Goal: Task Accomplishment & Management: Use online tool/utility

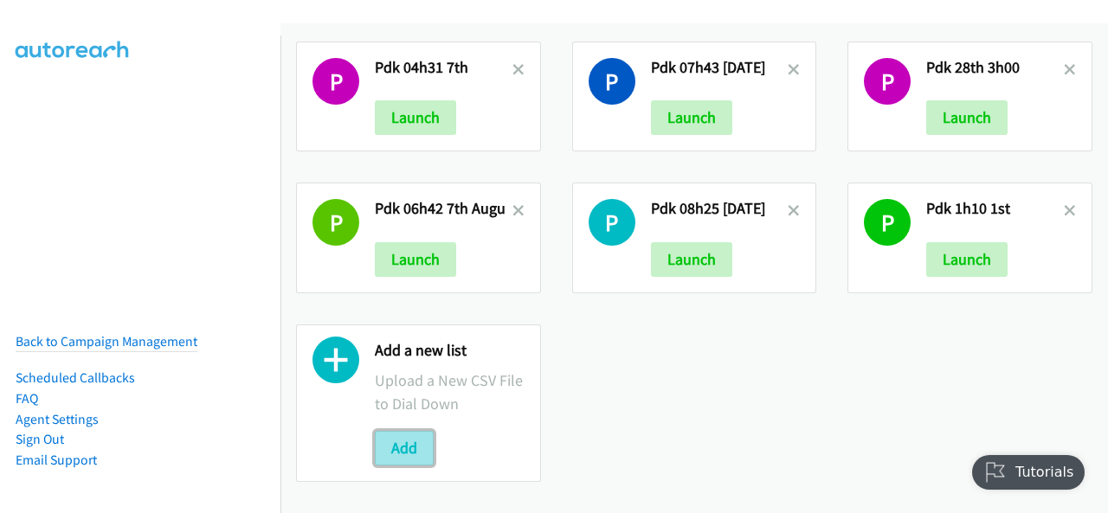
click at [408, 438] on button "Add" at bounding box center [404, 448] width 59 height 35
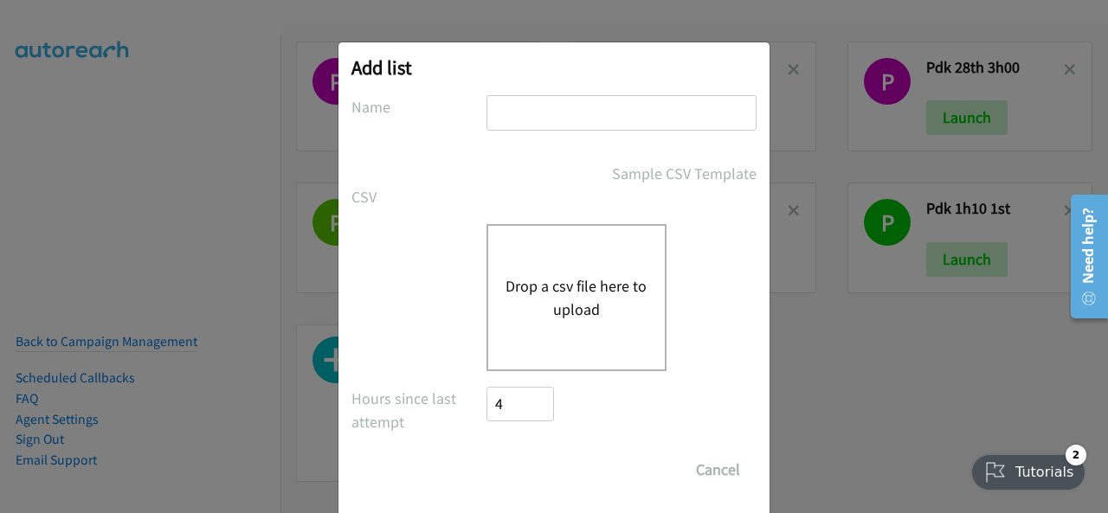
paste input "Dell 06h09 13th AUg"
type input "Dell 06h09 13th AUg"
click at [537, 304] on button "Drop a csv file here to upload" at bounding box center [577, 297] width 142 height 47
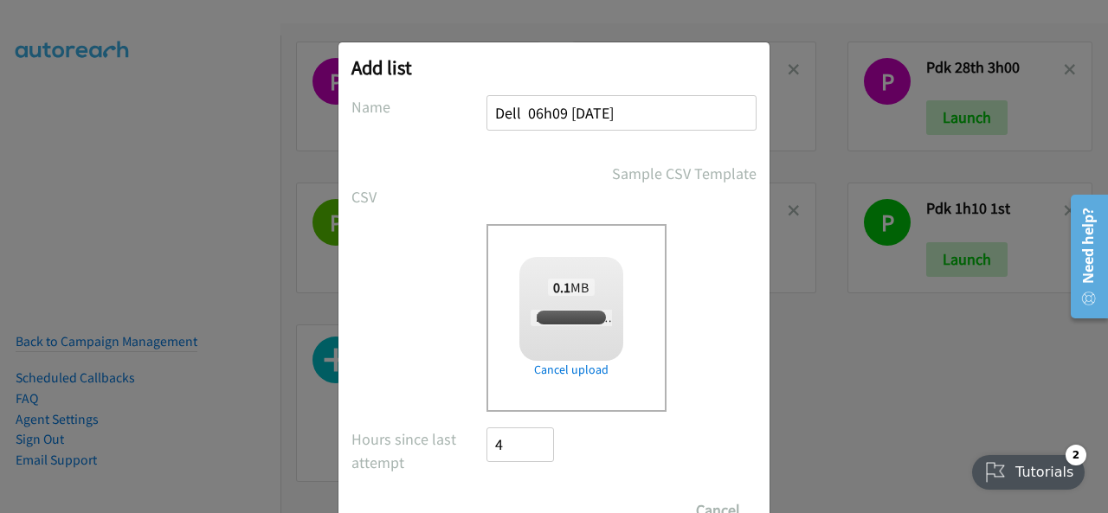
checkbox input "true"
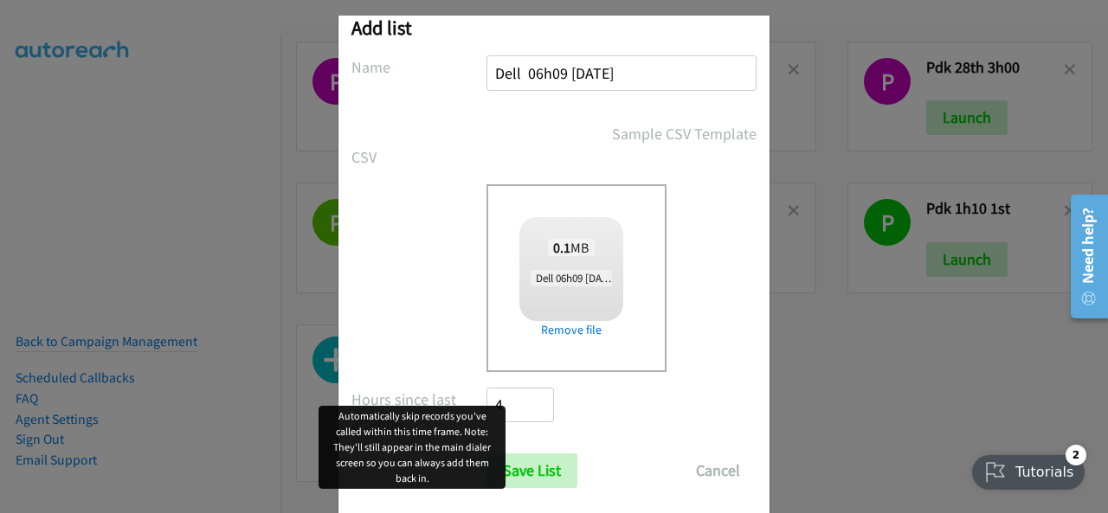
scroll to position [69, 0]
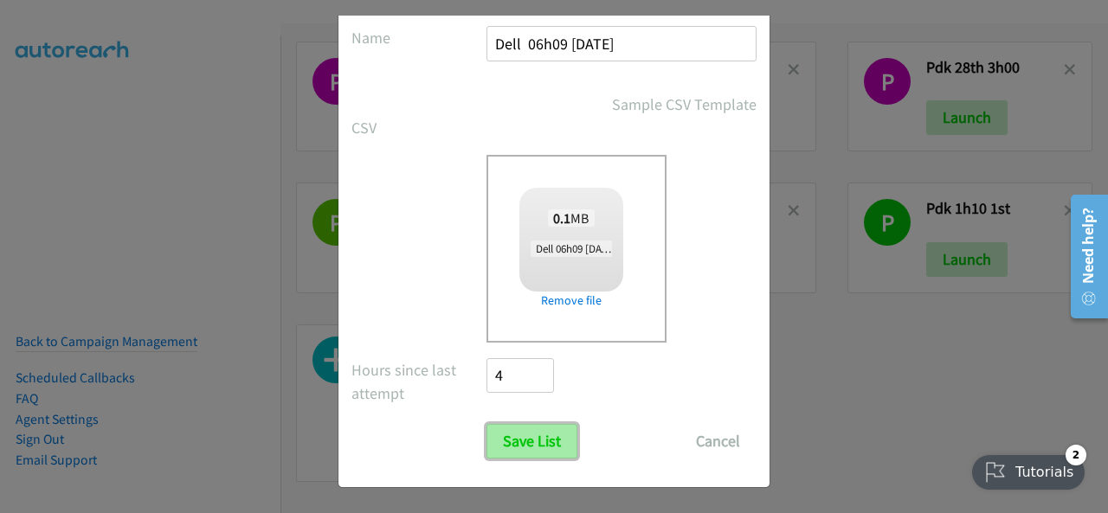
click at [525, 447] on input "Save List" at bounding box center [532, 441] width 91 height 35
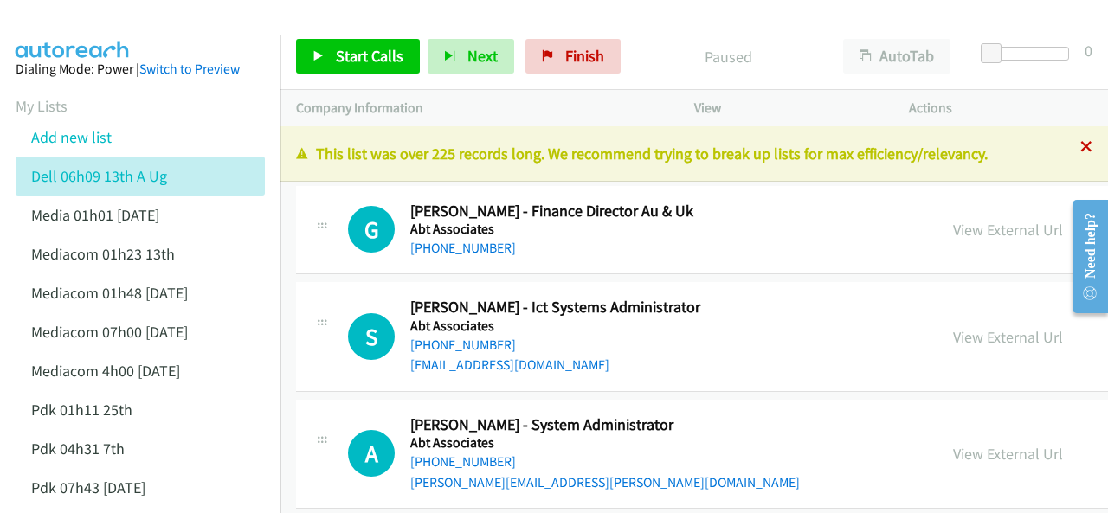
click at [1081, 145] on icon at bounding box center [1087, 148] width 12 height 12
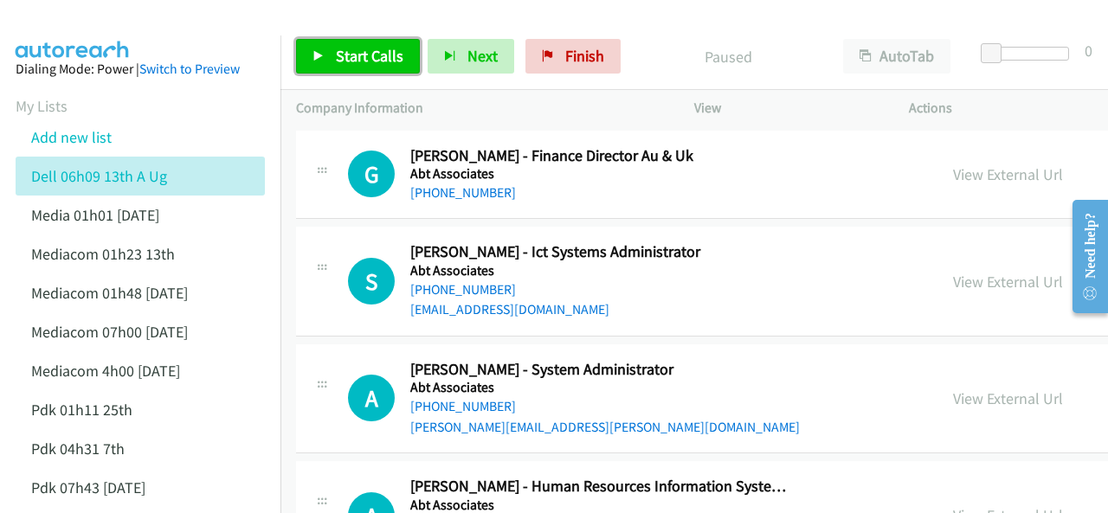
click at [367, 51] on span "Start Calls" at bounding box center [370, 56] width 68 height 20
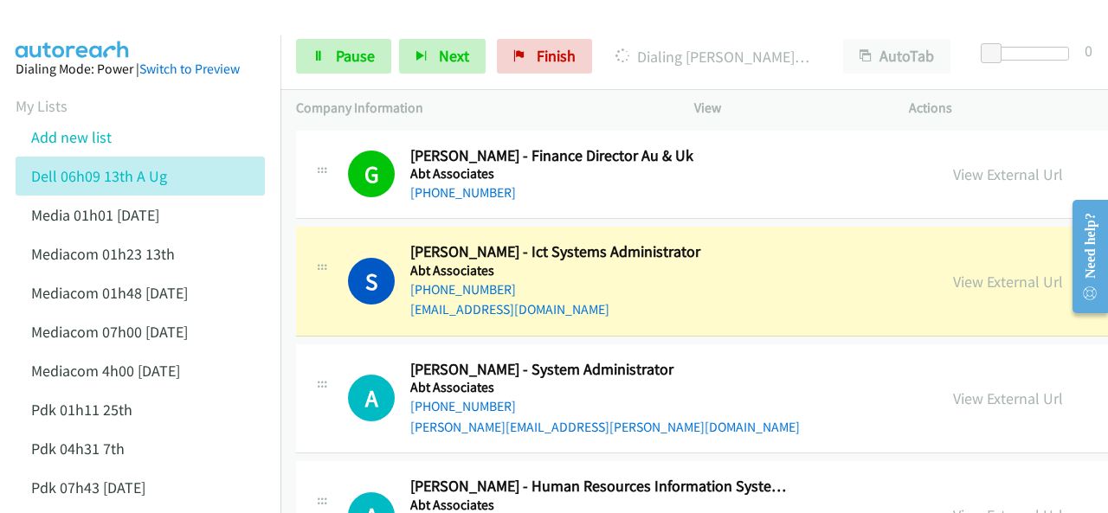
click at [89, 32] on img at bounding box center [73, 30] width 130 height 61
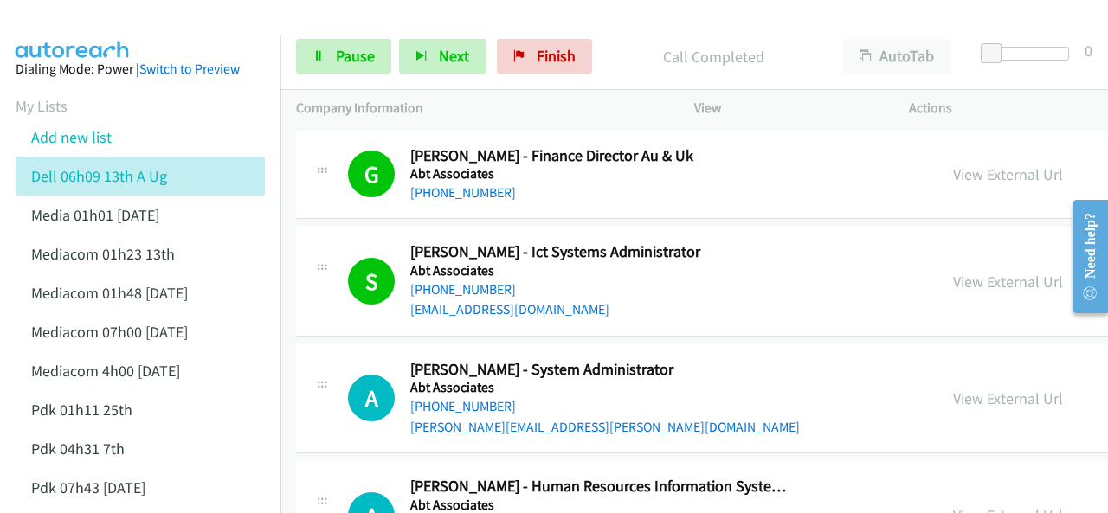
click at [107, 32] on img at bounding box center [73, 30] width 130 height 61
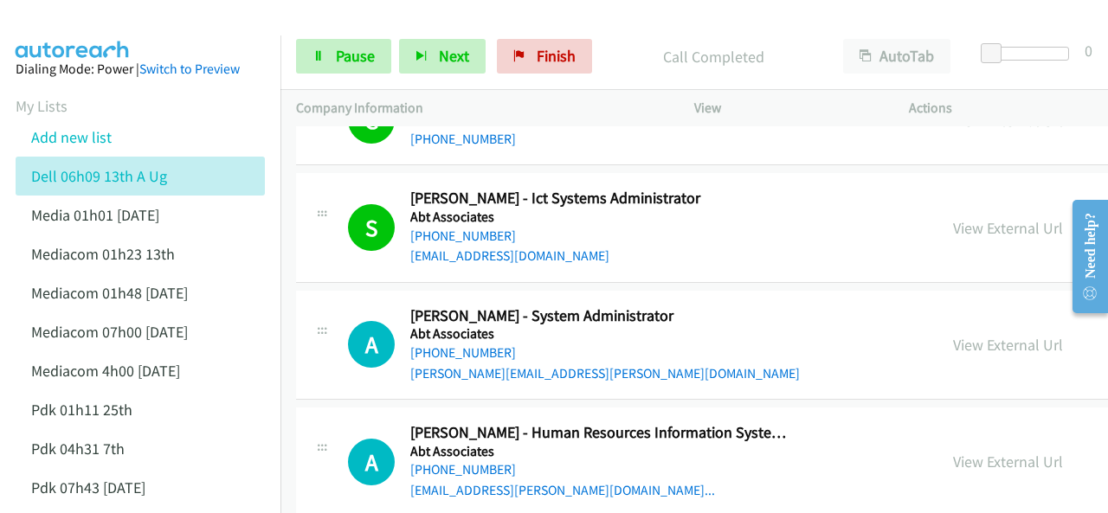
scroll to position [87, 0]
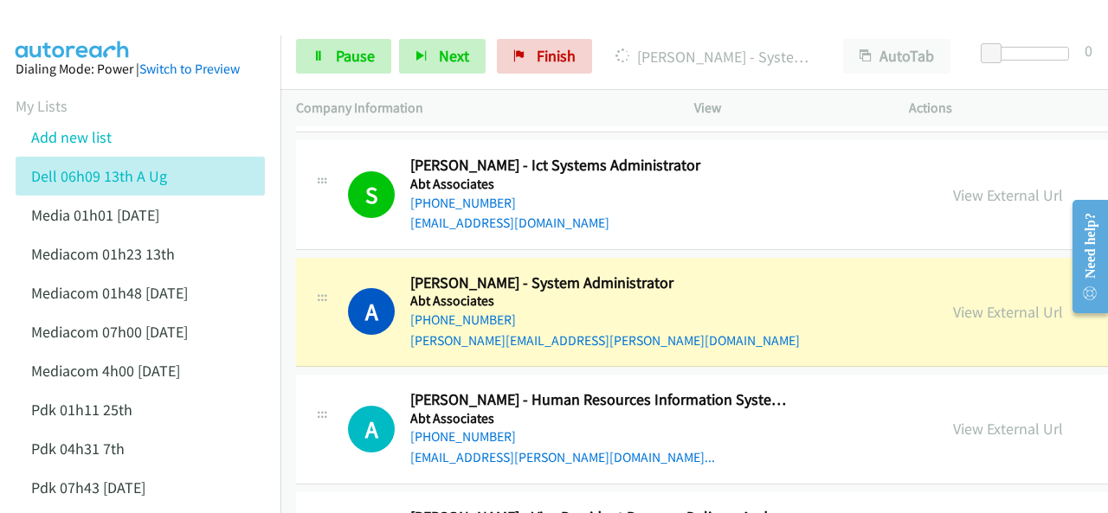
click at [88, 32] on img at bounding box center [73, 30] width 130 height 61
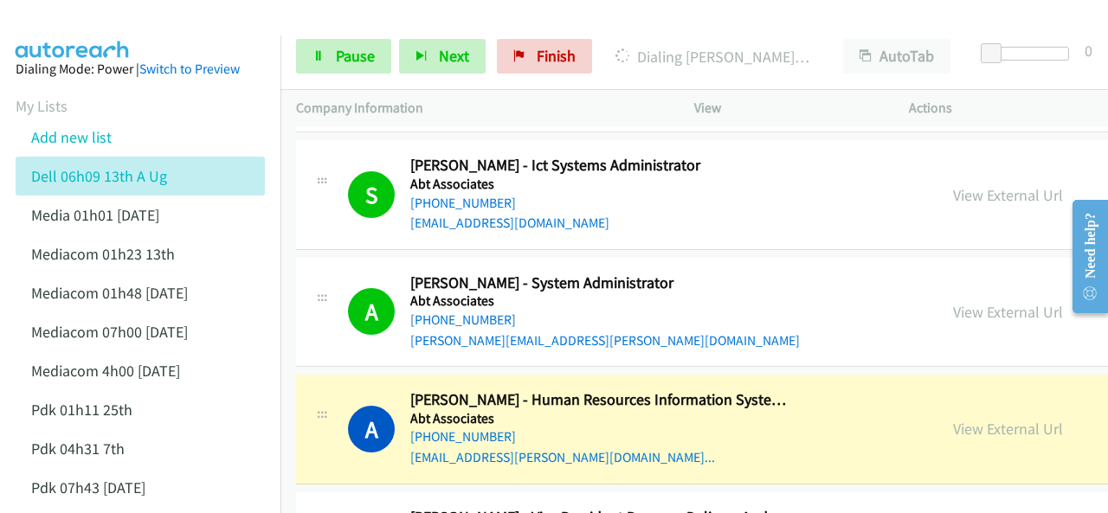
click at [66, 16] on img at bounding box center [73, 30] width 130 height 61
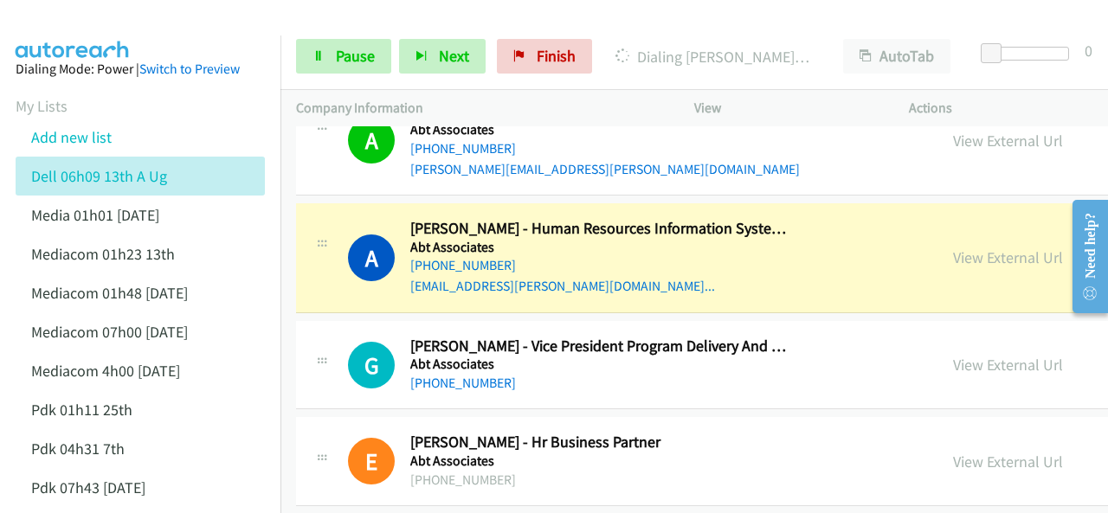
scroll to position [346, 0]
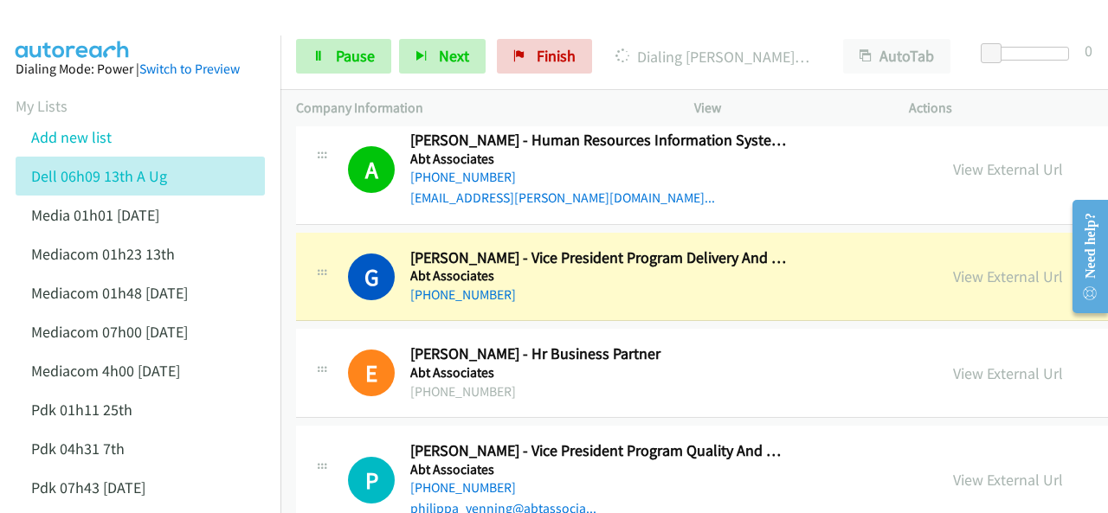
click at [113, 22] on img at bounding box center [73, 30] width 130 height 61
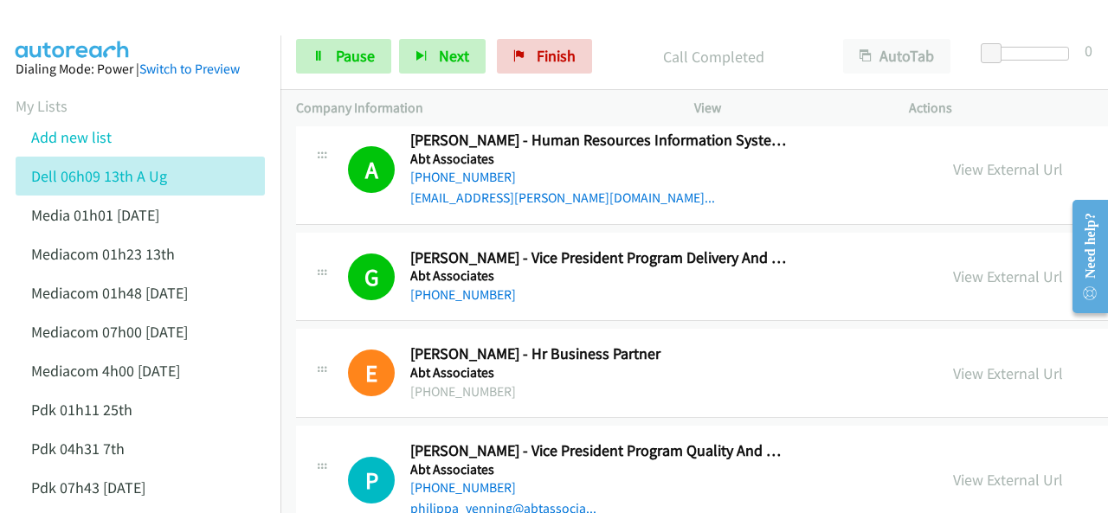
click at [77, 40] on aside "Dialing Mode: Power | Switch to Preview My Lists Add new list Dell 06h09 13th A…" at bounding box center [140, 476] width 281 height 881
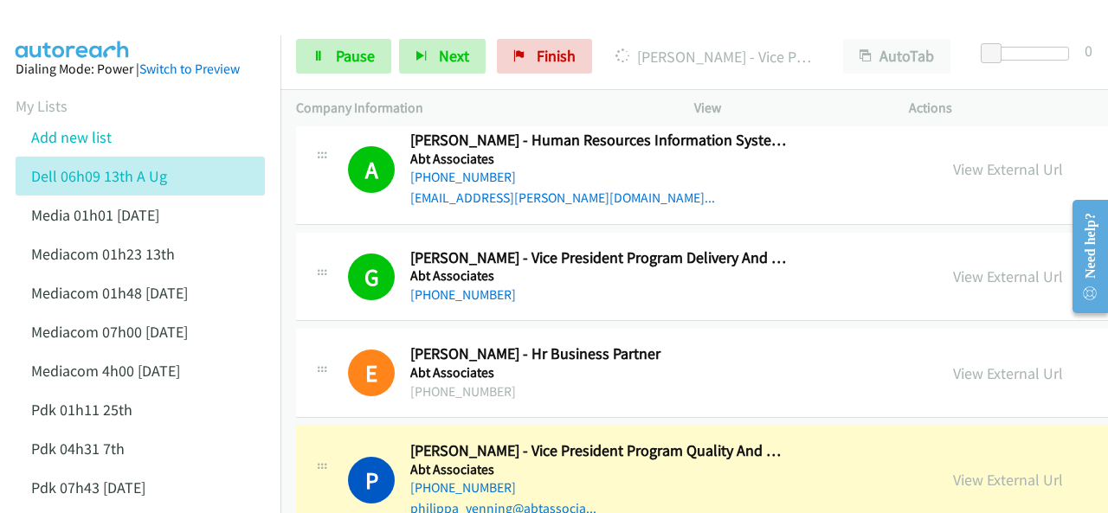
click at [33, 25] on img at bounding box center [73, 30] width 130 height 61
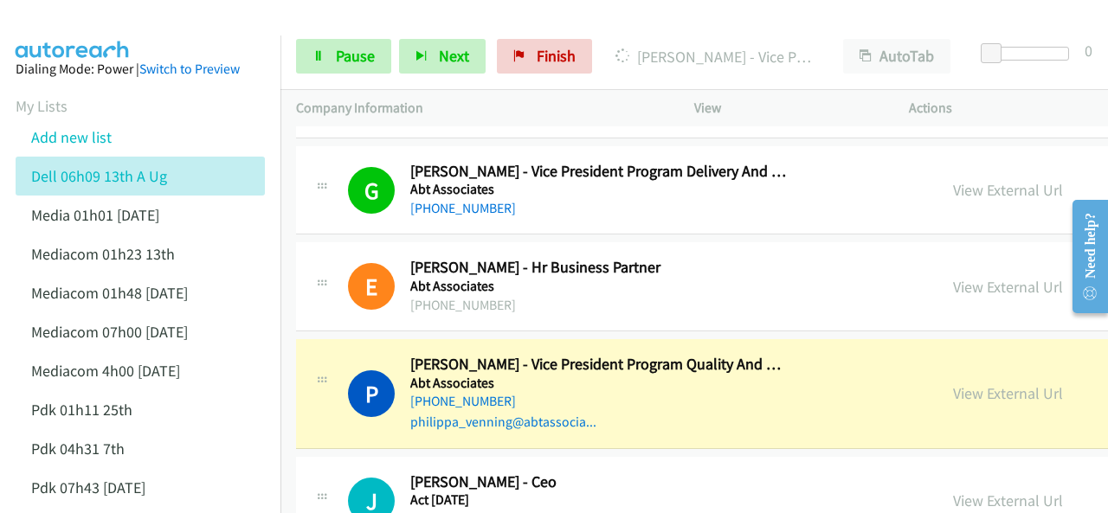
scroll to position [606, 0]
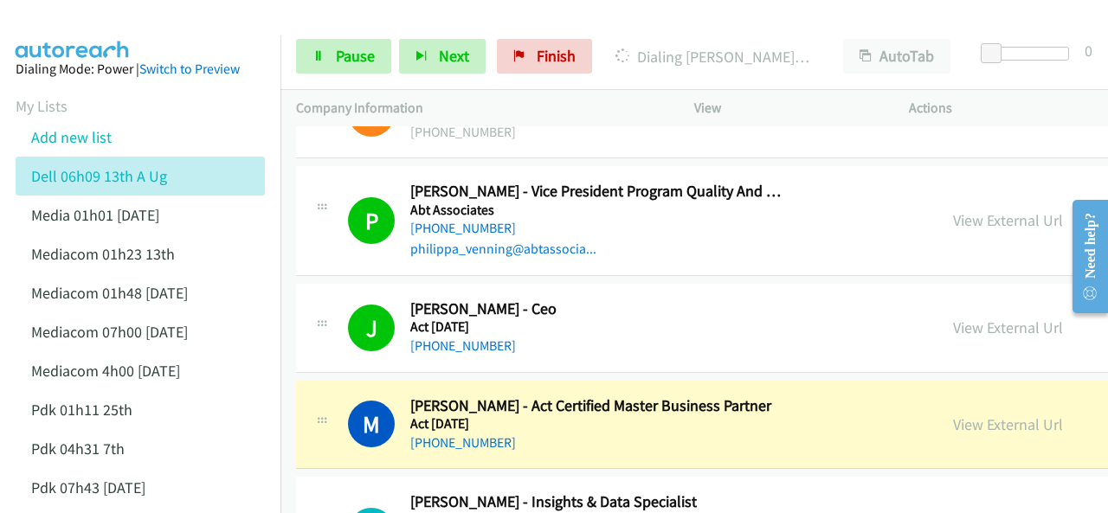
click at [102, 37] on aside "Dialing Mode: Power | Switch to Preview My Lists Add new list Dell 06h09 13th A…" at bounding box center [140, 476] width 281 height 881
click at [88, 22] on img at bounding box center [73, 30] width 130 height 61
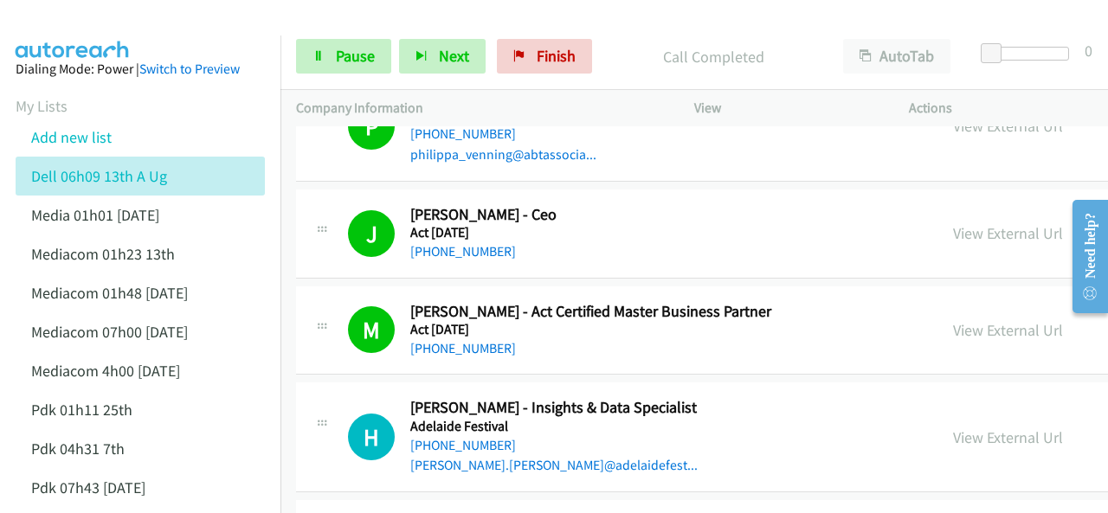
scroll to position [779, 0]
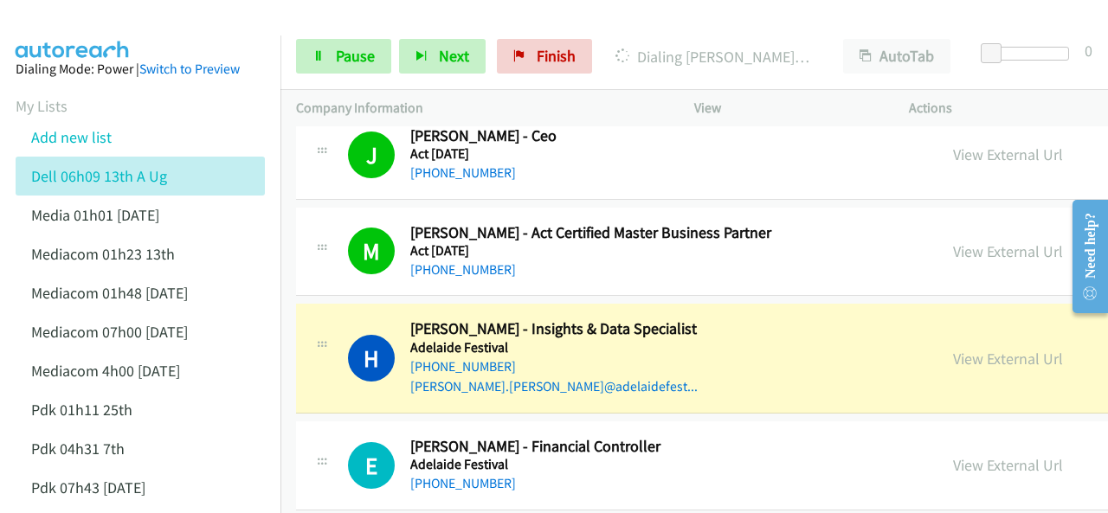
click at [40, 34] on img at bounding box center [73, 30] width 130 height 61
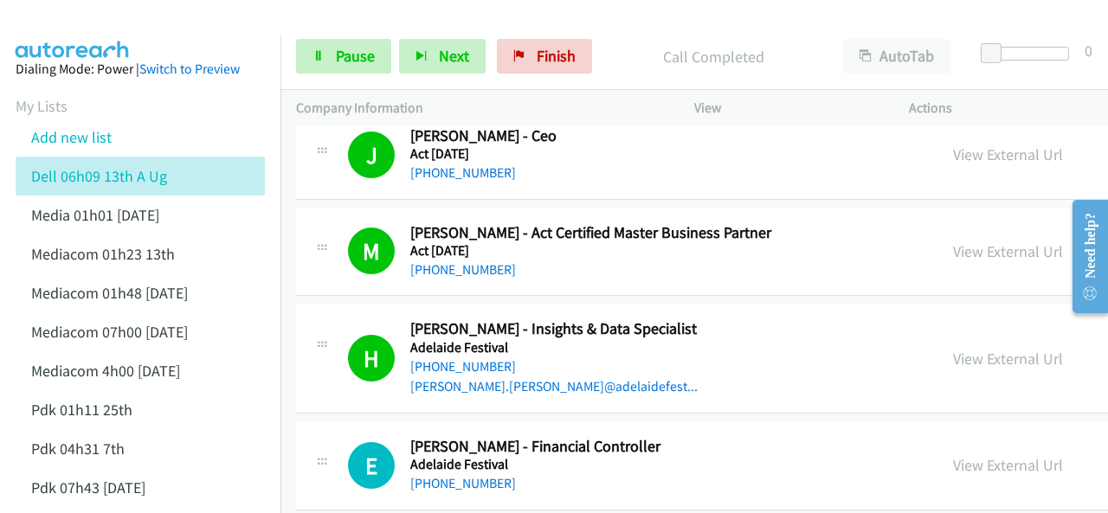
click at [119, 36] on aside "Dialing Mode: Power | Switch to Preview My Lists Add new list Dell 06h09 13th A…" at bounding box center [140, 476] width 281 height 881
click at [74, 33] on main "Start Calls Pause Next Finish Call Completed AutoTab AutoTab 0 Company Informat…" at bounding box center [554, 41] width 1108 height 82
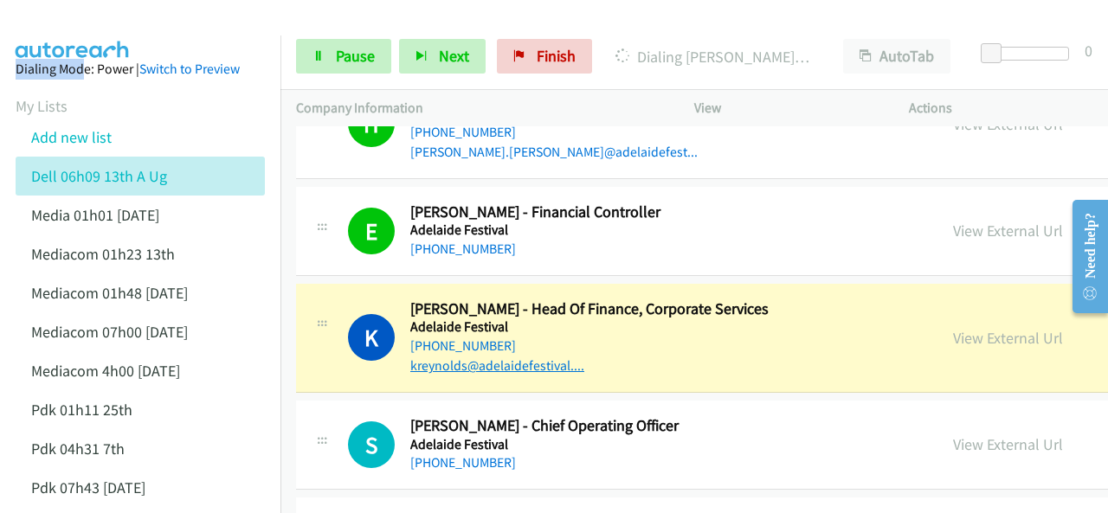
scroll to position [1039, 0]
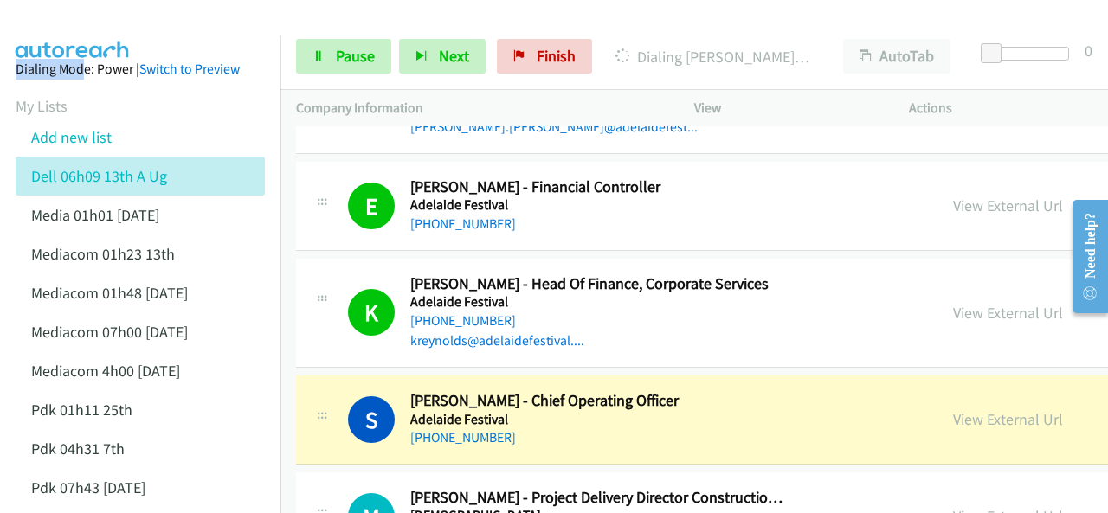
click at [129, 36] on aside "Dialing Mode: Power | Switch to Preview My Lists Add new list Dell 06h09 13th A…" at bounding box center [140, 476] width 281 height 881
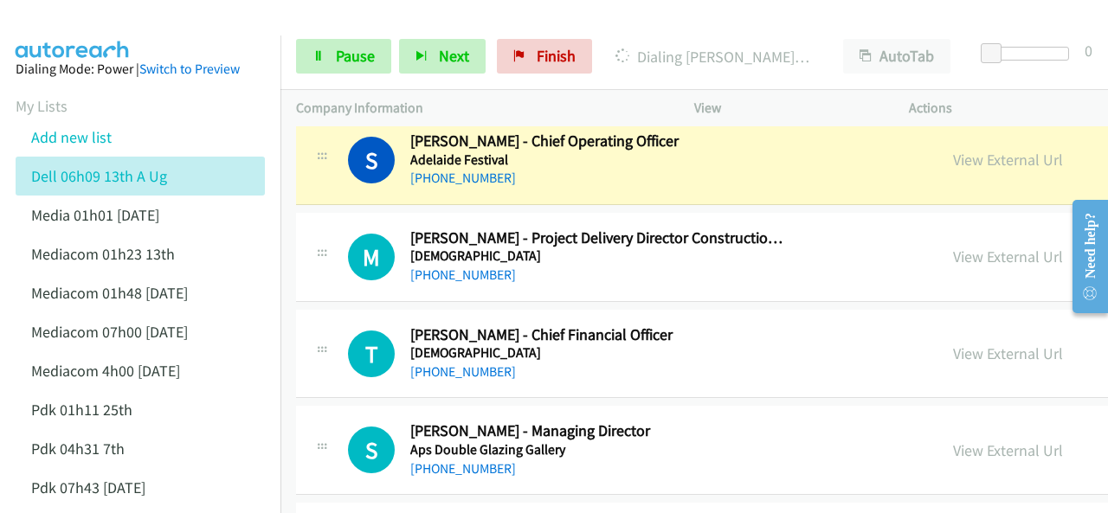
scroll to position [1212, 0]
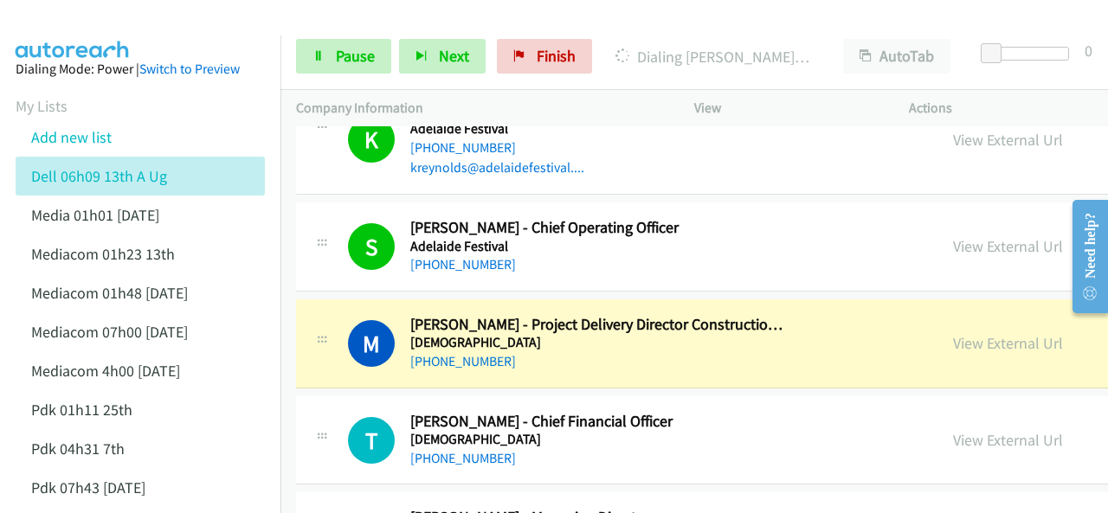
click at [72, 22] on img at bounding box center [73, 30] width 130 height 61
click at [953, 340] on link "View External Url" at bounding box center [1008, 343] width 110 height 20
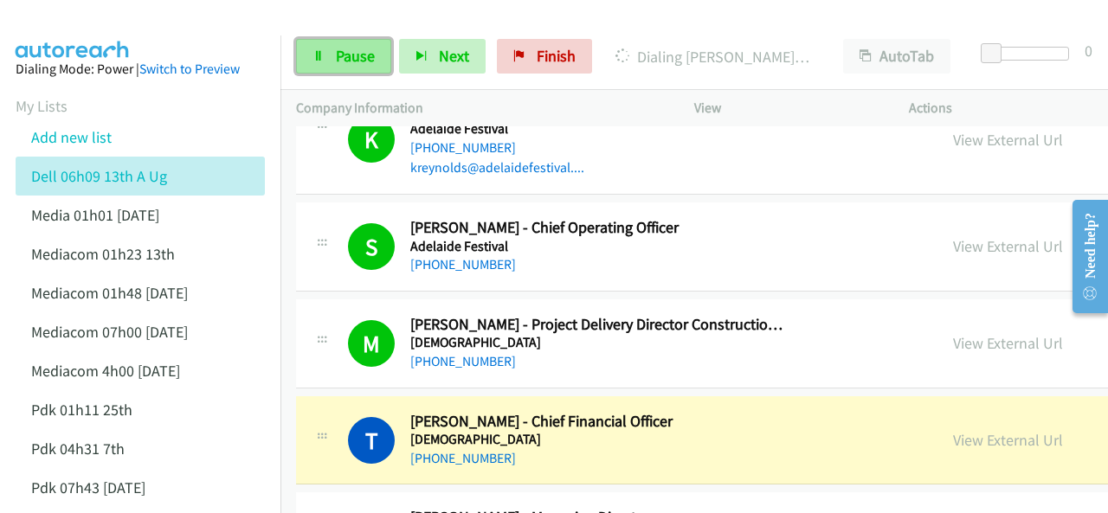
click at [374, 69] on link "Pause" at bounding box center [343, 56] width 95 height 35
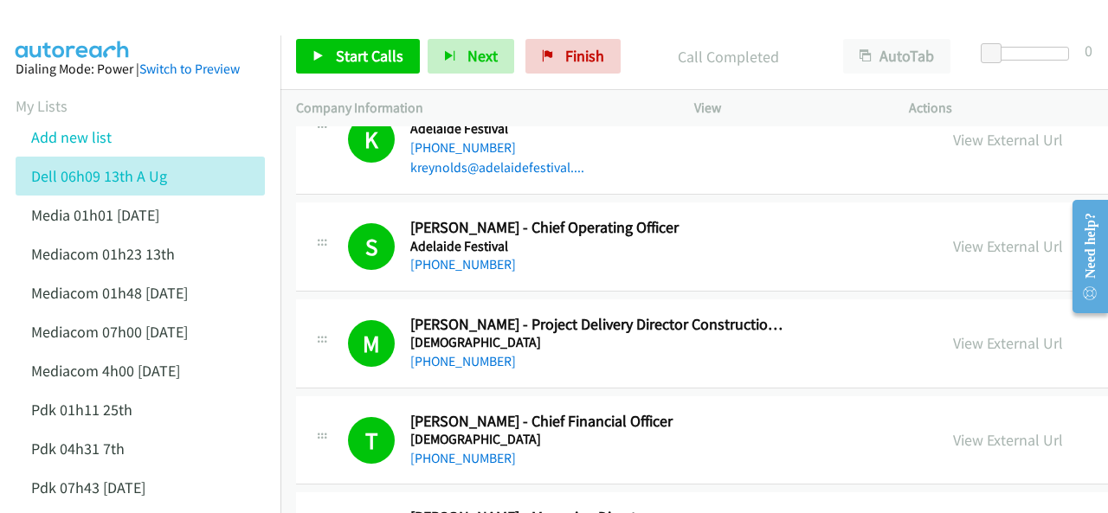
click at [218, 38] on aside "Dialing Mode: Power | Switch to Preview My Lists Add new list Dell 06h09 13th A…" at bounding box center [140, 476] width 281 height 881
click at [349, 49] on span "Start Calls" at bounding box center [370, 56] width 68 height 20
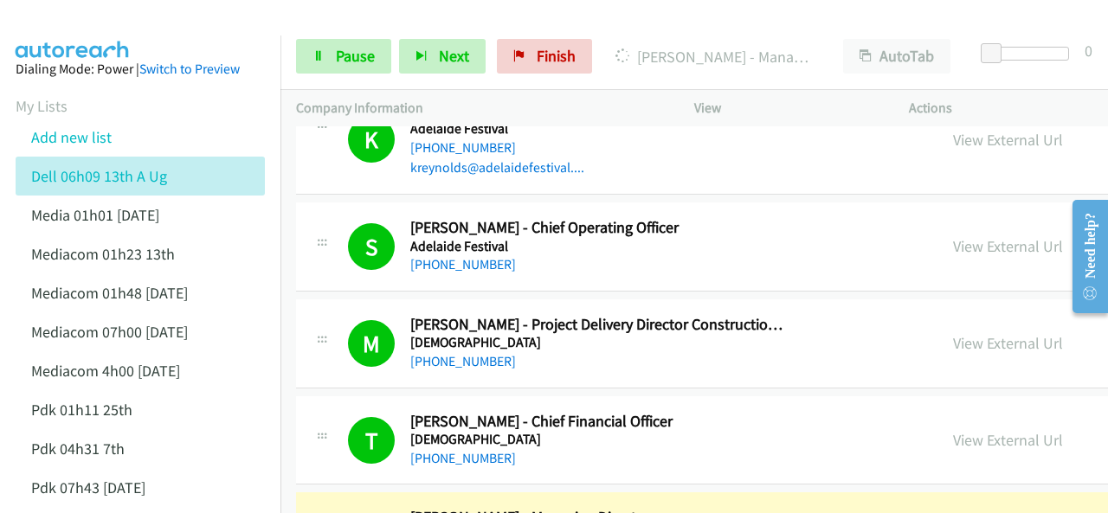
click at [128, 25] on img at bounding box center [73, 30] width 130 height 61
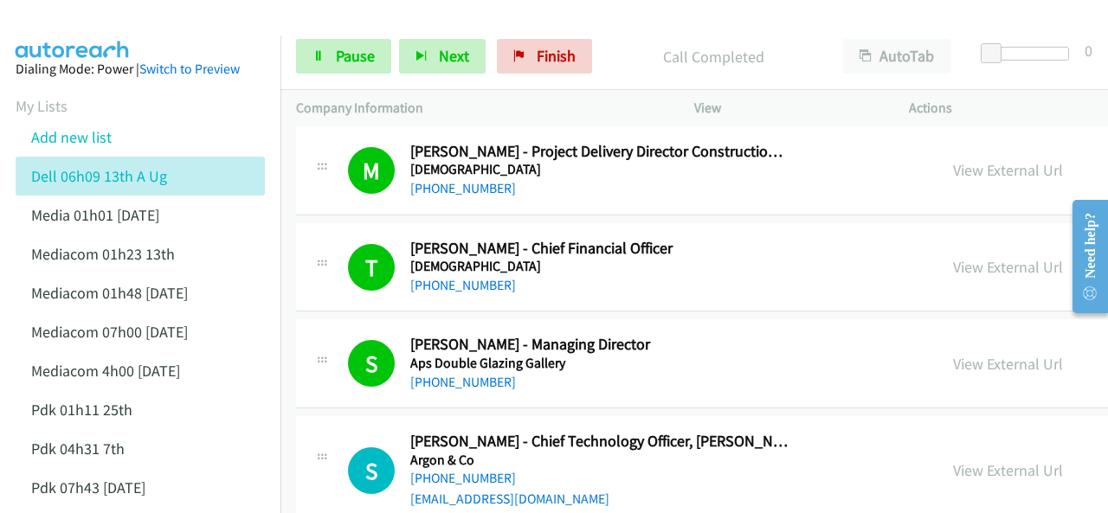
click at [133, 24] on img at bounding box center [73, 30] width 130 height 61
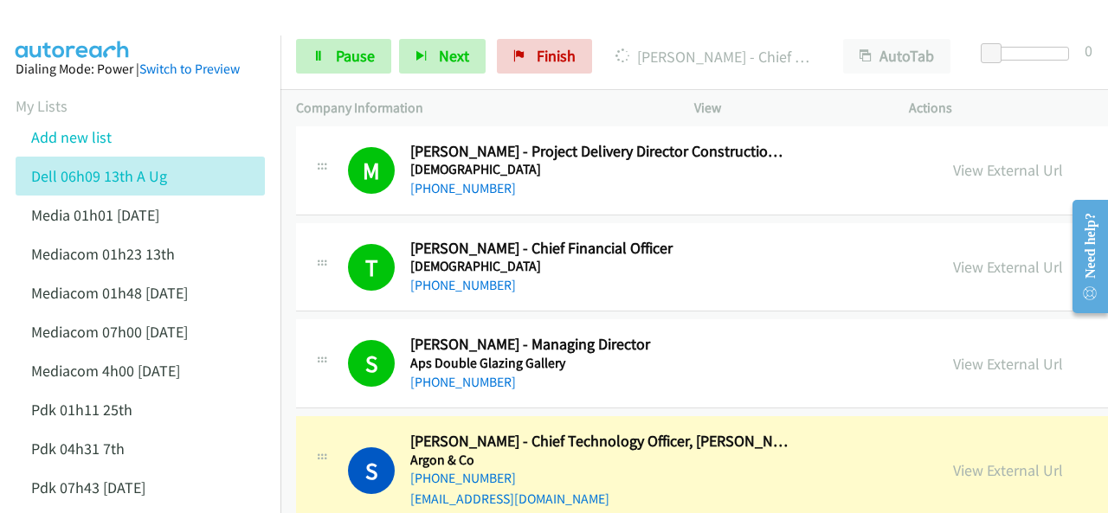
click at [87, 20] on img at bounding box center [73, 30] width 130 height 61
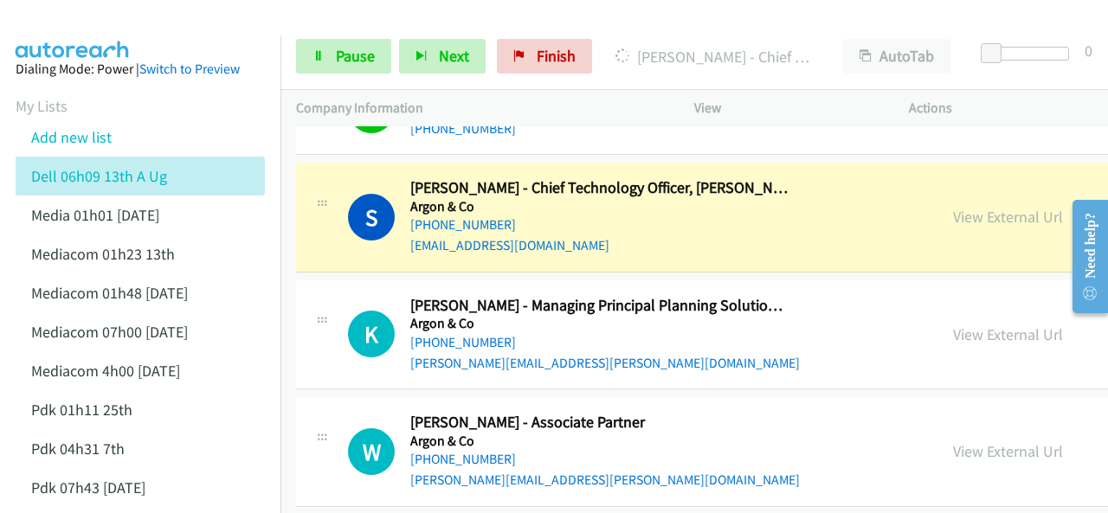
scroll to position [1645, 0]
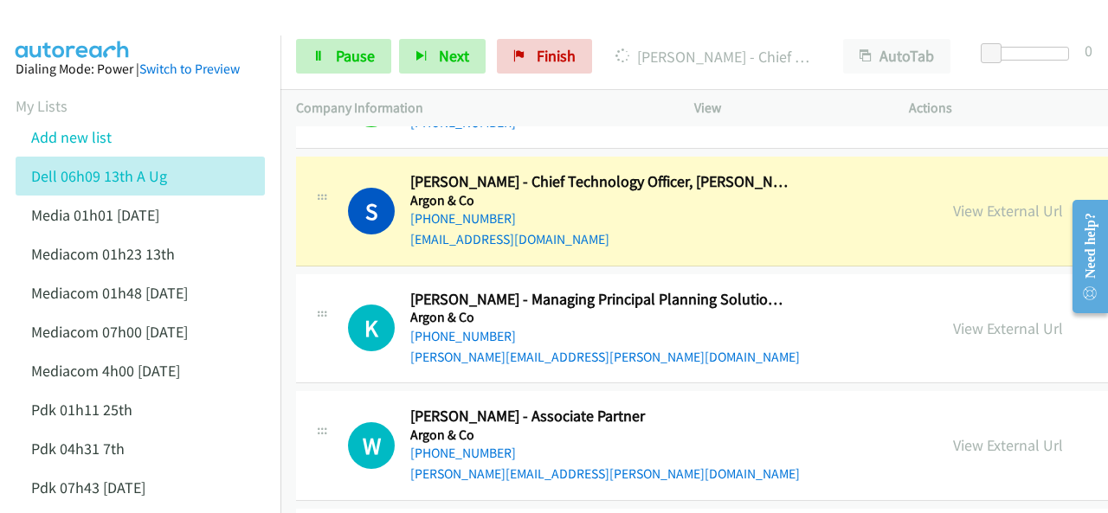
drag, startPoint x: 182, startPoint y: 15, endPoint x: 194, endPoint y: 17, distance: 12.4
click at [182, 15] on div at bounding box center [546, 33] width 1093 height 67
click at [173, 23] on div at bounding box center [546, 33] width 1093 height 67
click at [349, 58] on span "Pause" at bounding box center [355, 56] width 39 height 20
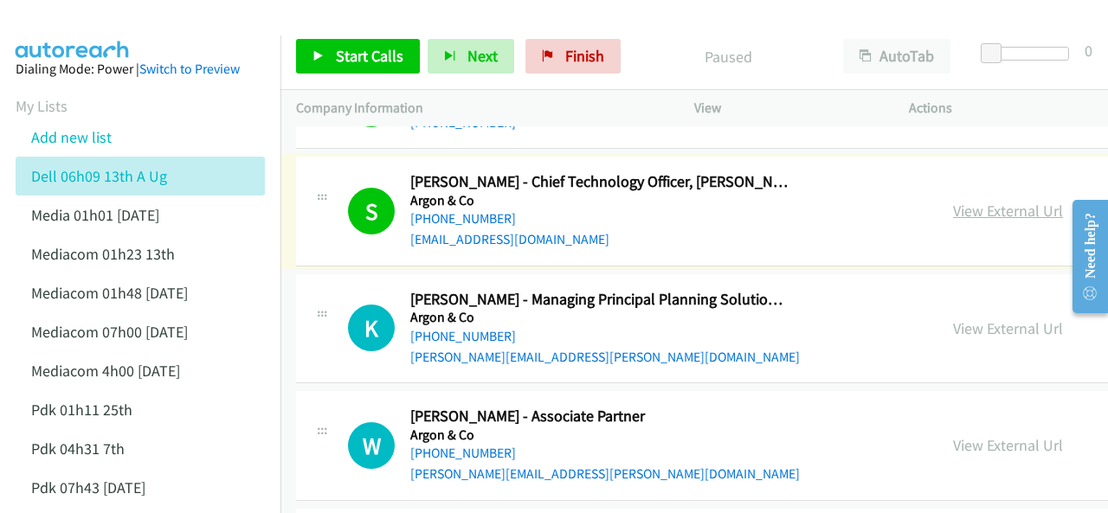
click at [953, 207] on link "View External Url" at bounding box center [1008, 211] width 110 height 20
click at [62, 22] on img at bounding box center [73, 30] width 130 height 61
click at [332, 50] on link "Start Calls" at bounding box center [358, 56] width 124 height 35
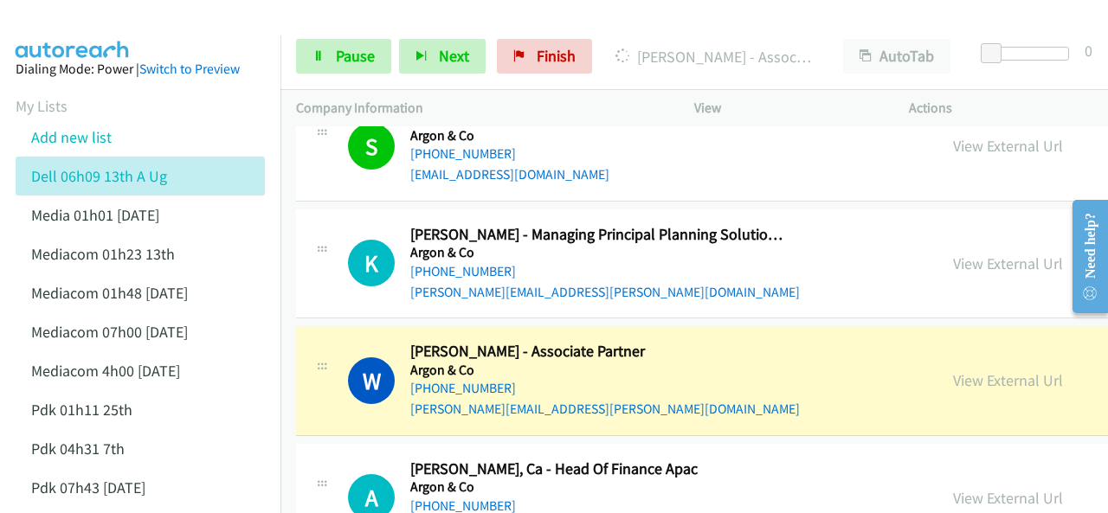
scroll to position [1732, 0]
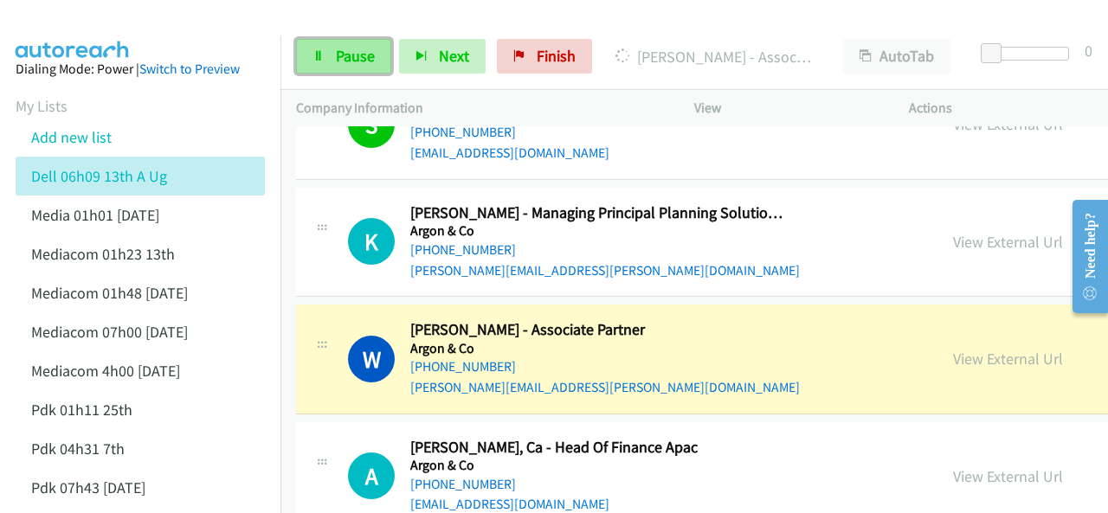
click at [327, 69] on link "Pause" at bounding box center [343, 56] width 95 height 35
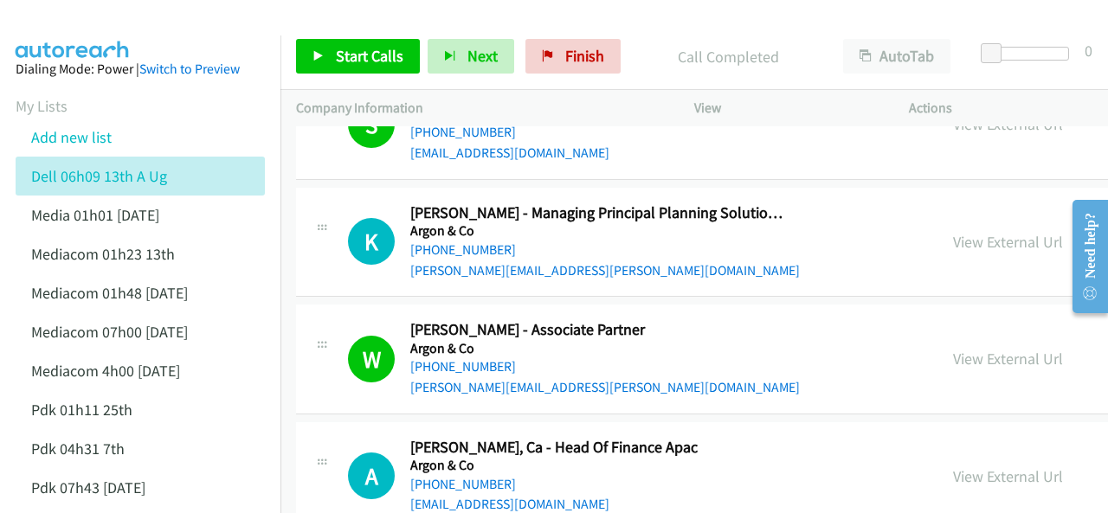
click at [106, 23] on img at bounding box center [73, 30] width 130 height 61
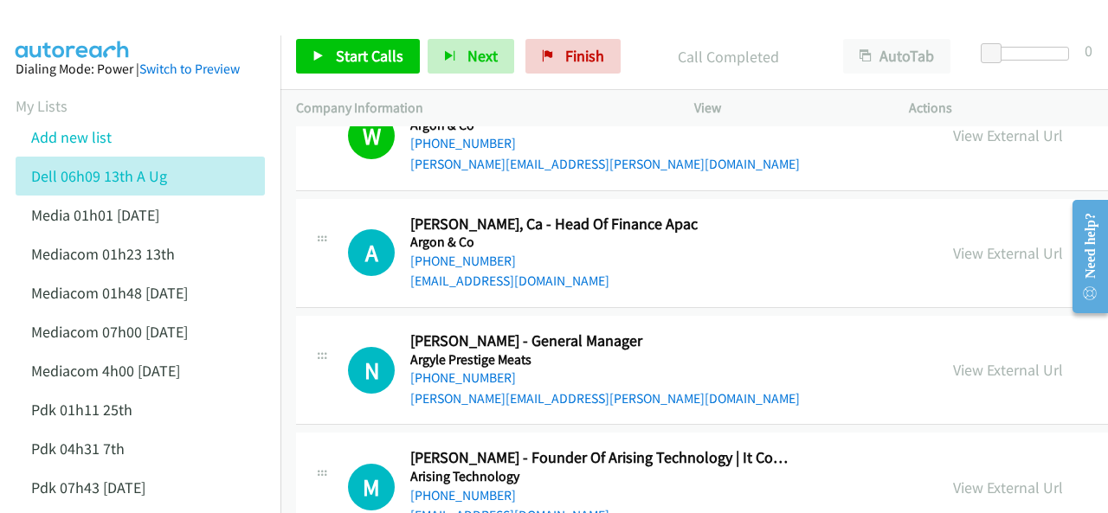
scroll to position [1905, 0]
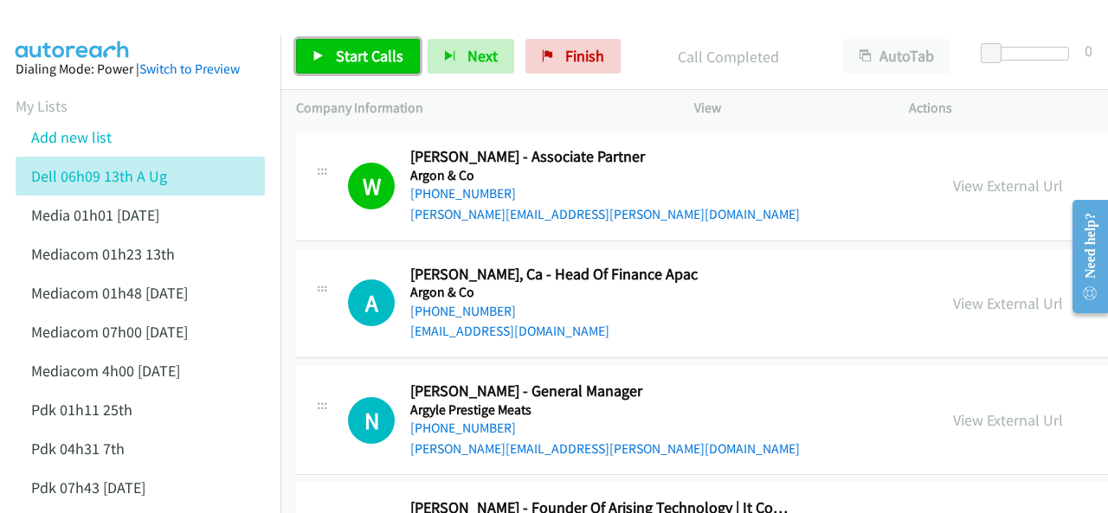
click at [355, 55] on span "Start Calls" at bounding box center [370, 56] width 68 height 20
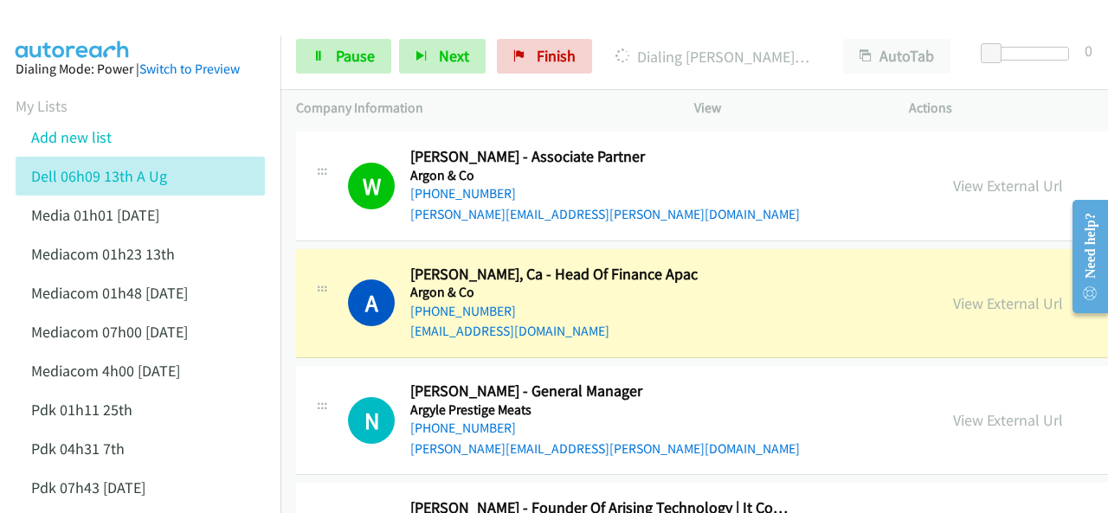
click at [101, 25] on img at bounding box center [73, 30] width 130 height 61
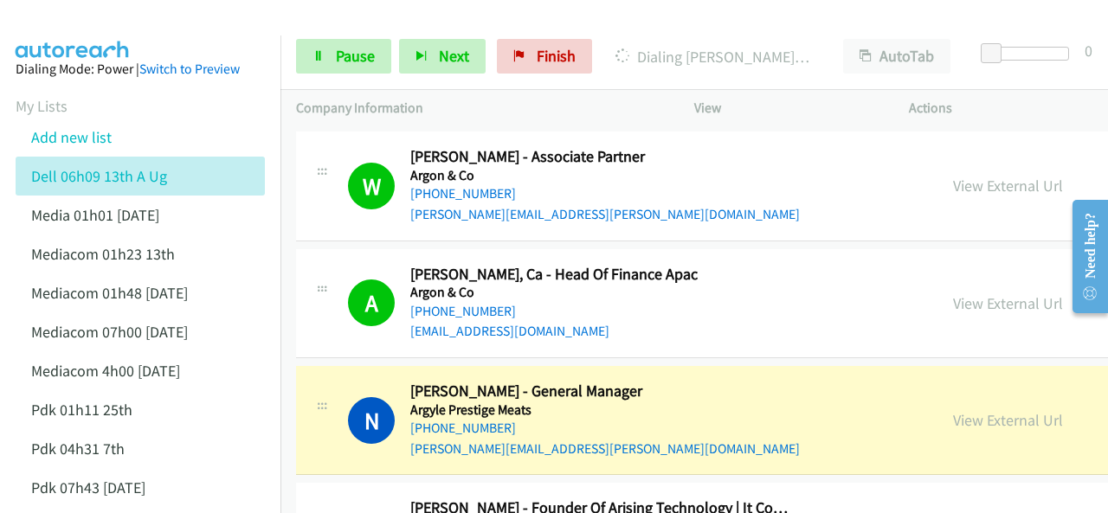
click at [104, 24] on img at bounding box center [73, 30] width 130 height 61
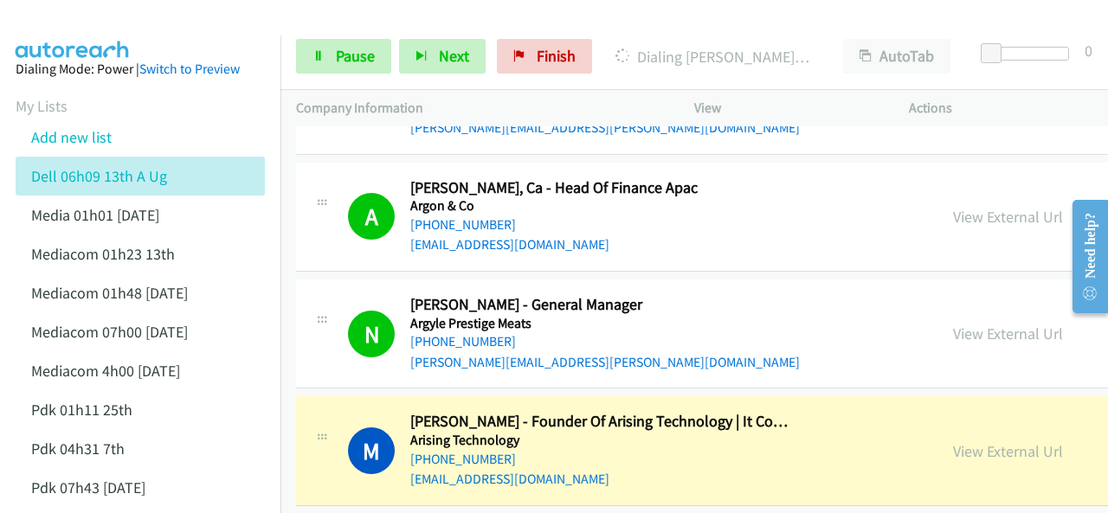
scroll to position [2078, 0]
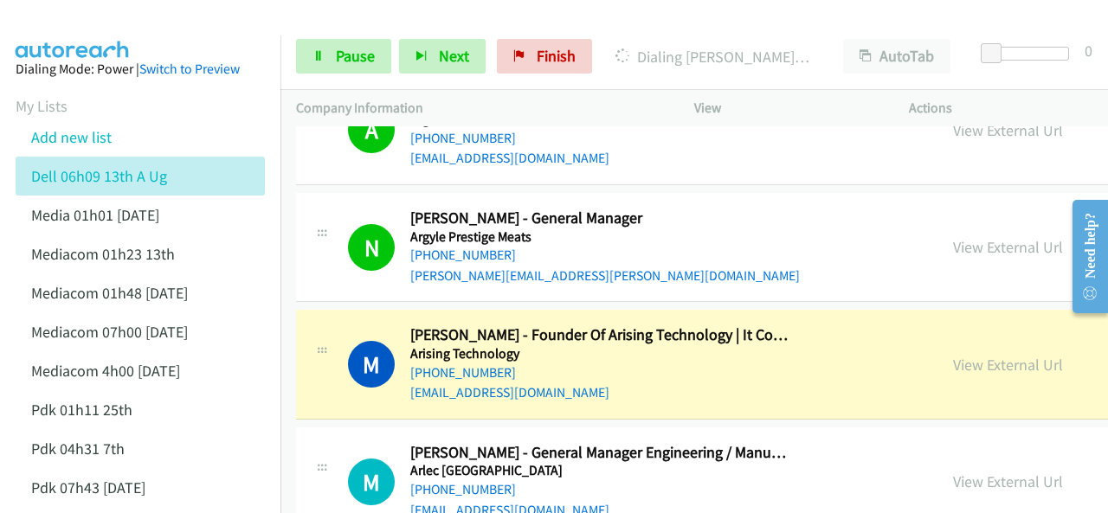
click at [87, 31] on img at bounding box center [73, 30] width 130 height 61
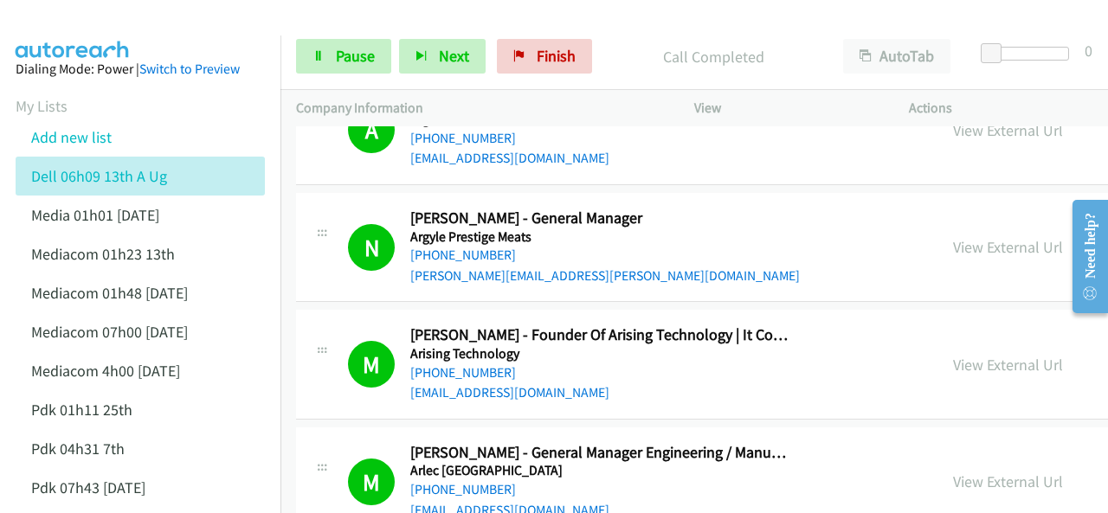
click at [107, 25] on img at bounding box center [73, 30] width 130 height 61
click at [314, 60] on icon at bounding box center [319, 57] width 12 height 12
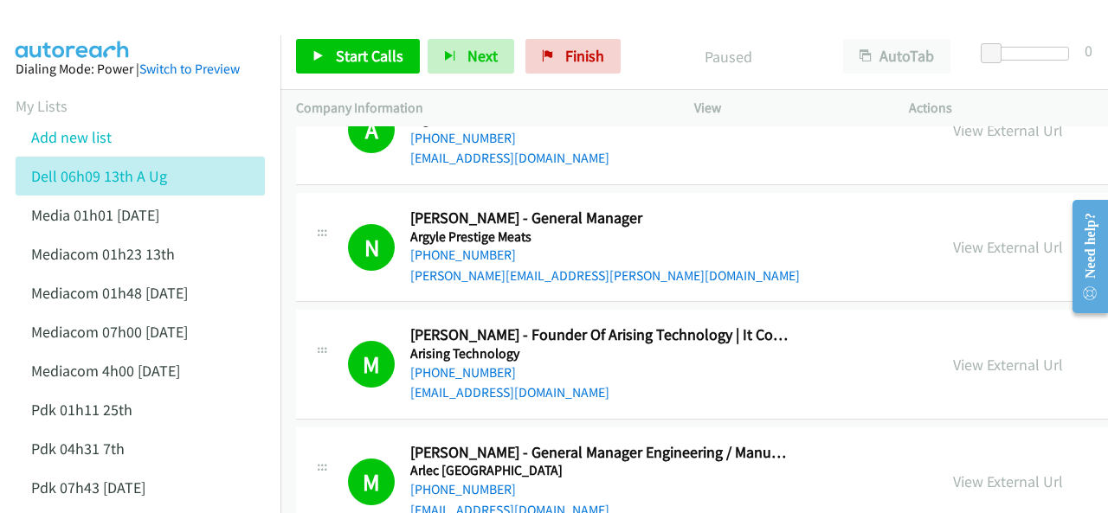
click at [161, 27] on div at bounding box center [546, 33] width 1093 height 67
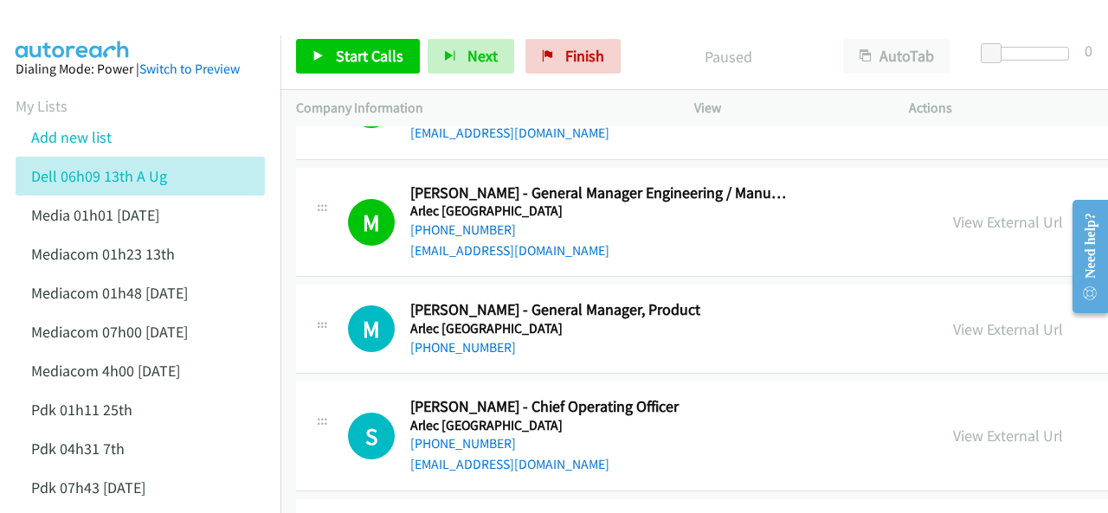
scroll to position [2425, 0]
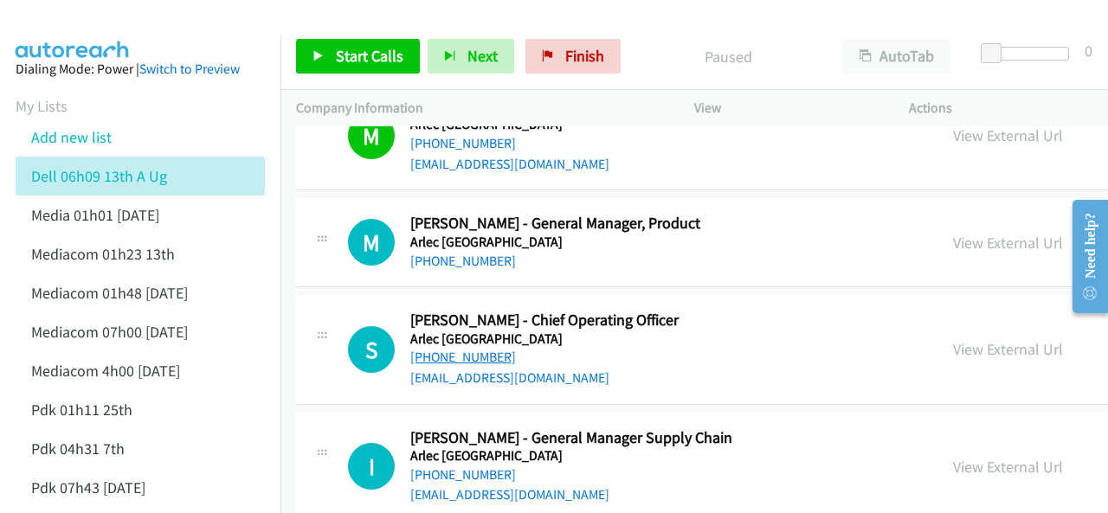
click at [452, 352] on link "+61 407 881 038" at bounding box center [463, 357] width 106 height 16
click at [132, 23] on img at bounding box center [73, 30] width 130 height 61
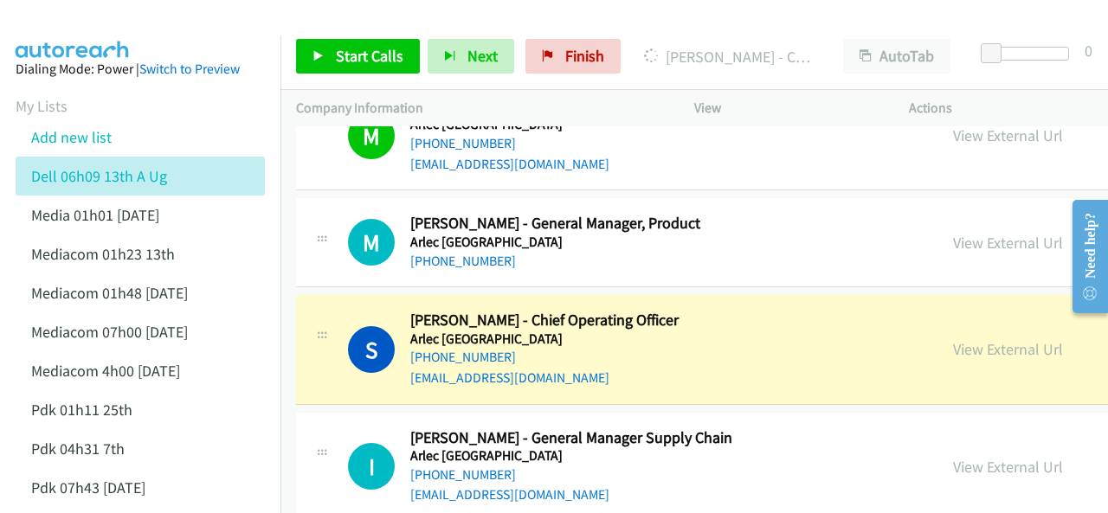
click at [112, 27] on img at bounding box center [73, 30] width 130 height 61
click at [204, 32] on div at bounding box center [546, 33] width 1093 height 67
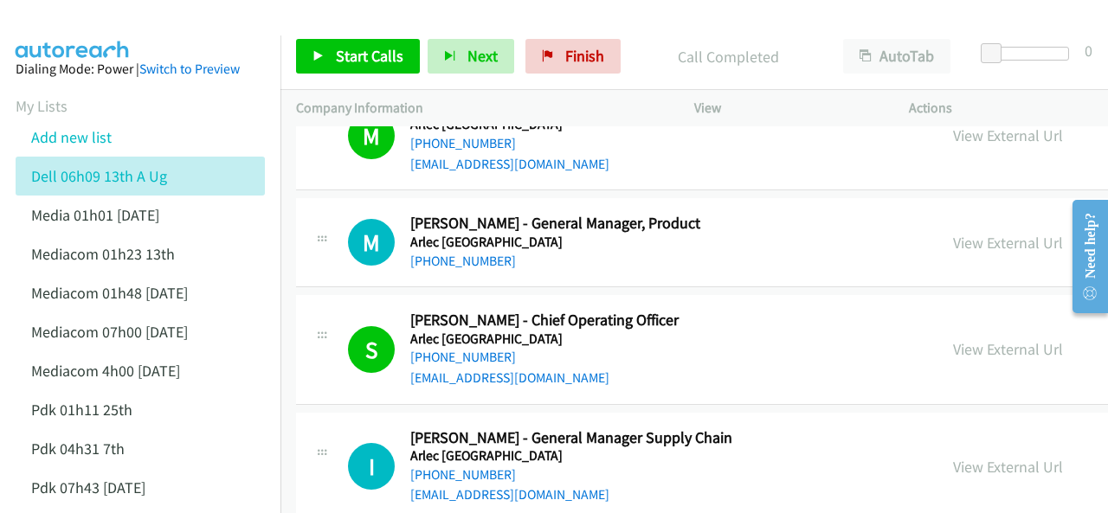
click at [117, 20] on img at bounding box center [73, 30] width 130 height 61
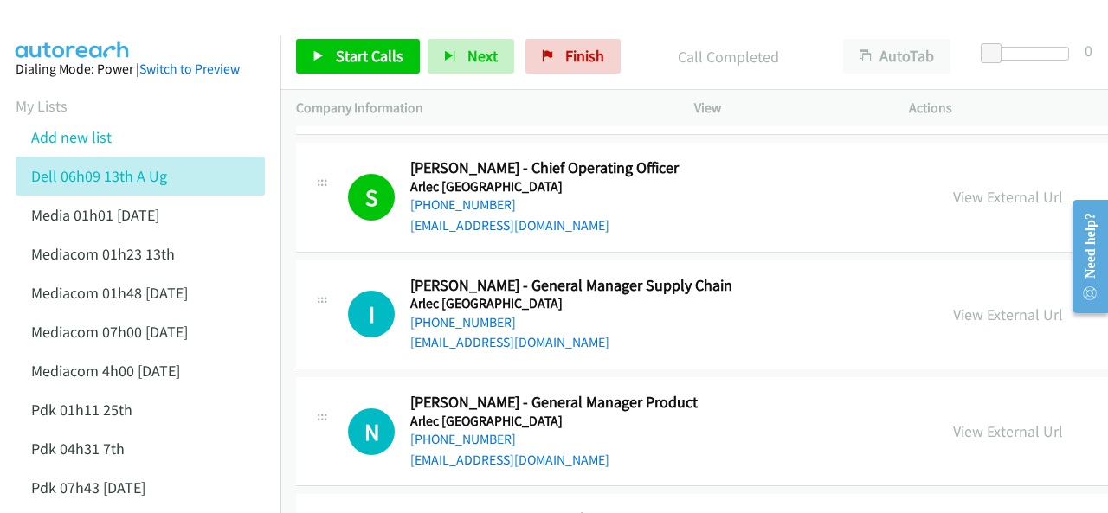
scroll to position [2598, 0]
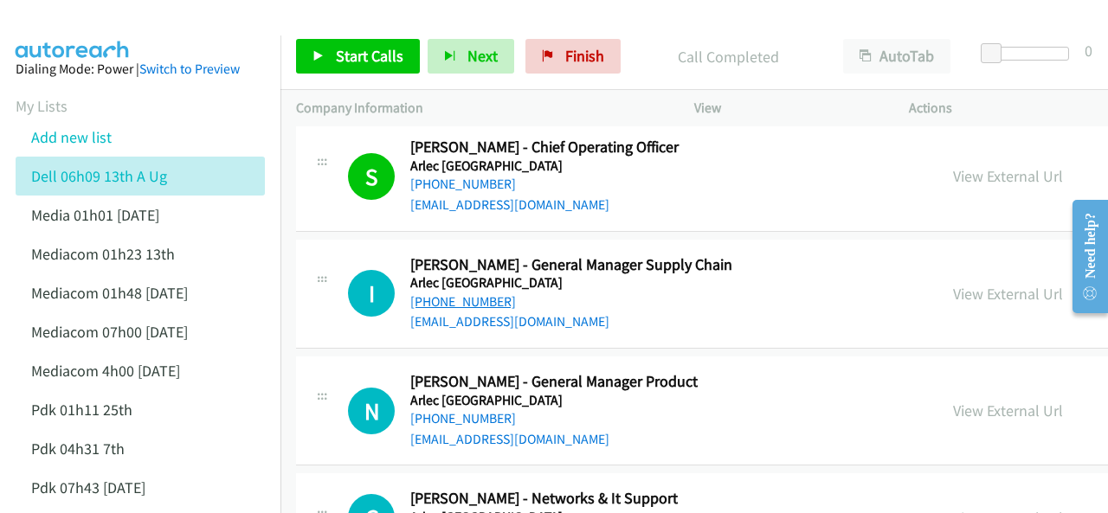
click at [471, 294] on link "+61 413 958 520" at bounding box center [463, 302] width 106 height 16
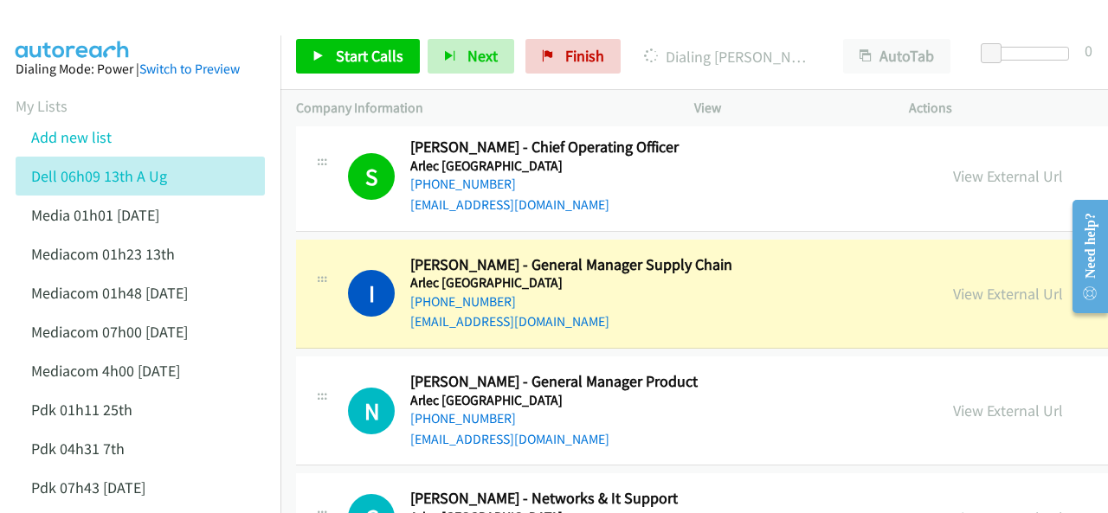
click at [102, 19] on img at bounding box center [73, 30] width 130 height 61
click at [97, 40] on aside "Dialing Mode: Power | Switch to Preview My Lists Add new list Dell 06h09 13th A…" at bounding box center [140, 476] width 281 height 881
click at [139, 20] on div at bounding box center [546, 33] width 1093 height 67
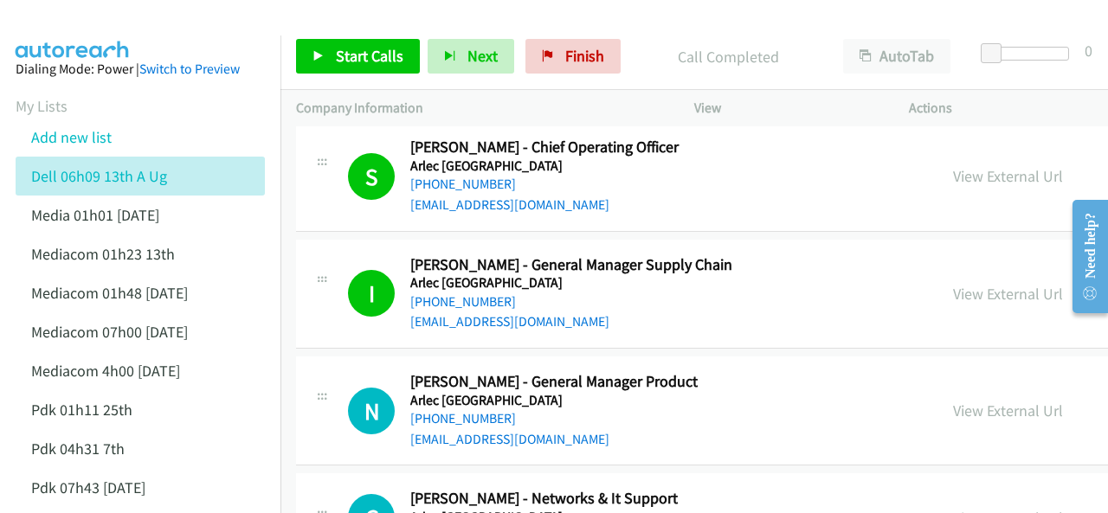
click at [121, 28] on img at bounding box center [73, 30] width 130 height 61
click at [953, 287] on link "View External Url" at bounding box center [1008, 294] width 110 height 20
click at [80, 23] on img at bounding box center [73, 30] width 130 height 61
click at [90, 36] on aside "Dialing Mode: Power | Switch to Preview My Lists Add new list Dell 06h09 13th A…" at bounding box center [140, 476] width 281 height 881
click at [78, 16] on img at bounding box center [73, 30] width 130 height 61
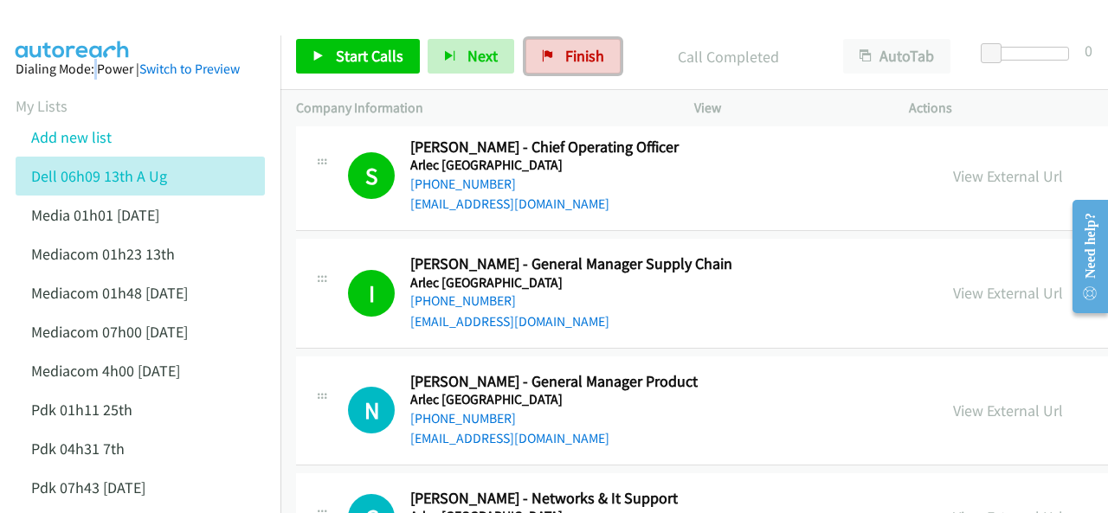
drag, startPoint x: 563, startPoint y: 52, endPoint x: 637, endPoint y: 100, distance: 88.4
click at [565, 51] on span "Finish" at bounding box center [584, 56] width 39 height 20
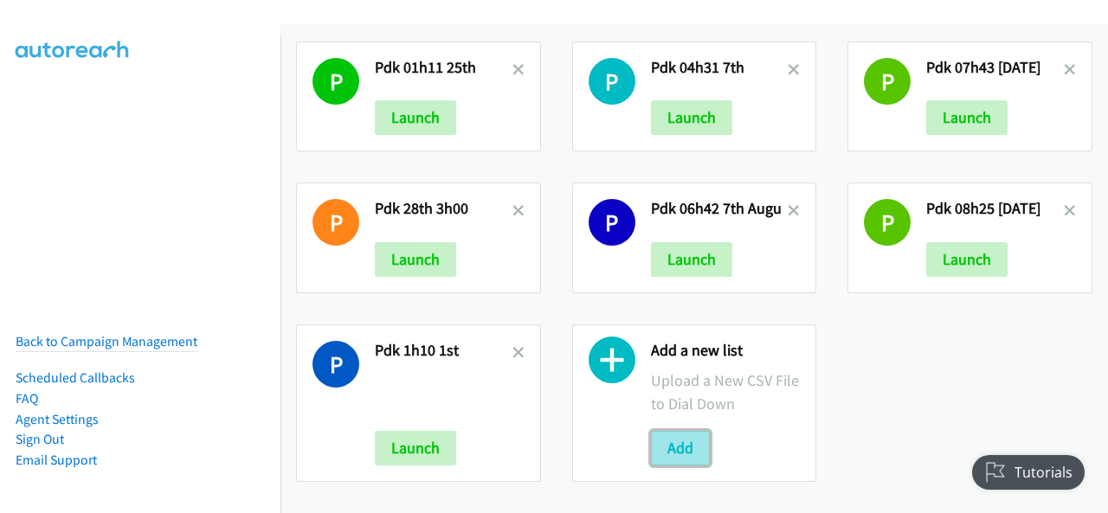
click at [679, 431] on button "Add" at bounding box center [680, 448] width 59 height 35
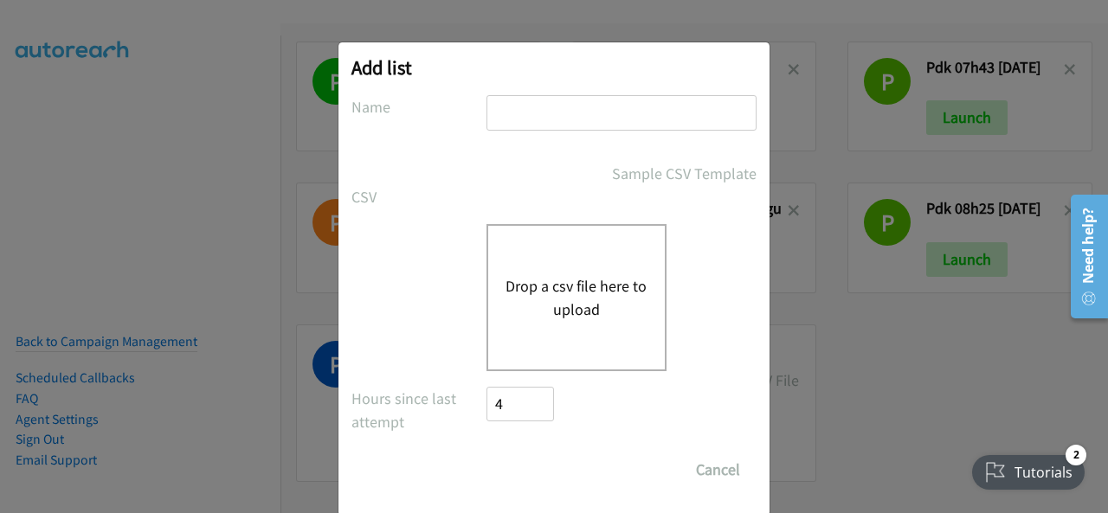
paste input "Netskope 07h40 [DATE]"
type input "Netskope 07h40 [DATE]"
click at [530, 307] on button "Drop a csv file here to upload" at bounding box center [577, 297] width 142 height 47
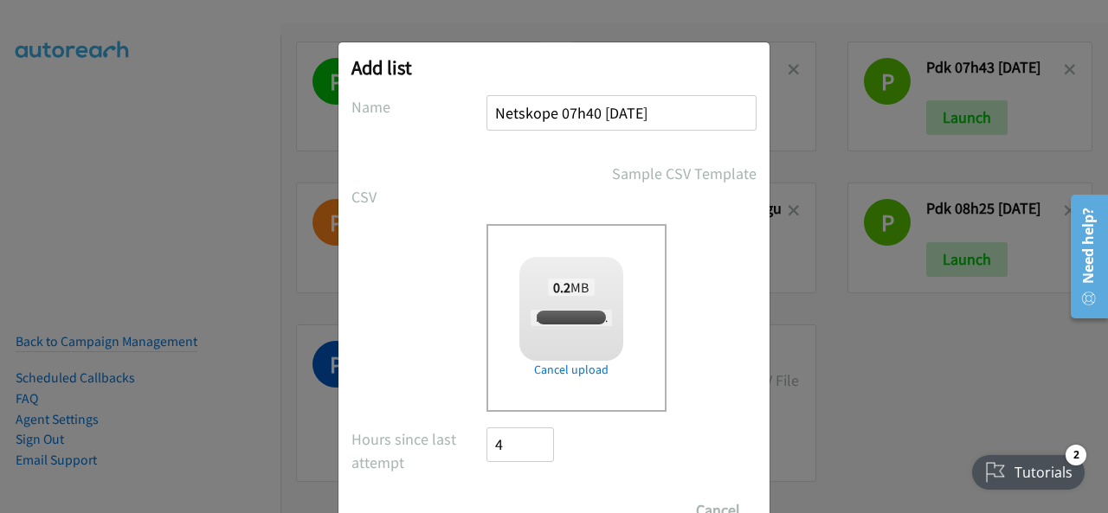
checkbox input "true"
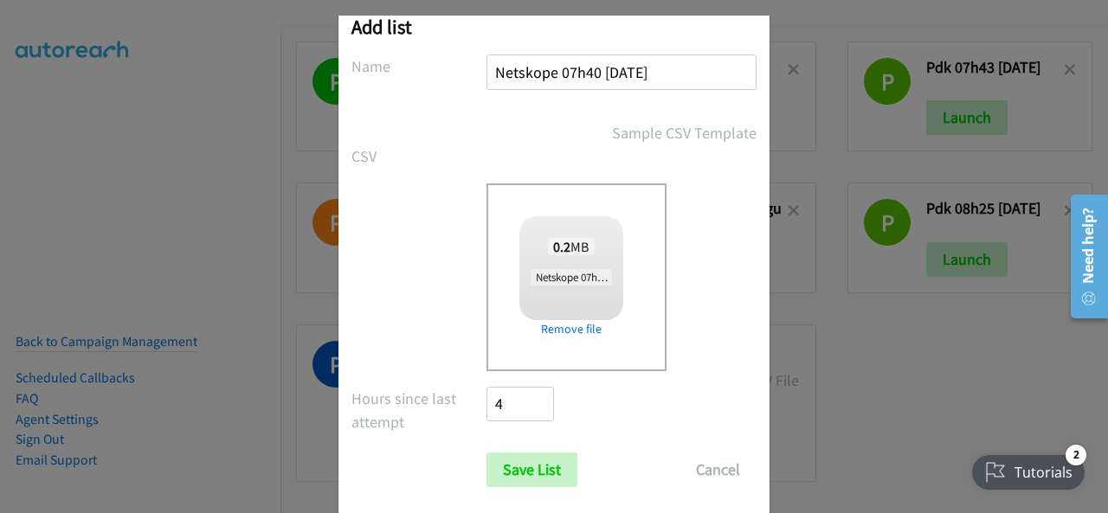
scroll to position [69, 0]
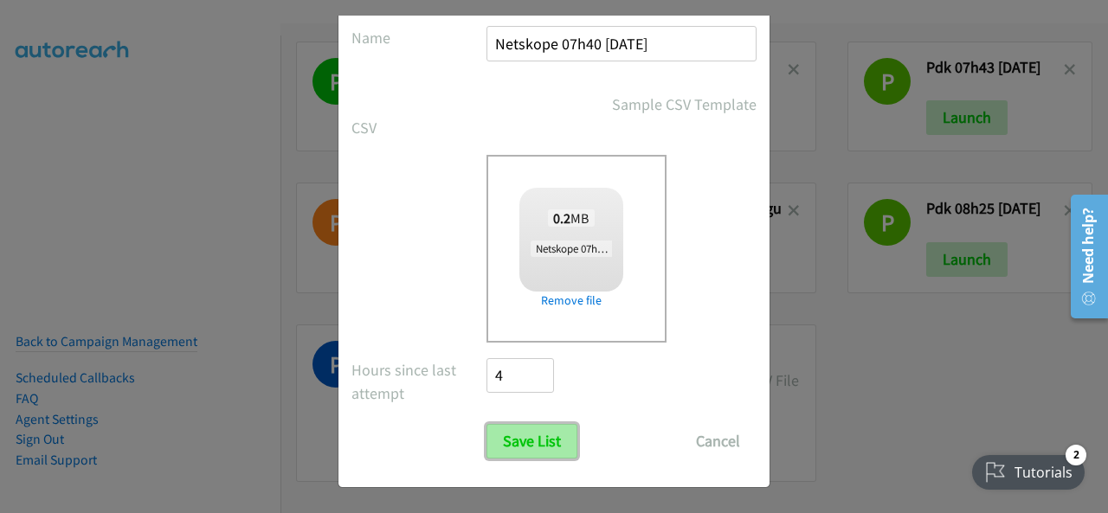
click at [521, 444] on input "Save List" at bounding box center [532, 441] width 91 height 35
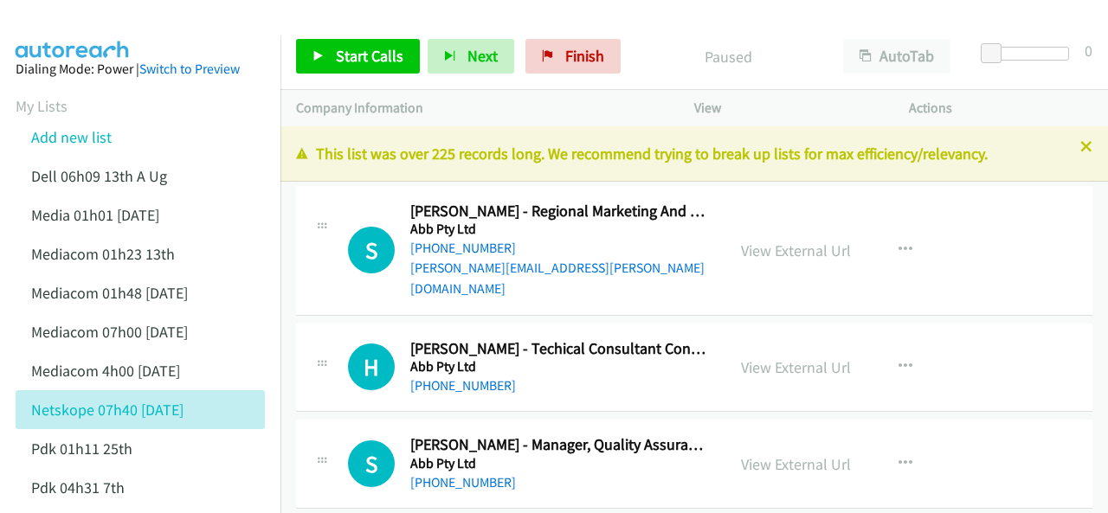
click at [1077, 151] on div "[PHONE_NUMBER] Call failed - Please reload the list and try again This list was…" at bounding box center [695, 319] width 828 height 387
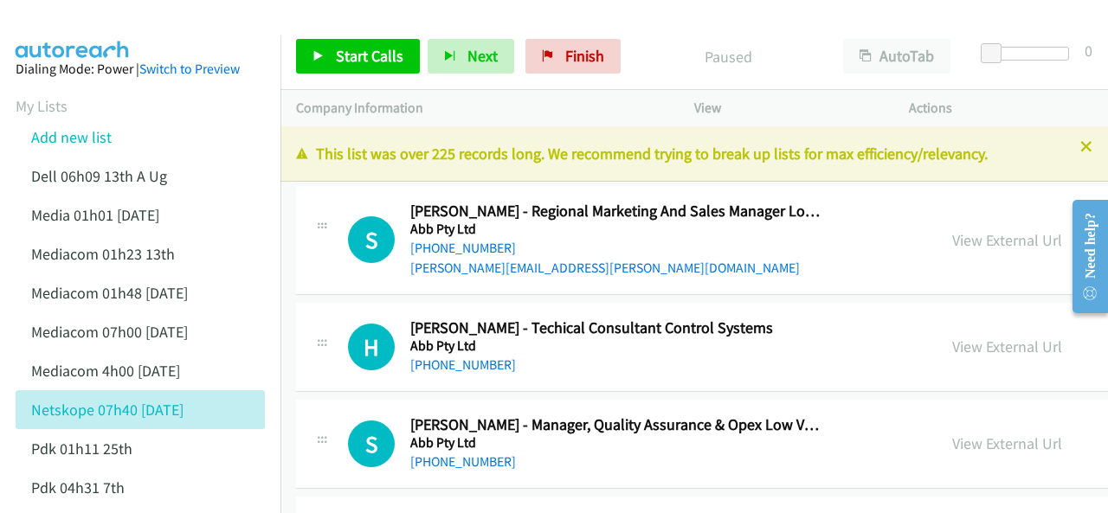
click at [1081, 148] on icon at bounding box center [1087, 148] width 12 height 12
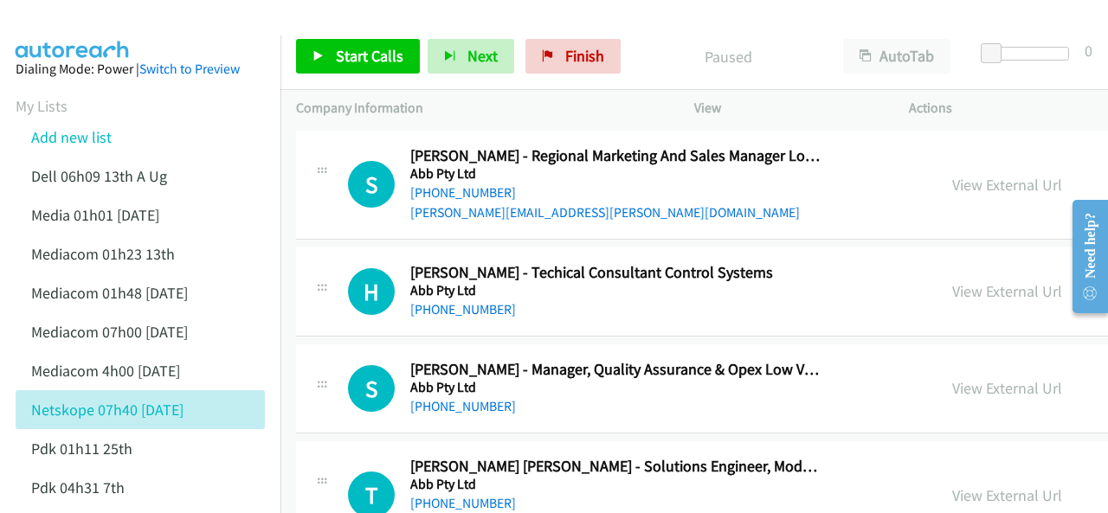
click at [192, 23] on div at bounding box center [546, 33] width 1093 height 67
click at [352, 55] on span "Start Calls" at bounding box center [370, 56] width 68 height 20
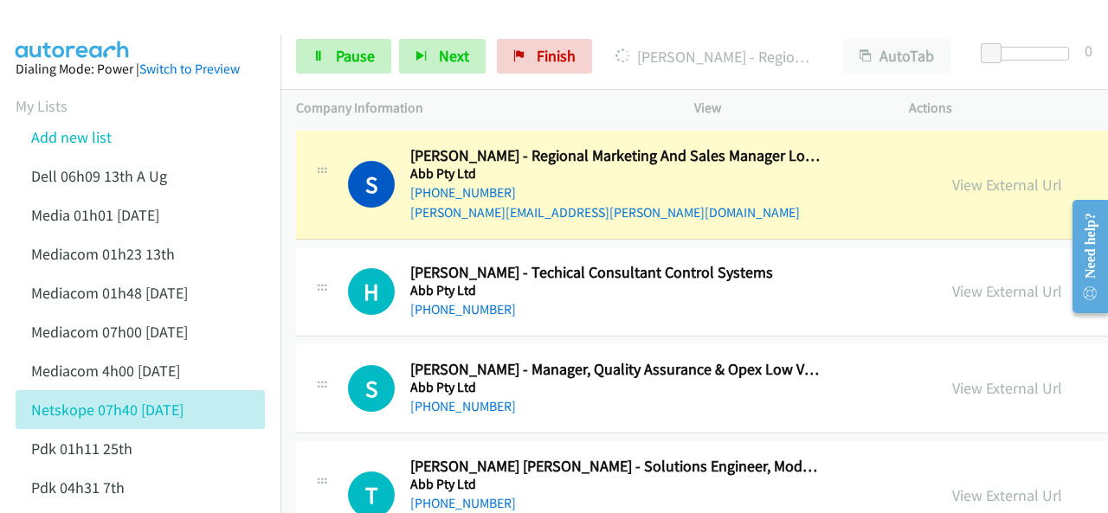
click at [92, 33] on img at bounding box center [73, 30] width 130 height 61
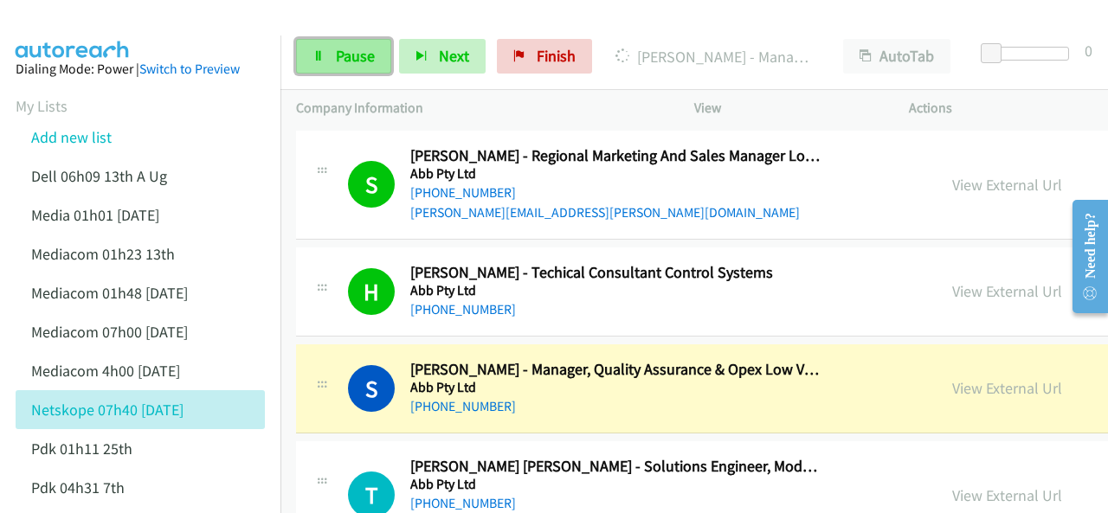
click at [333, 62] on link "Pause" at bounding box center [343, 56] width 95 height 35
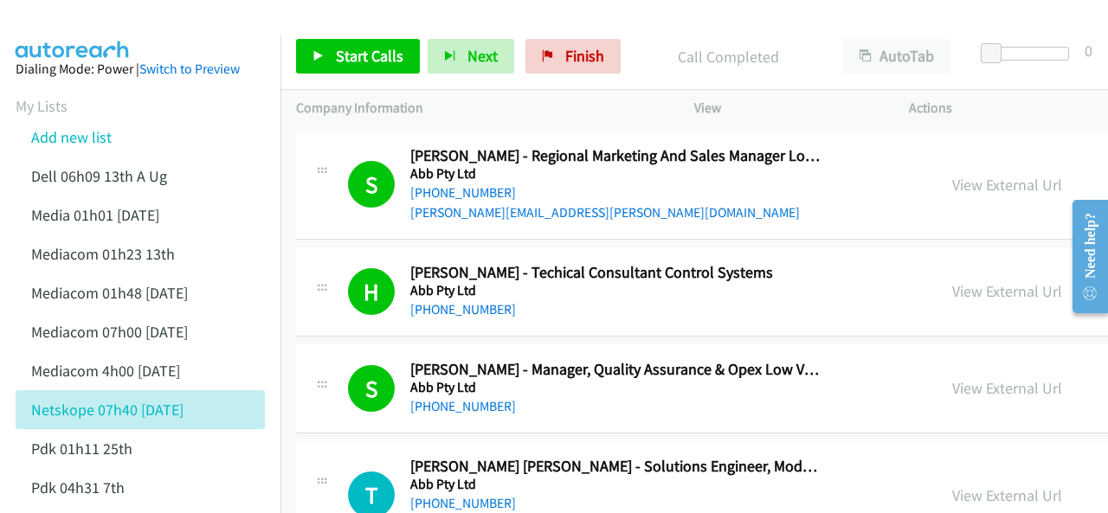
click at [111, 24] on img at bounding box center [73, 30] width 130 height 61
click at [207, 21] on div at bounding box center [546, 33] width 1093 height 67
click at [358, 56] on span "Start Calls" at bounding box center [370, 56] width 68 height 20
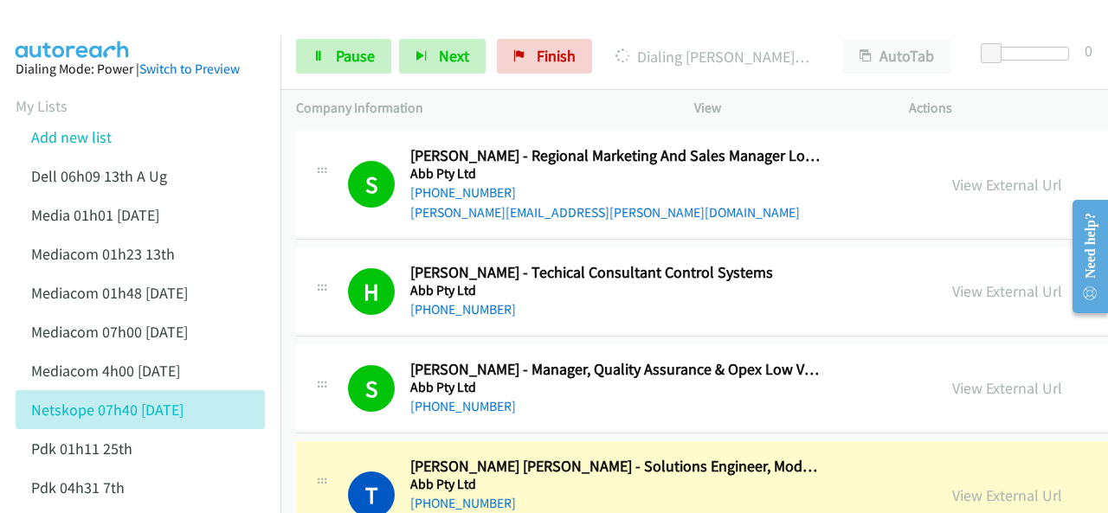
click at [113, 15] on img at bounding box center [73, 30] width 130 height 61
click at [331, 60] on link "Pause" at bounding box center [343, 56] width 95 height 35
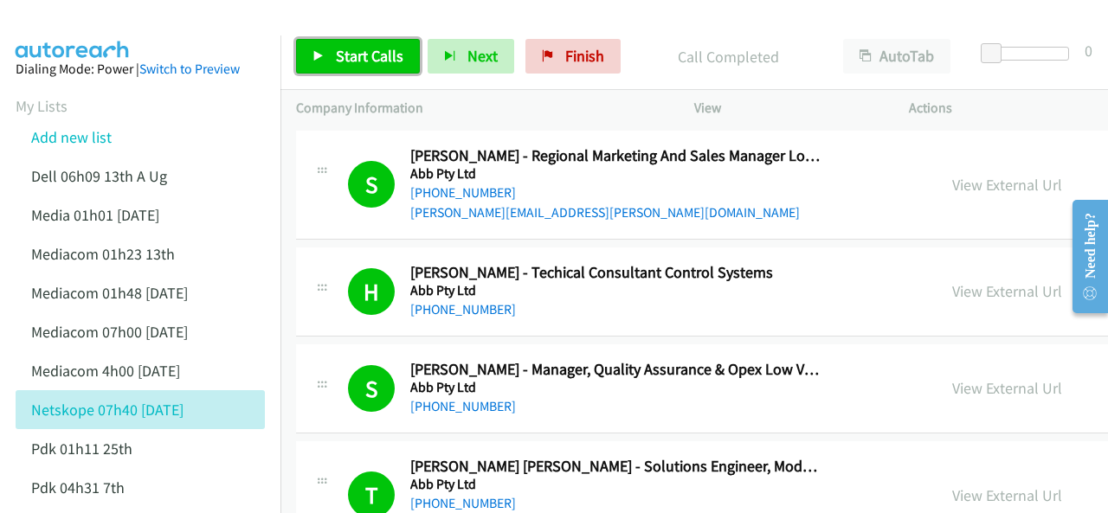
click at [362, 58] on span "Start Calls" at bounding box center [370, 56] width 68 height 20
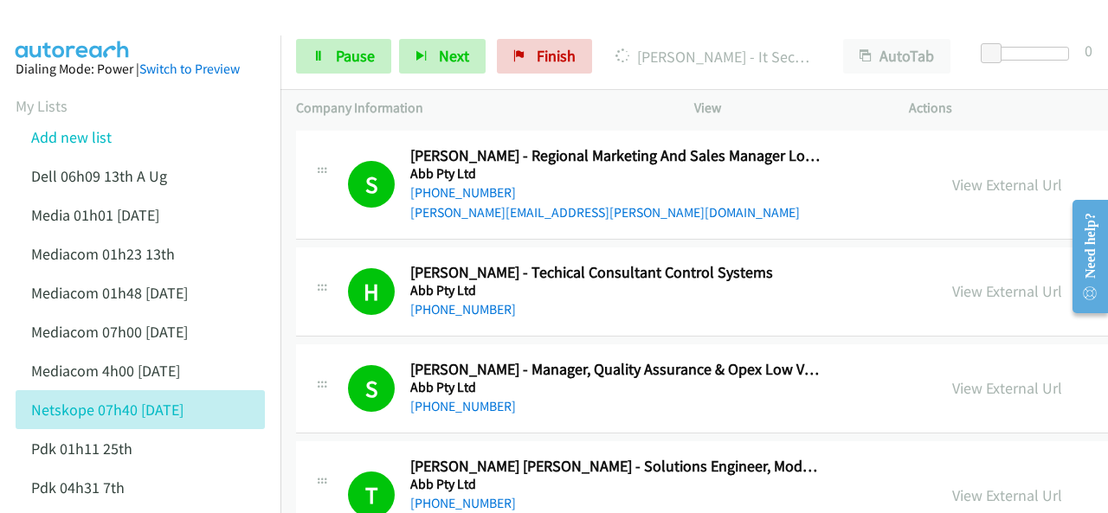
click at [68, 20] on img at bounding box center [73, 30] width 130 height 61
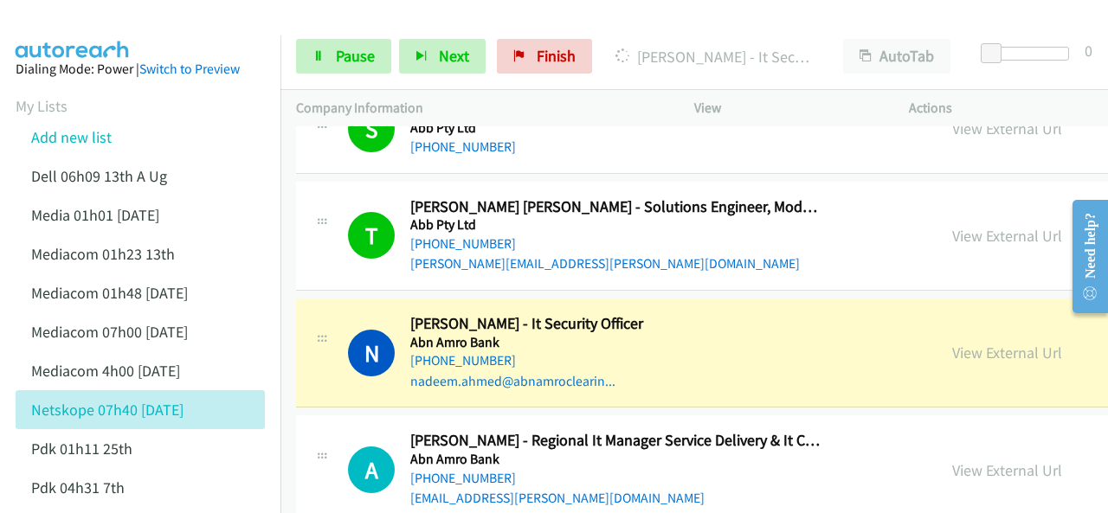
click at [237, 19] on div at bounding box center [546, 33] width 1093 height 67
click at [333, 54] on link "Pause" at bounding box center [343, 56] width 95 height 35
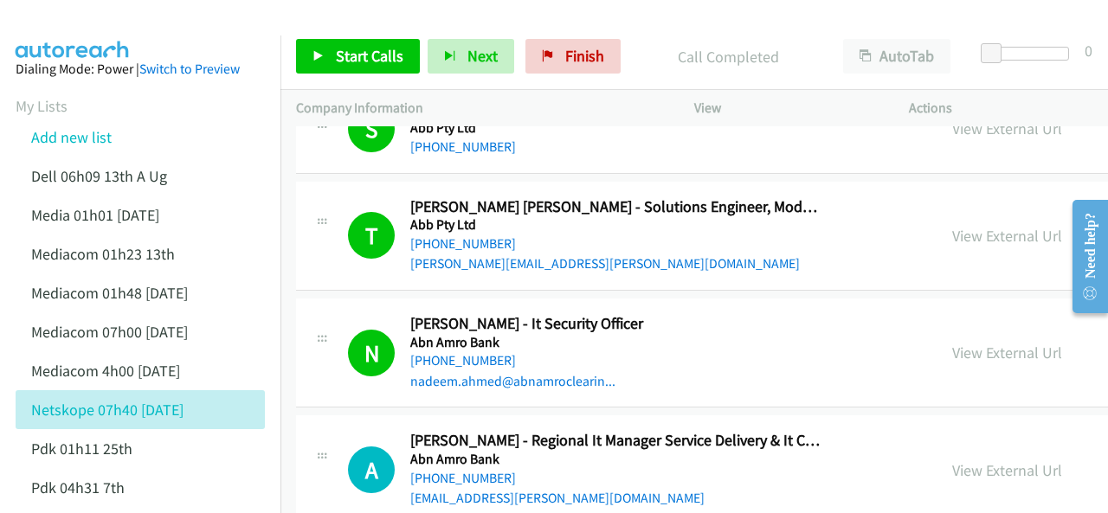
click at [68, 22] on img at bounding box center [73, 30] width 130 height 61
click at [952, 348] on link "View External Url" at bounding box center [1007, 353] width 110 height 20
click at [952, 352] on link "View External Url" at bounding box center [1007, 353] width 110 height 20
click at [350, 51] on span "Start Calls" at bounding box center [370, 56] width 68 height 20
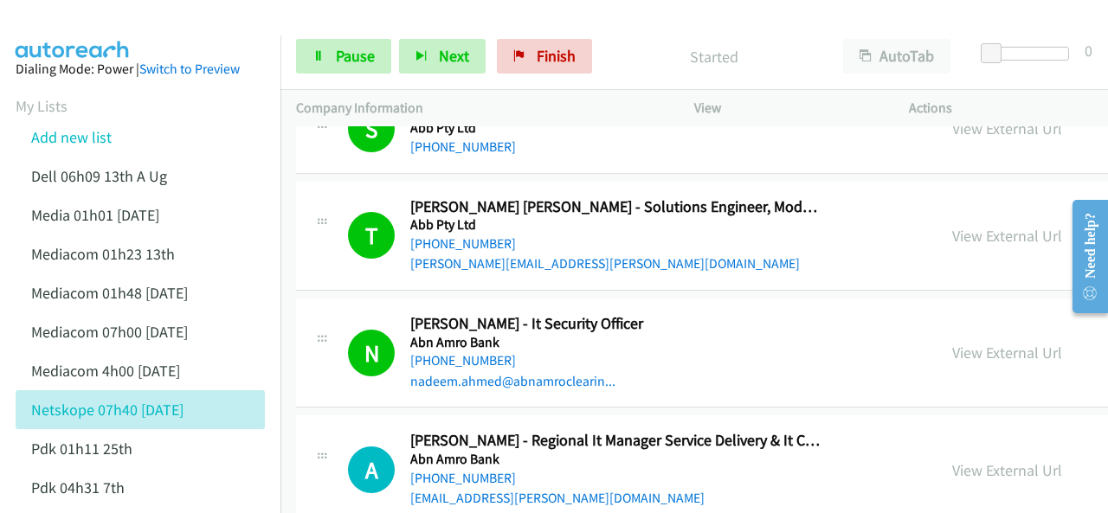
scroll to position [346, 0]
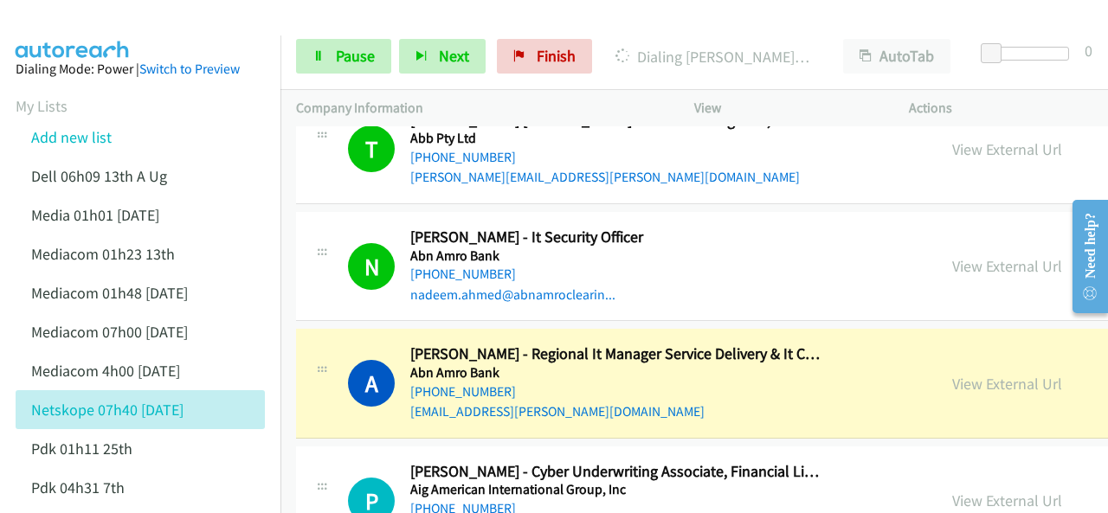
click at [64, 25] on img at bounding box center [73, 30] width 130 height 61
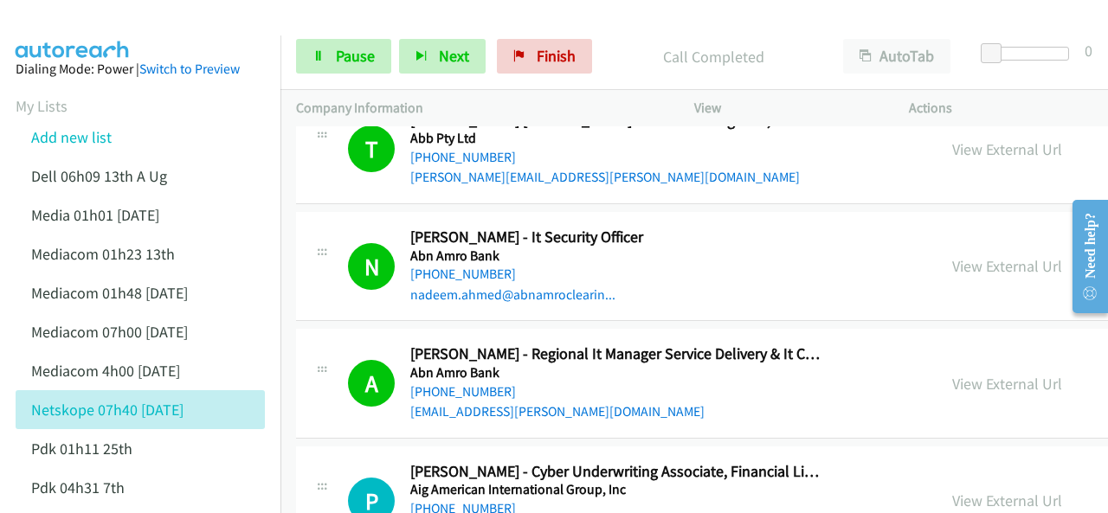
click at [114, 31] on img at bounding box center [73, 30] width 130 height 61
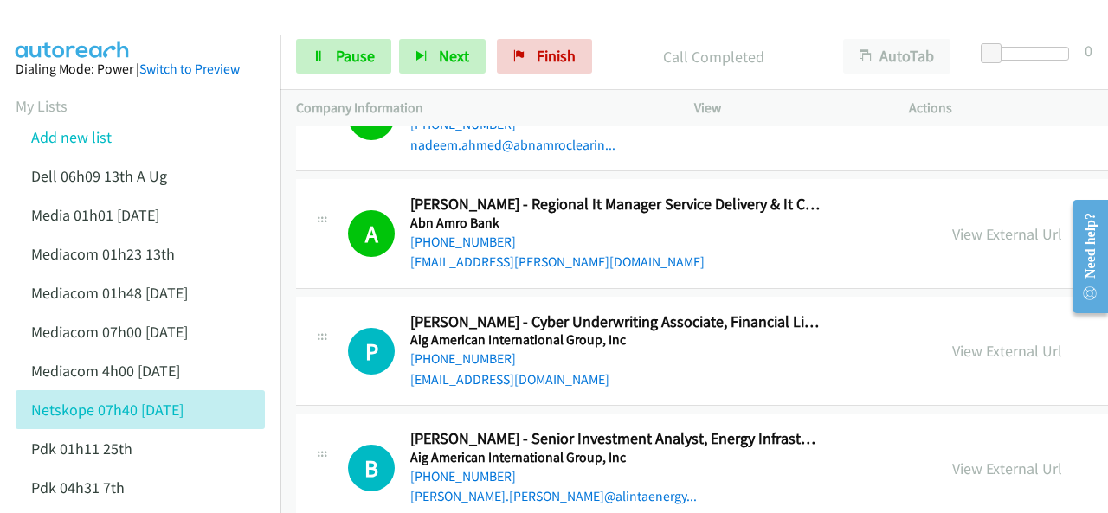
scroll to position [520, 0]
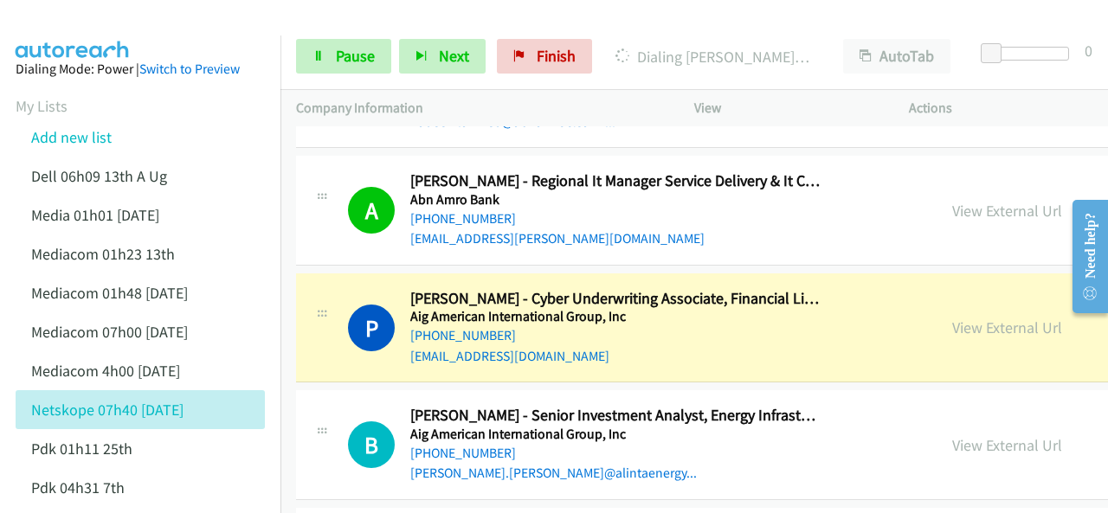
click at [104, 22] on img at bounding box center [73, 30] width 130 height 61
click at [123, 29] on img at bounding box center [73, 30] width 130 height 61
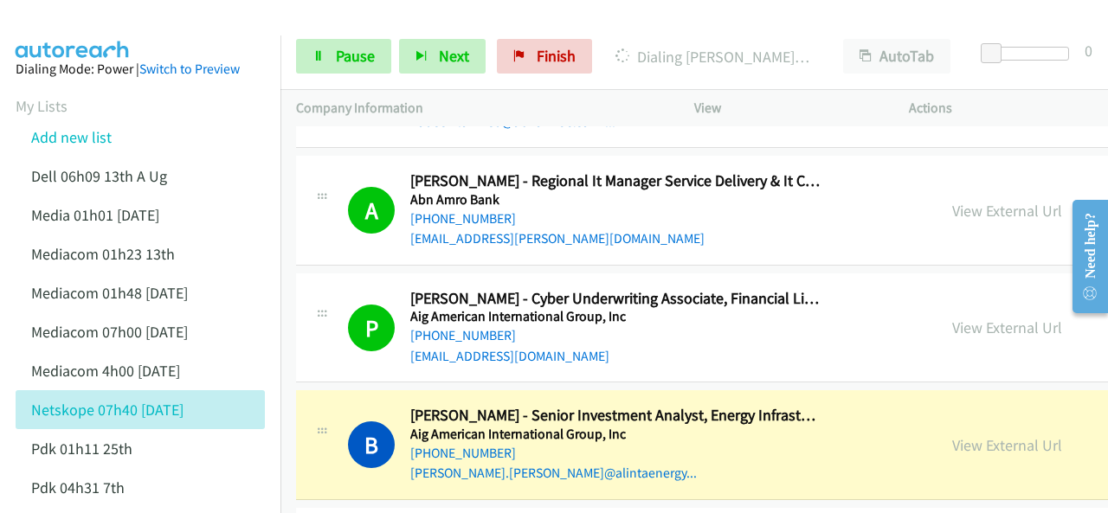
drag, startPoint x: 109, startPoint y: 15, endPoint x: 144, endPoint y: 25, distance: 36.2
click at [109, 14] on img at bounding box center [73, 30] width 130 height 61
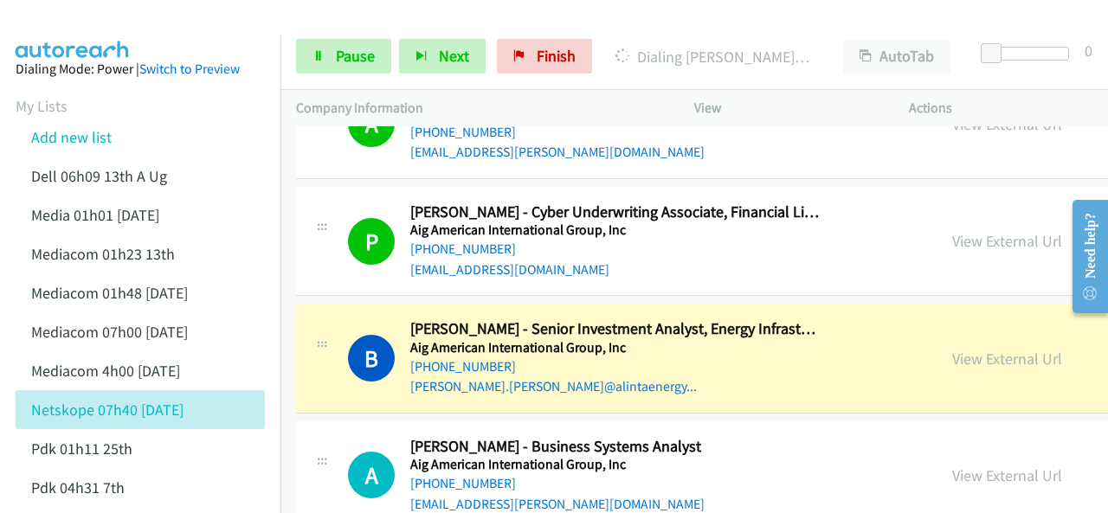
click at [240, 25] on div at bounding box center [546, 33] width 1093 height 67
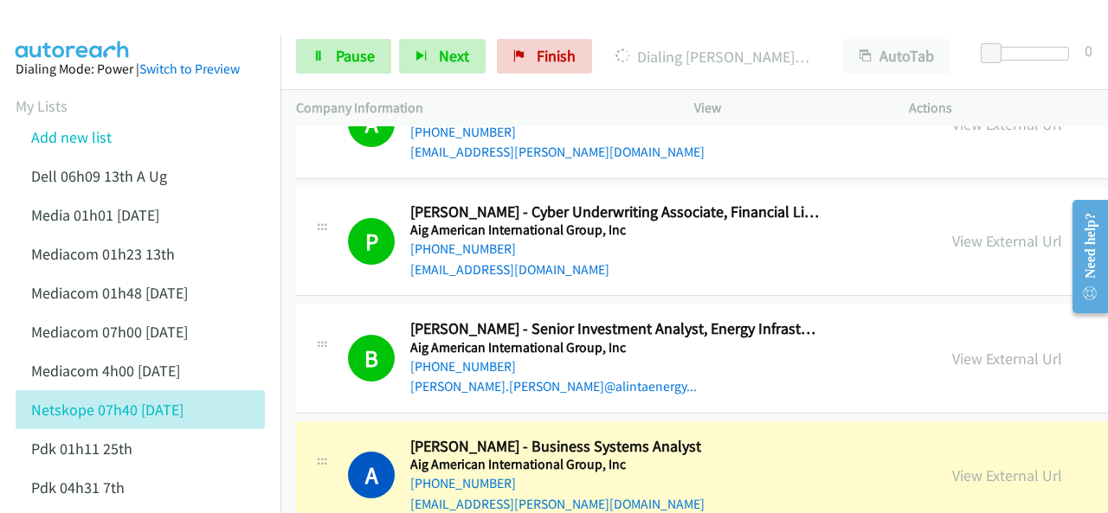
click at [76, 32] on img at bounding box center [73, 30] width 130 height 61
click at [324, 58] on link "Pause" at bounding box center [343, 56] width 95 height 35
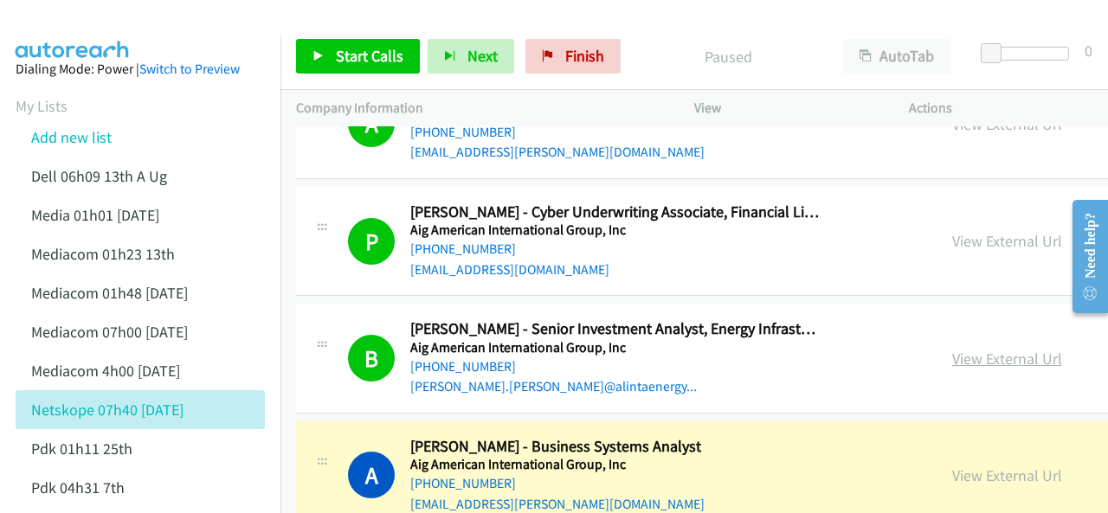
click at [952, 358] on link "View External Url" at bounding box center [1007, 359] width 110 height 20
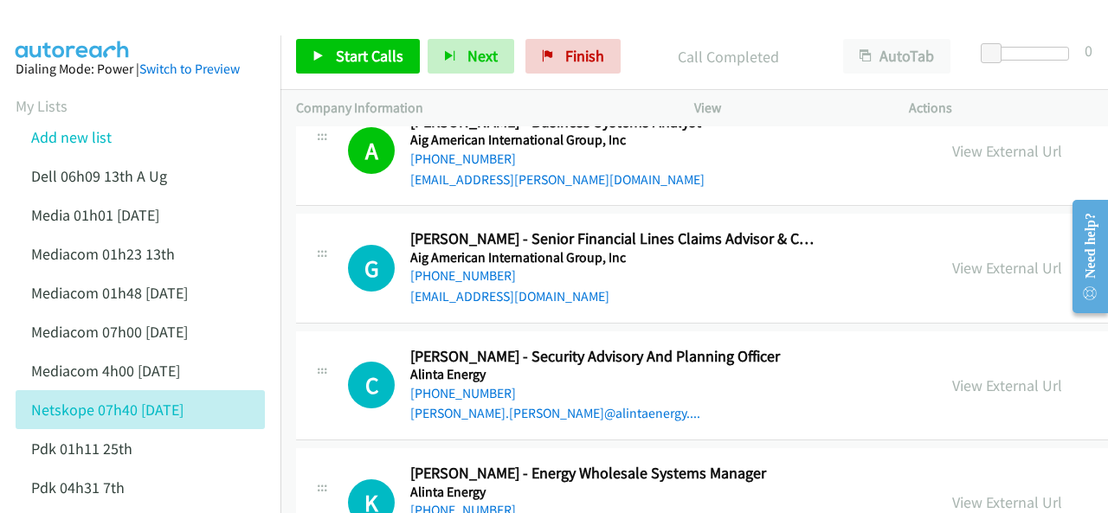
scroll to position [952, 0]
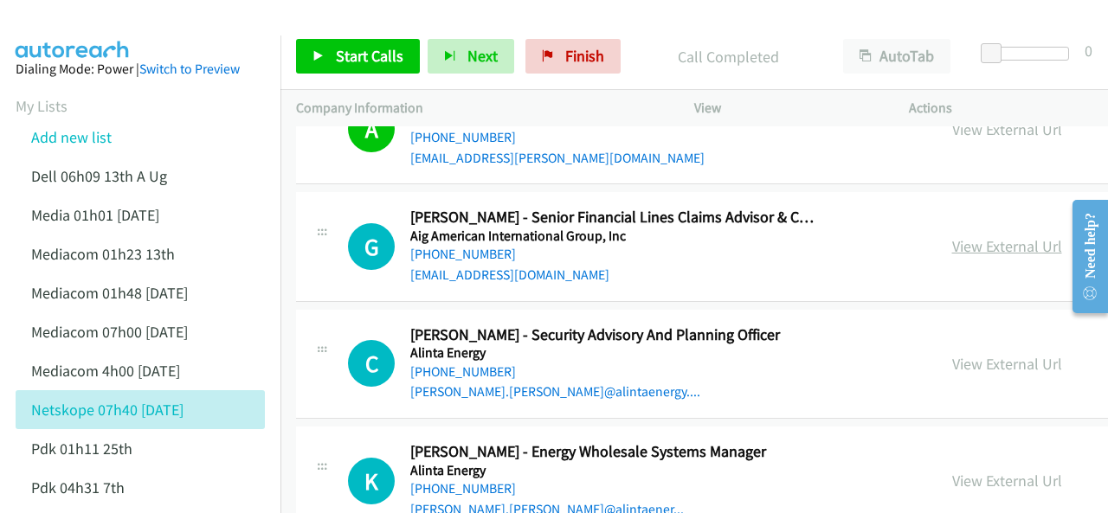
click at [952, 247] on link "View External Url" at bounding box center [1007, 246] width 110 height 20
click at [467, 254] on link "[PHONE_NUMBER]" at bounding box center [463, 254] width 106 height 16
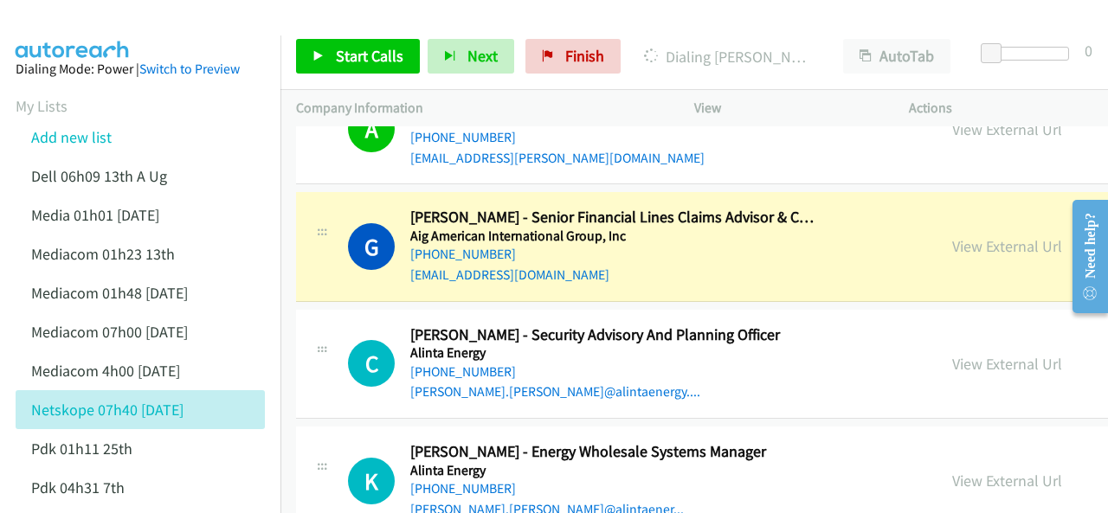
click at [87, 25] on img at bounding box center [73, 30] width 130 height 61
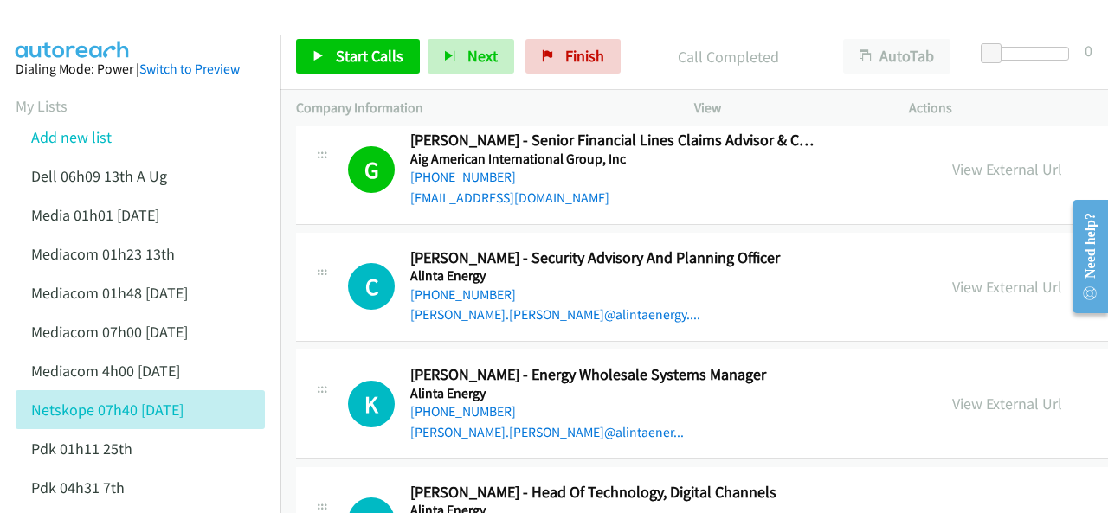
scroll to position [1039, 0]
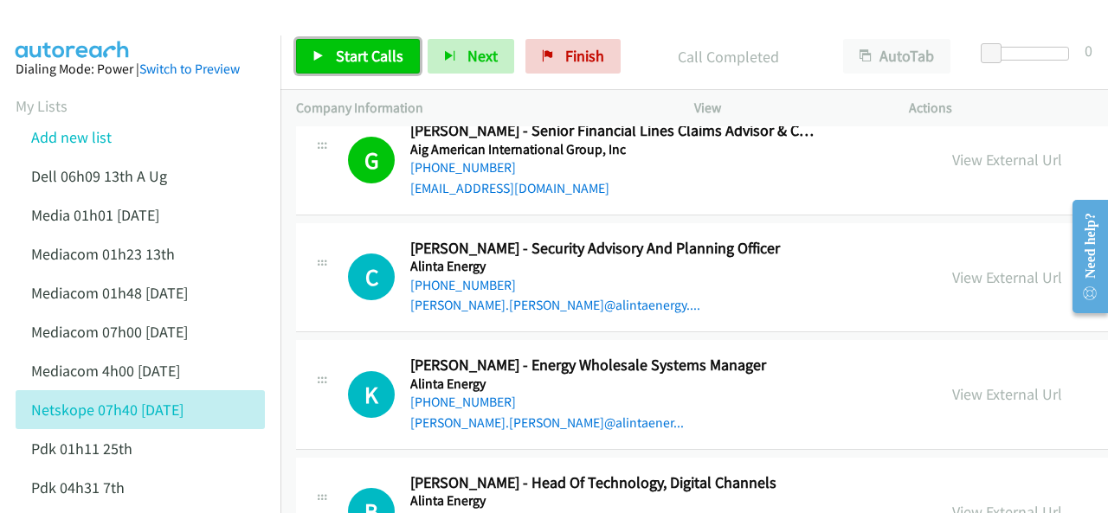
click at [371, 56] on span "Start Calls" at bounding box center [370, 56] width 68 height 20
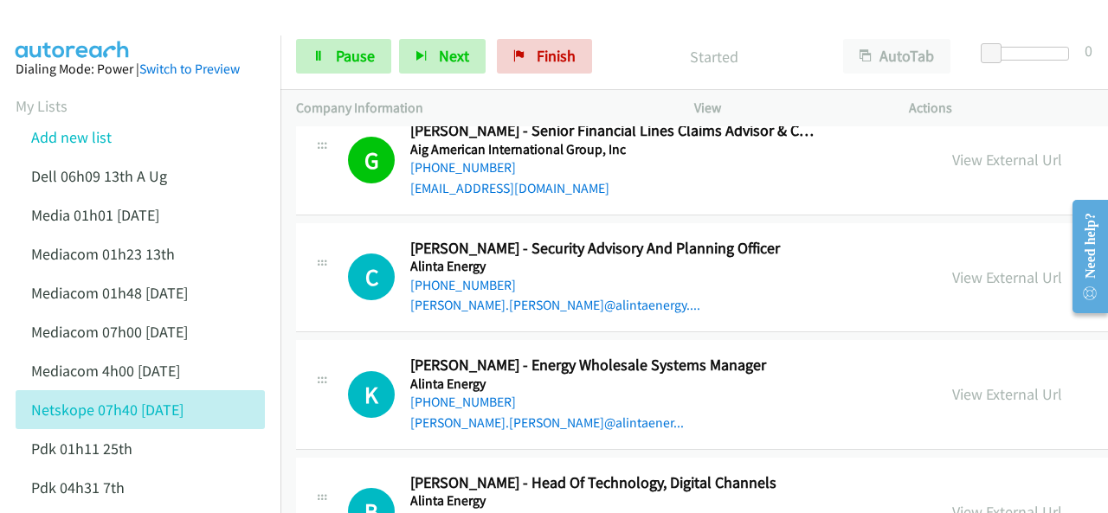
click at [121, 36] on aside "Dialing Mode: Power | Switch to Preview My Lists Add new list Dell 06h09 13th A…" at bounding box center [140, 496] width 281 height 920
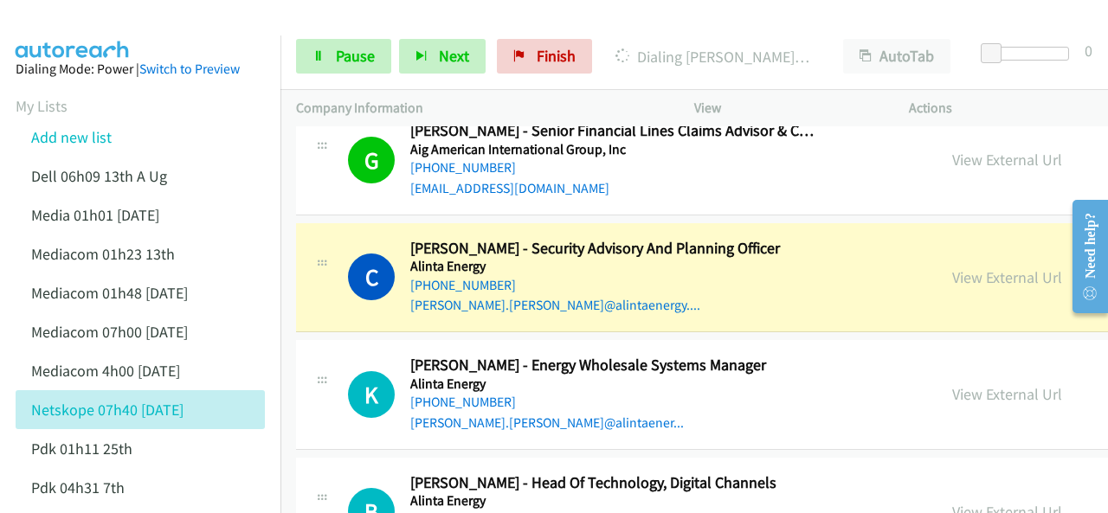
click at [108, 16] on img at bounding box center [73, 30] width 130 height 61
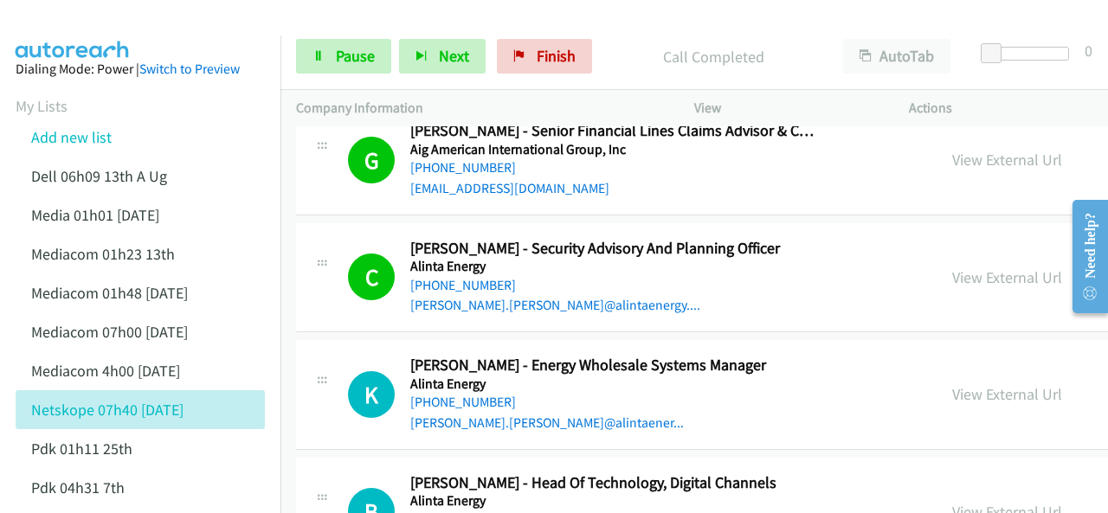
click at [88, 27] on img at bounding box center [73, 30] width 130 height 61
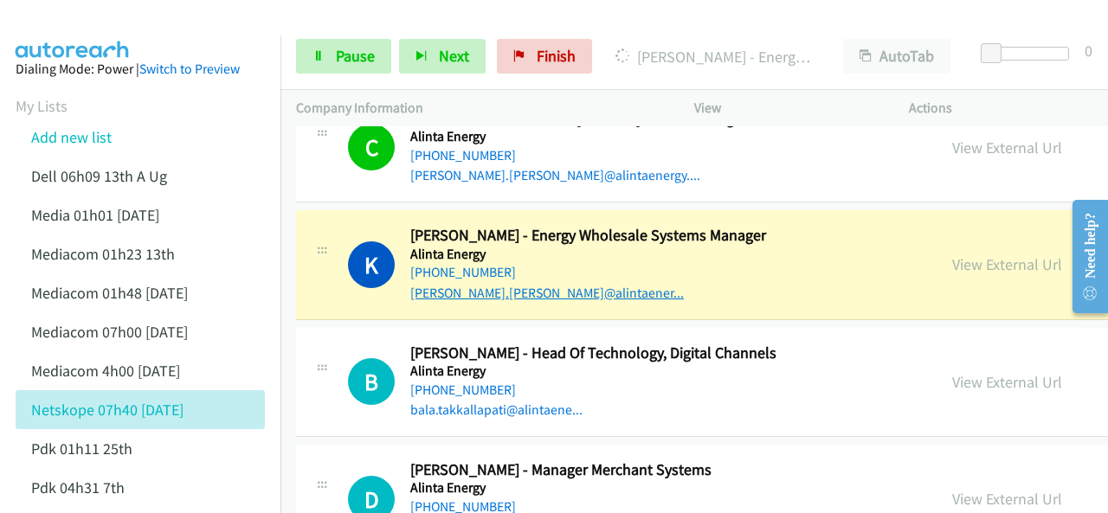
scroll to position [1212, 0]
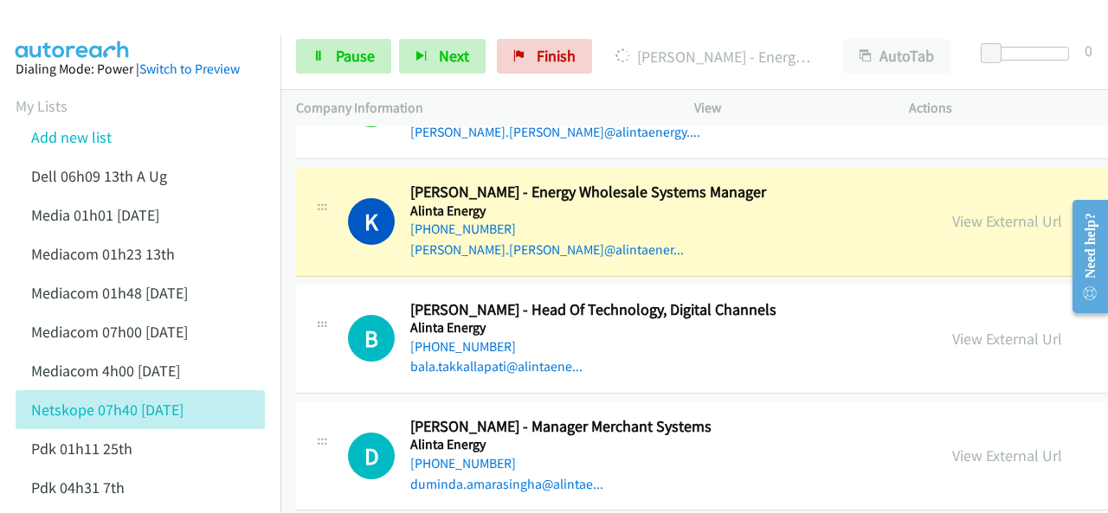
click at [215, 27] on div at bounding box center [546, 33] width 1093 height 67
click at [322, 69] on link "Pause" at bounding box center [343, 56] width 95 height 35
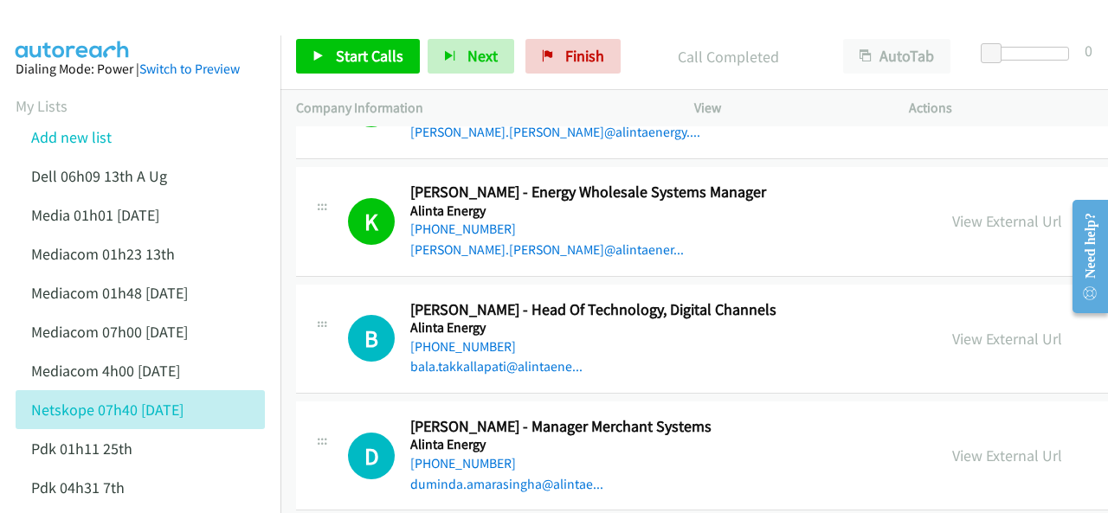
click at [118, 22] on img at bounding box center [73, 30] width 130 height 61
click at [952, 218] on link "View External Url" at bounding box center [1007, 221] width 110 height 20
click at [351, 47] on span "Start Calls" at bounding box center [370, 56] width 68 height 20
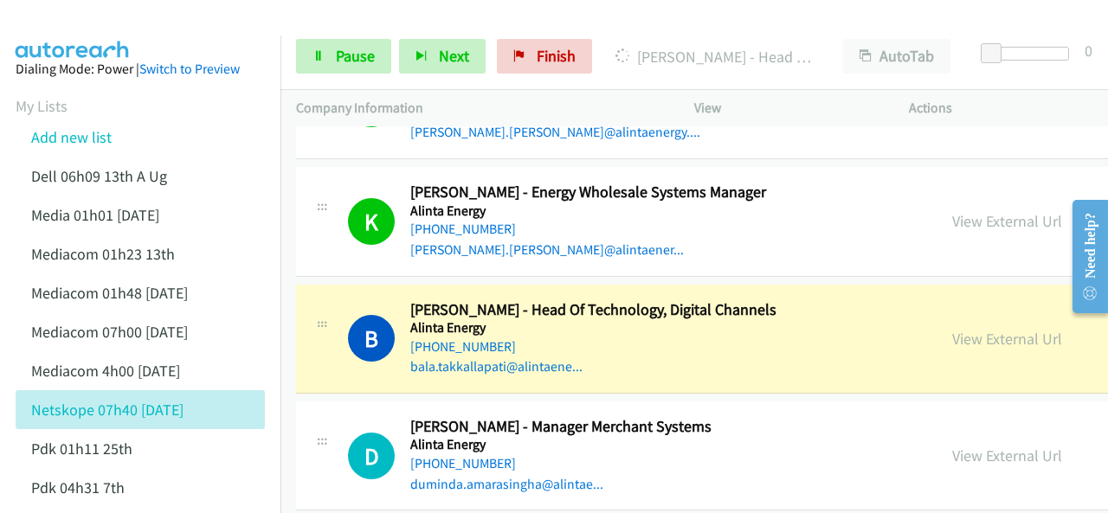
click at [90, 22] on img at bounding box center [73, 30] width 130 height 61
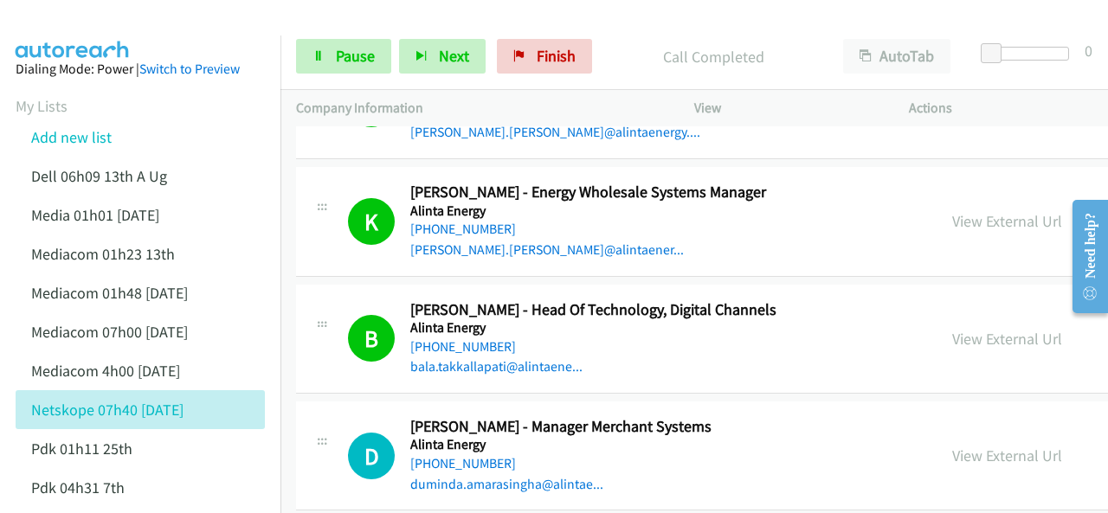
click at [97, 38] on aside "Dialing Mode: Power | Switch to Preview My Lists Add new list Dell 06h09 13th A…" at bounding box center [140, 496] width 281 height 920
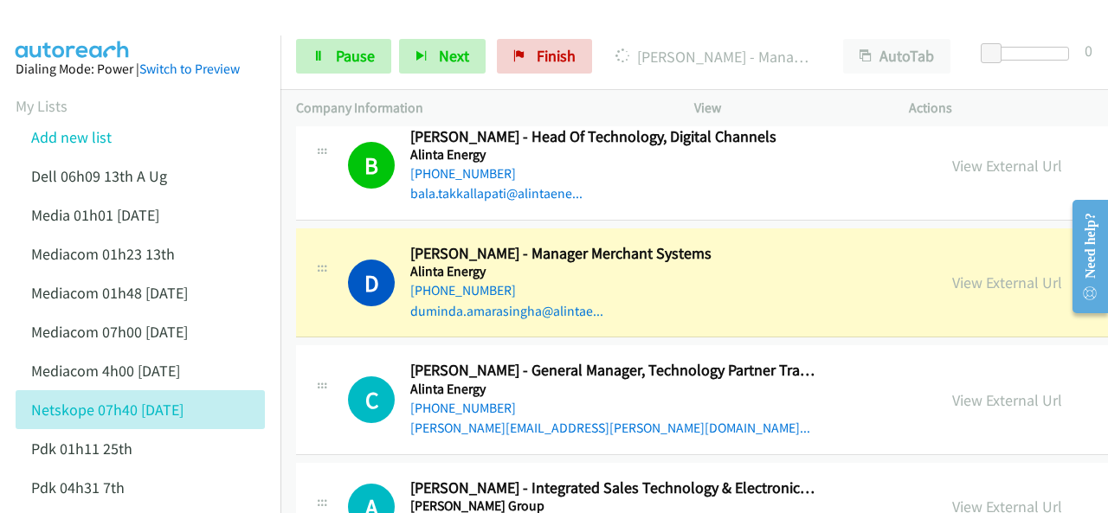
scroll to position [1472, 0]
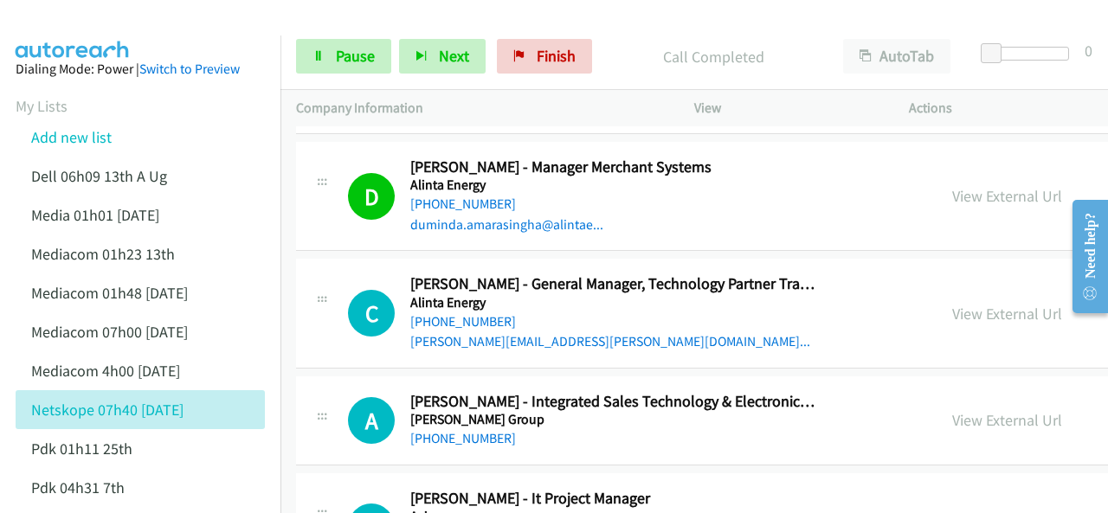
click at [121, 23] on img at bounding box center [73, 30] width 130 height 61
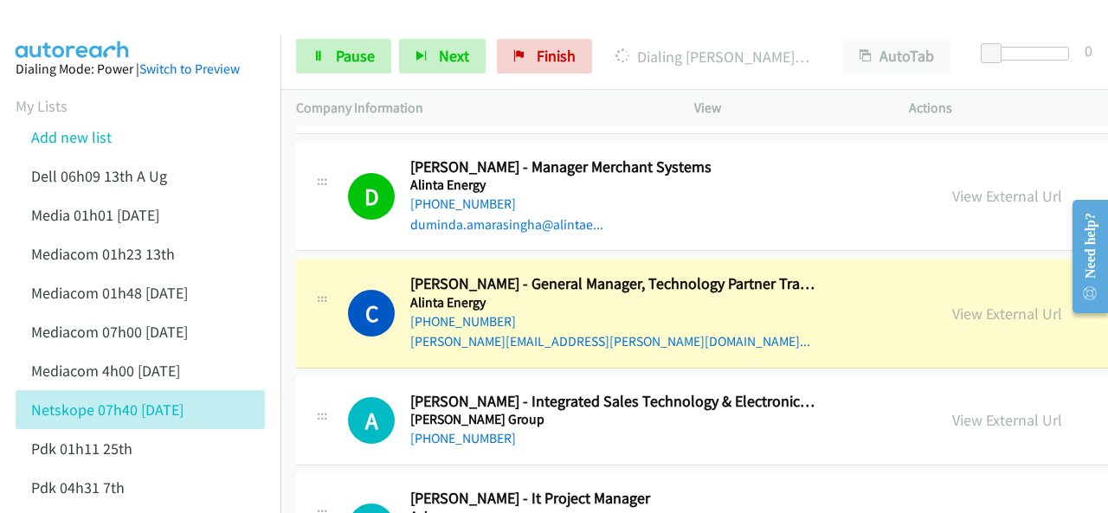
click at [101, 27] on img at bounding box center [73, 30] width 130 height 61
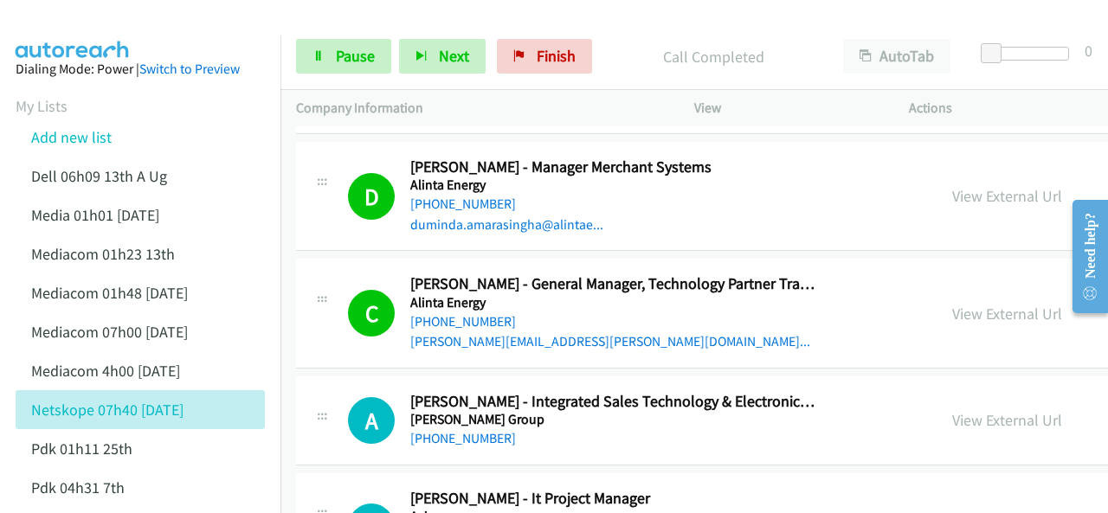
click at [96, 14] on img at bounding box center [73, 30] width 130 height 61
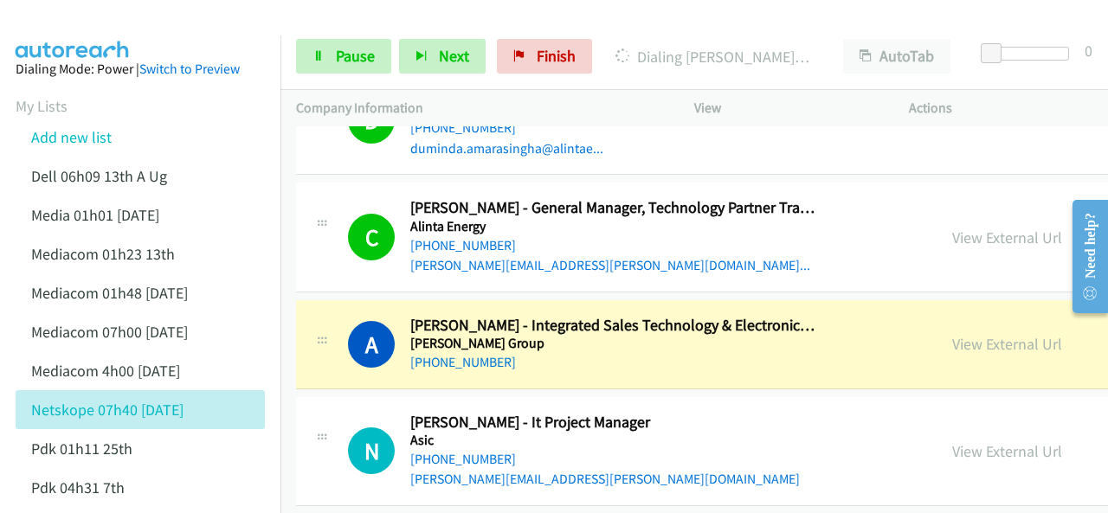
scroll to position [1559, 0]
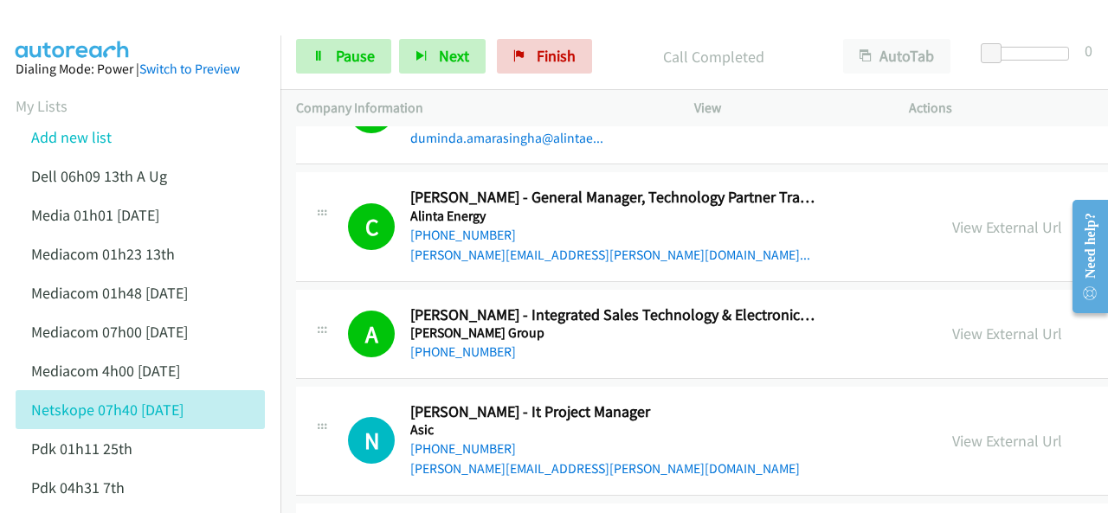
drag, startPoint x: 149, startPoint y: 34, endPoint x: 175, endPoint y: 36, distance: 26.0
click at [149, 34] on div at bounding box center [546, 33] width 1093 height 67
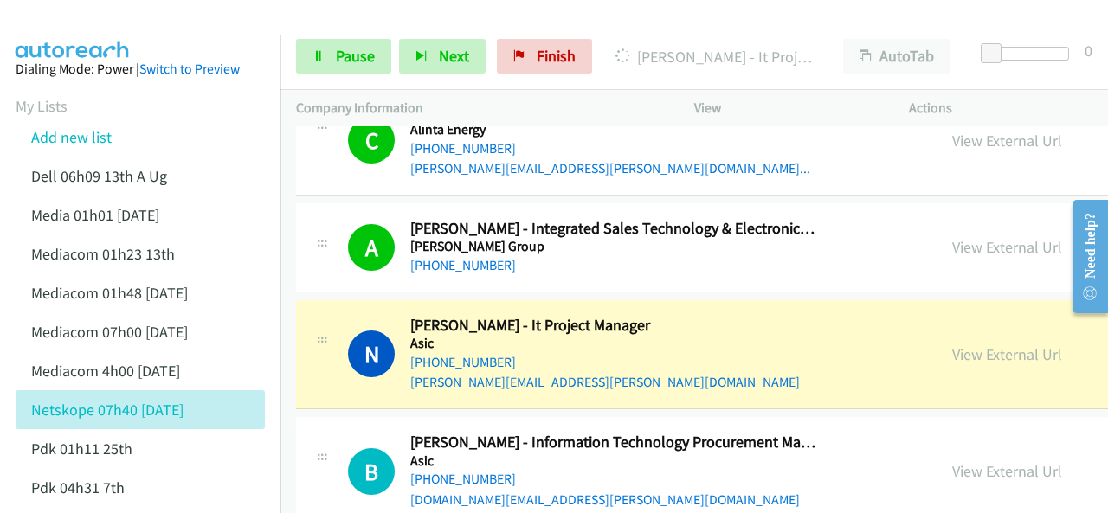
click at [131, 28] on img at bounding box center [73, 30] width 130 height 61
click at [107, 17] on img at bounding box center [73, 30] width 130 height 61
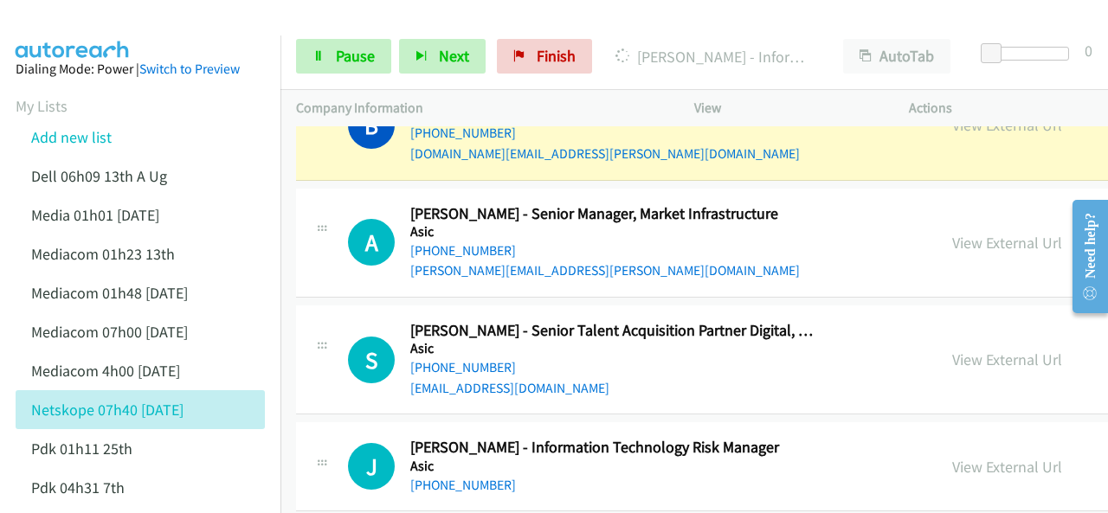
scroll to position [1905, 0]
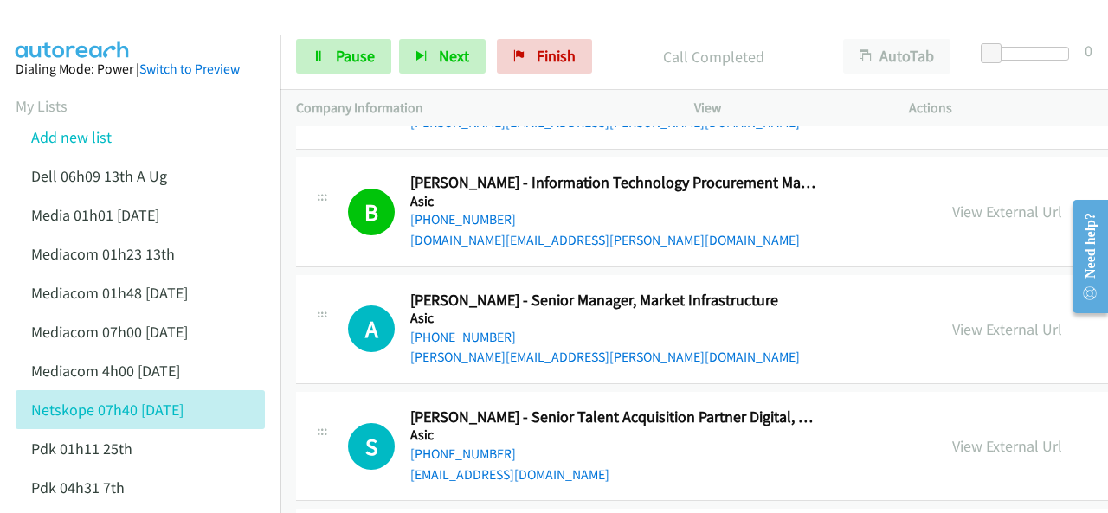
click at [75, 27] on img at bounding box center [73, 30] width 130 height 61
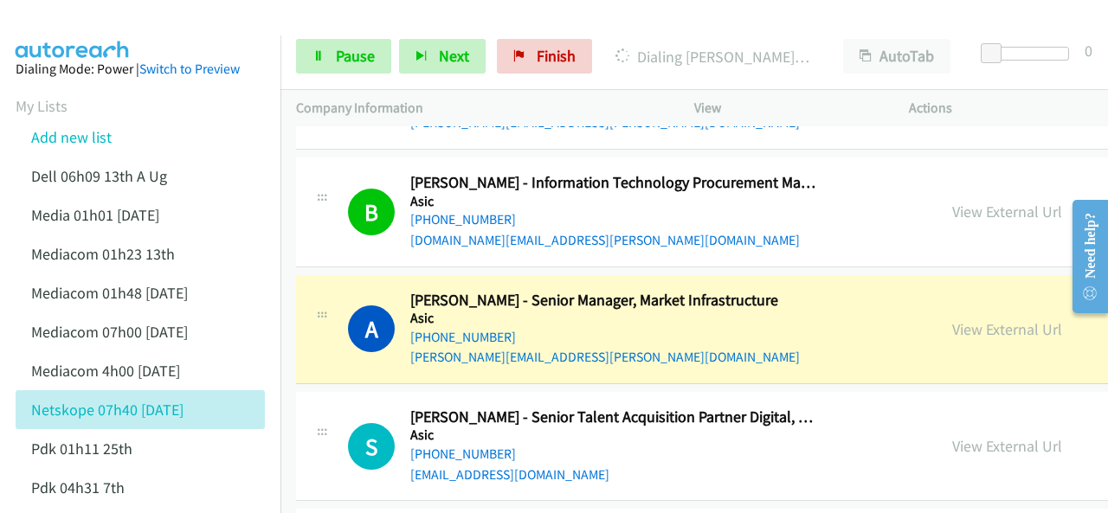
click at [97, 27] on img at bounding box center [73, 30] width 130 height 61
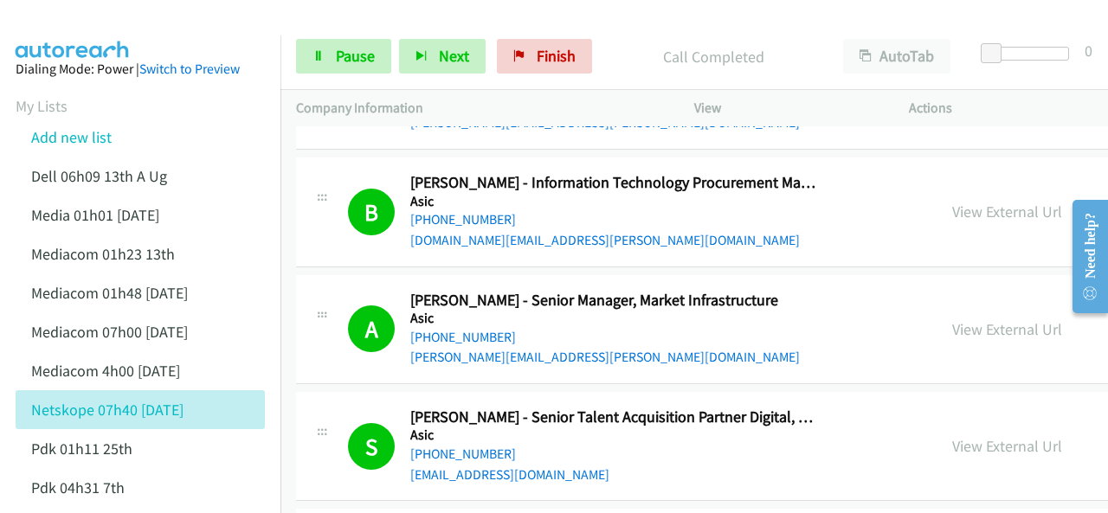
click at [107, 27] on img at bounding box center [73, 30] width 130 height 61
click at [73, 20] on img at bounding box center [73, 30] width 130 height 61
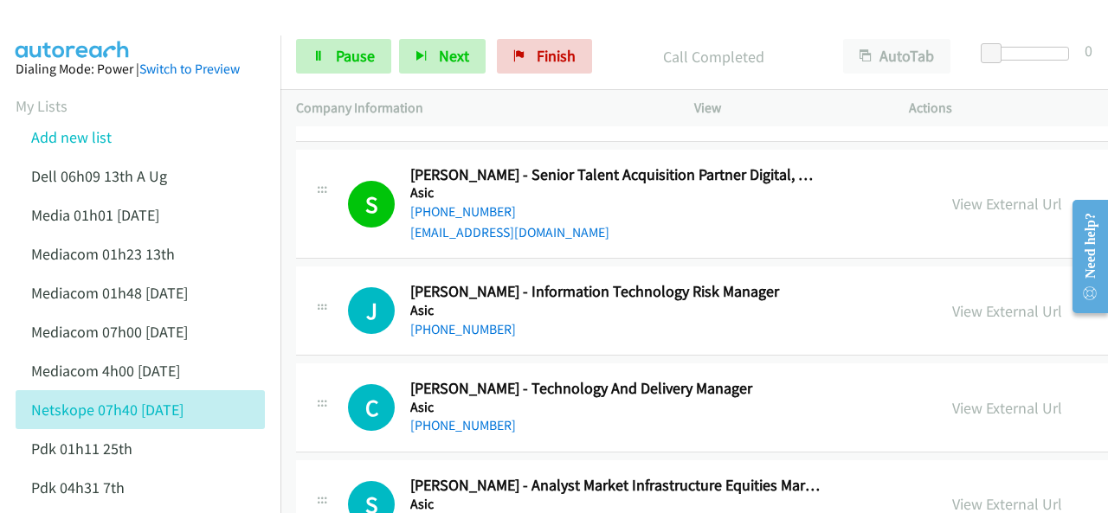
scroll to position [2165, 0]
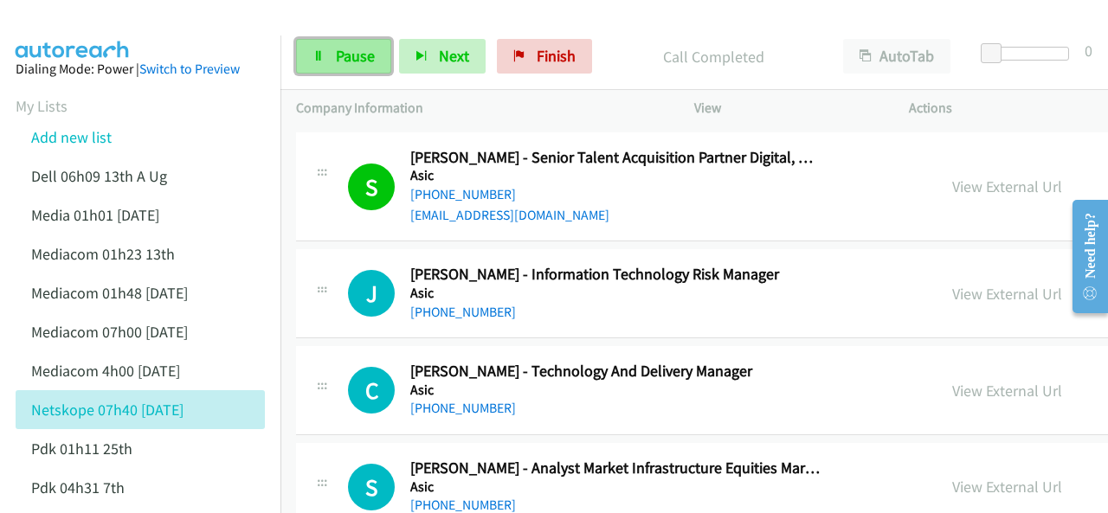
click at [332, 60] on link "Pause" at bounding box center [343, 56] width 95 height 35
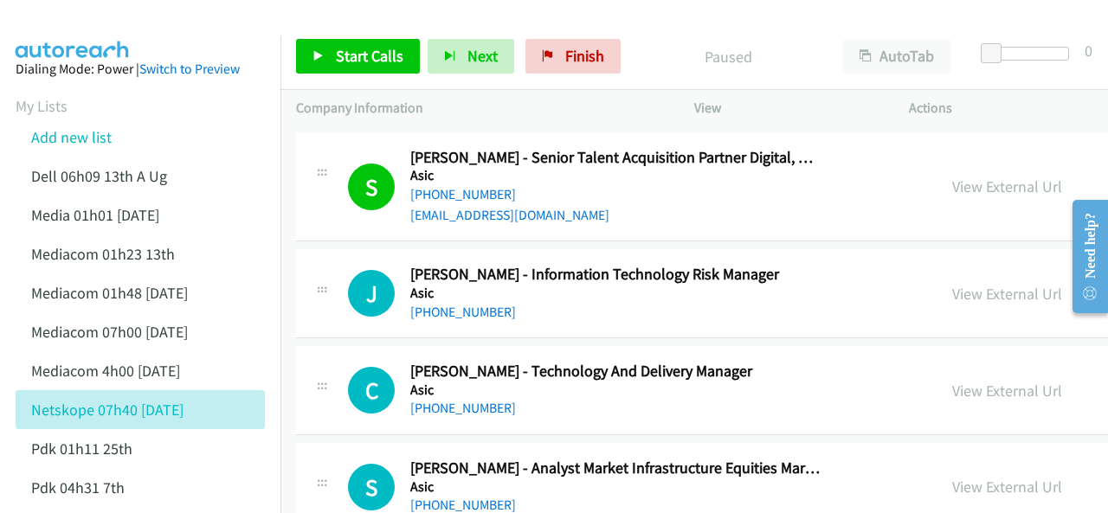
click at [132, 25] on img at bounding box center [73, 30] width 130 height 61
click at [191, 29] on div at bounding box center [546, 33] width 1093 height 67
click at [364, 51] on span "Start Calls" at bounding box center [370, 56] width 68 height 20
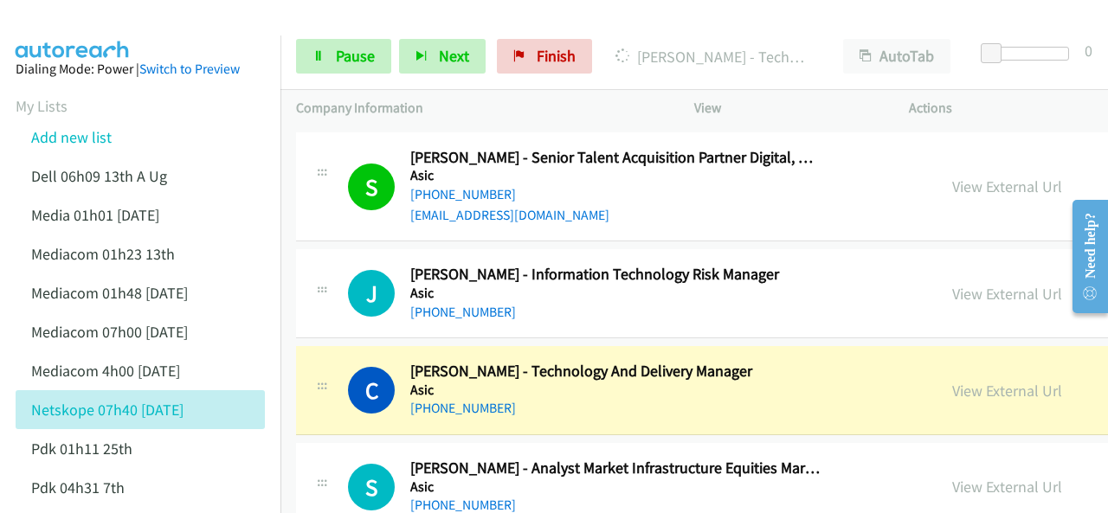
drag, startPoint x: 914, startPoint y: 382, endPoint x: 920, endPoint y: 410, distance: 28.4
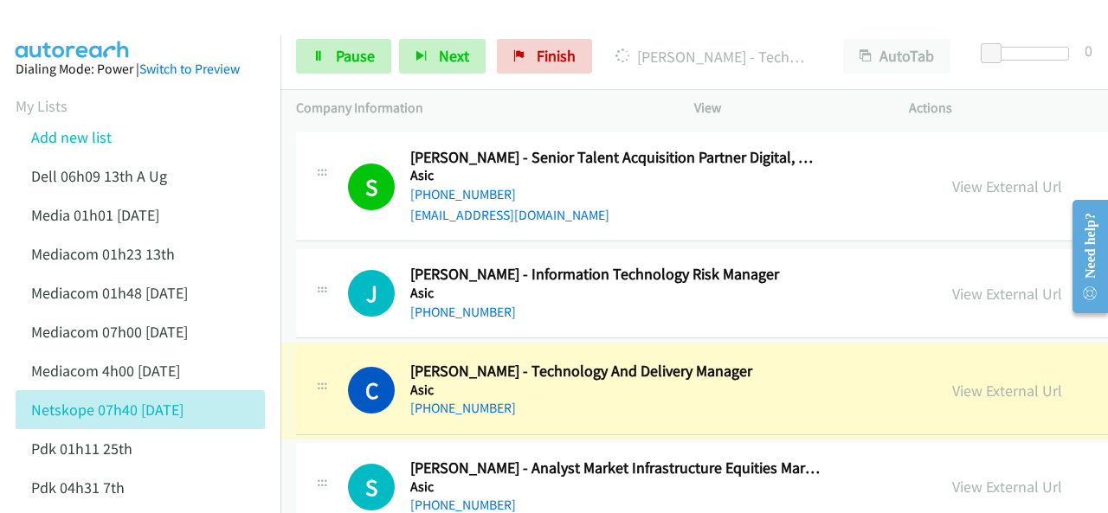
drag, startPoint x: 906, startPoint y: 387, endPoint x: 876, endPoint y: 391, distance: 29.8
click at [952, 387] on link "View External Url" at bounding box center [1007, 391] width 110 height 20
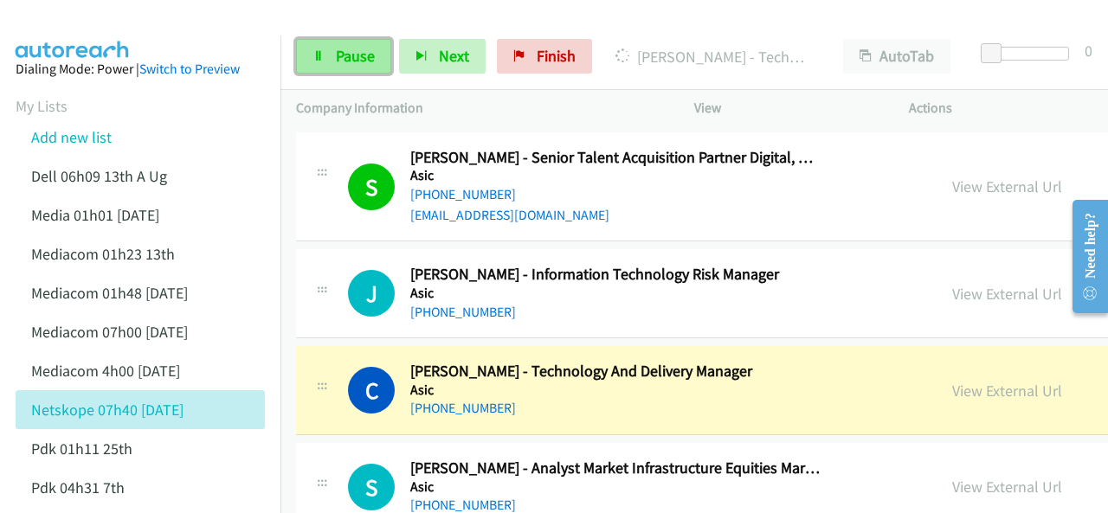
click at [326, 55] on link "Pause" at bounding box center [343, 56] width 95 height 35
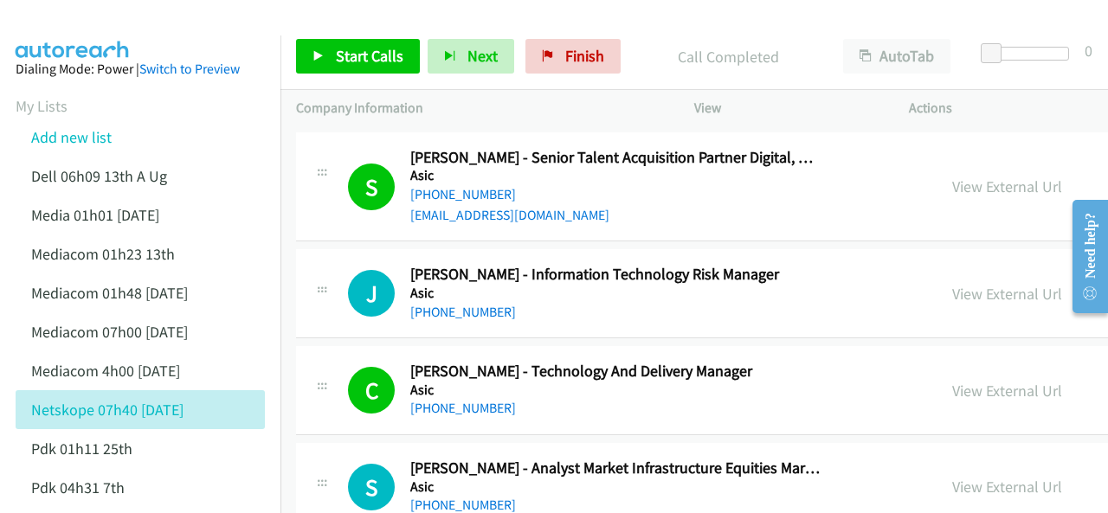
click at [108, 32] on img at bounding box center [73, 30] width 130 height 61
click at [346, 59] on span "Start Calls" at bounding box center [370, 56] width 68 height 20
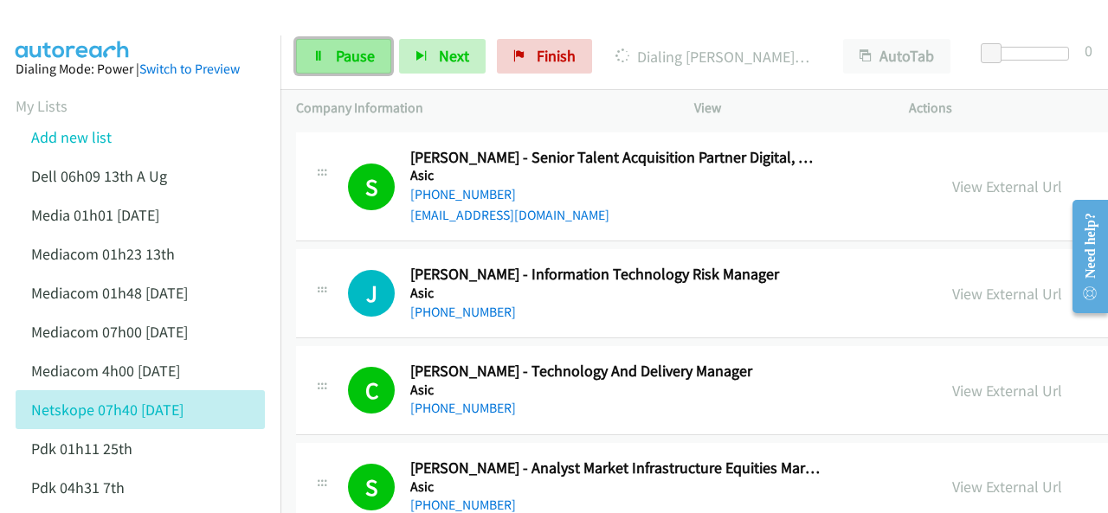
click at [337, 55] on span "Pause" at bounding box center [355, 56] width 39 height 20
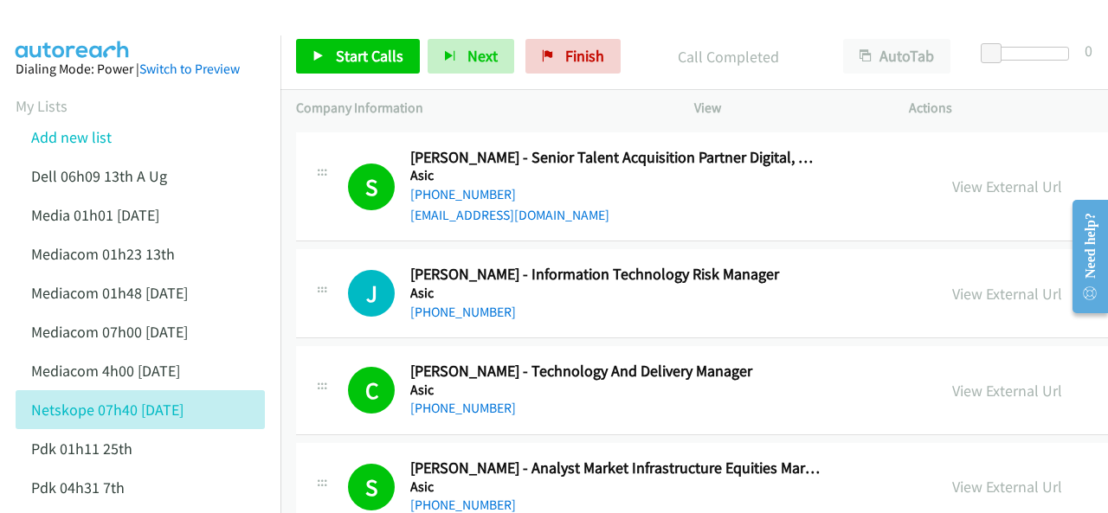
click at [106, 28] on img at bounding box center [73, 30] width 130 height 61
click at [374, 54] on span "Start Calls" at bounding box center [370, 56] width 68 height 20
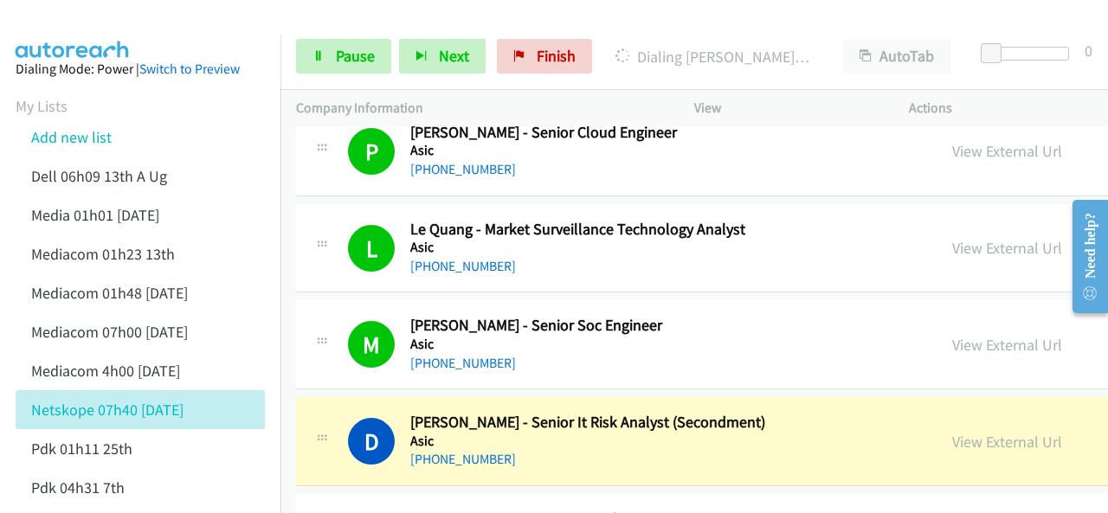
scroll to position [2857, 0]
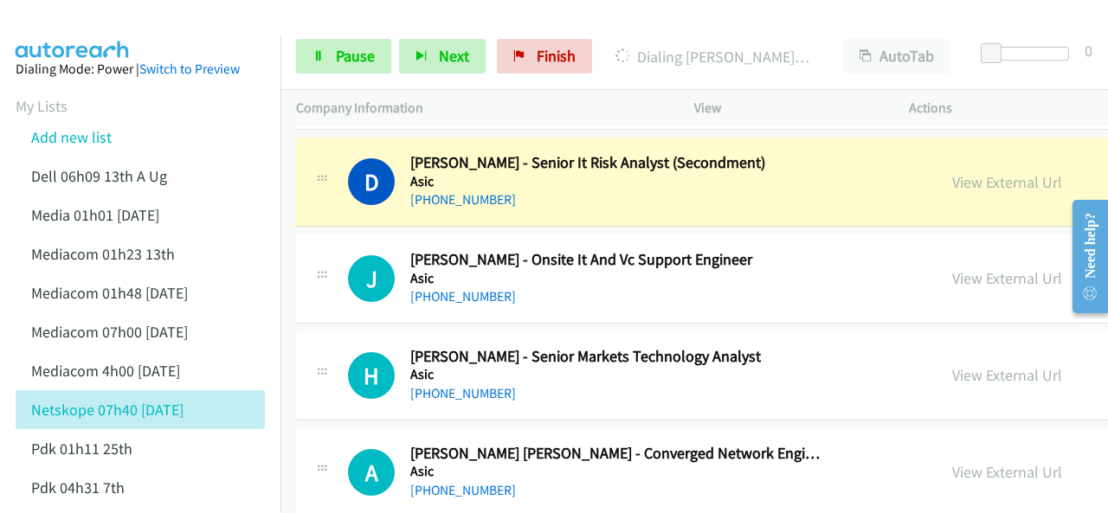
click at [75, 16] on img at bounding box center [73, 30] width 130 height 61
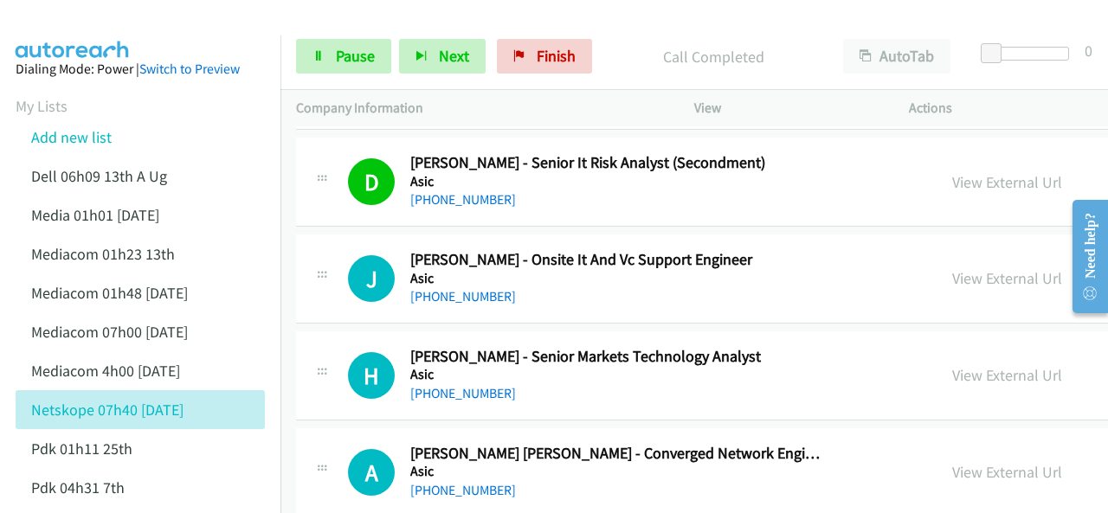
click at [87, 39] on aside "Dialing Mode: Power | Switch to Preview My Lists Add new list Dell 06h09 13th A…" at bounding box center [140, 496] width 281 height 920
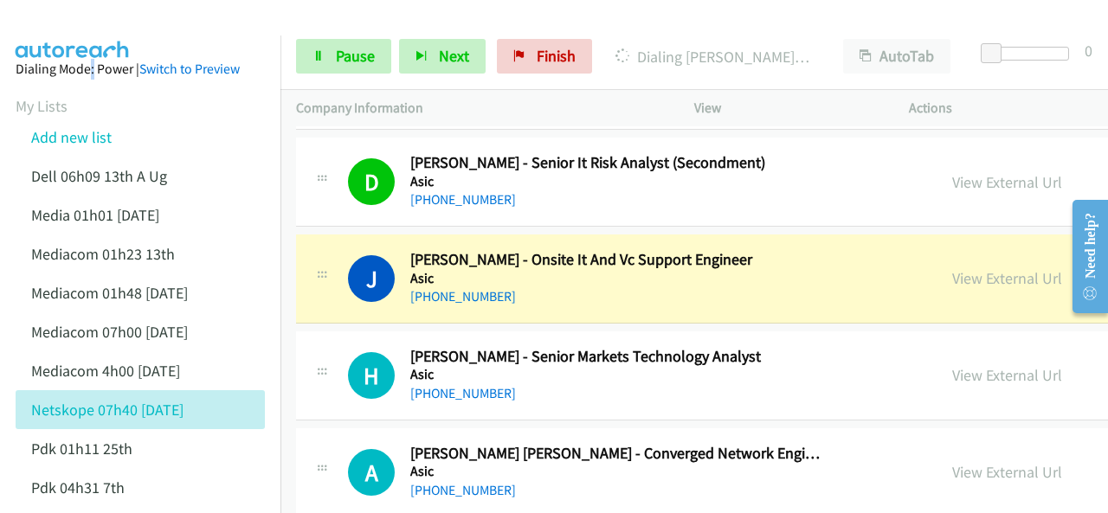
click at [66, 27] on img at bounding box center [73, 30] width 130 height 61
click at [952, 271] on link "View External Url" at bounding box center [1007, 278] width 110 height 20
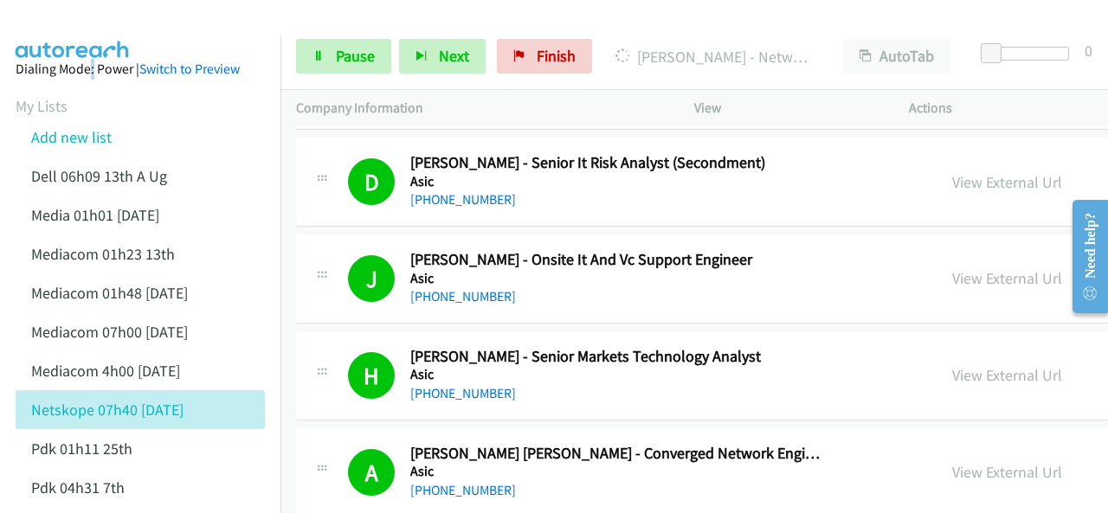
click at [119, 27] on img at bounding box center [73, 30] width 130 height 61
click at [58, 17] on img at bounding box center [73, 30] width 130 height 61
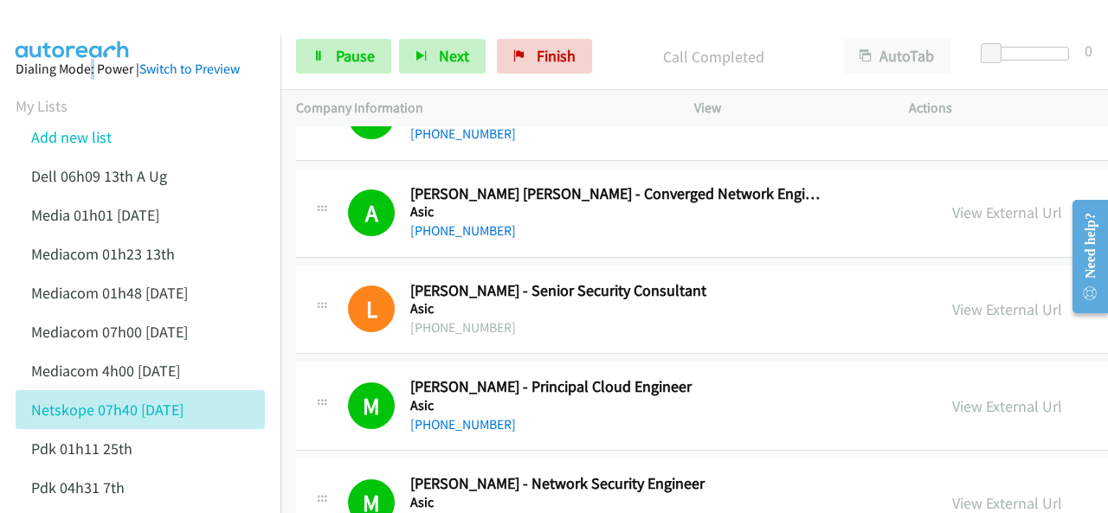
scroll to position [3290, 0]
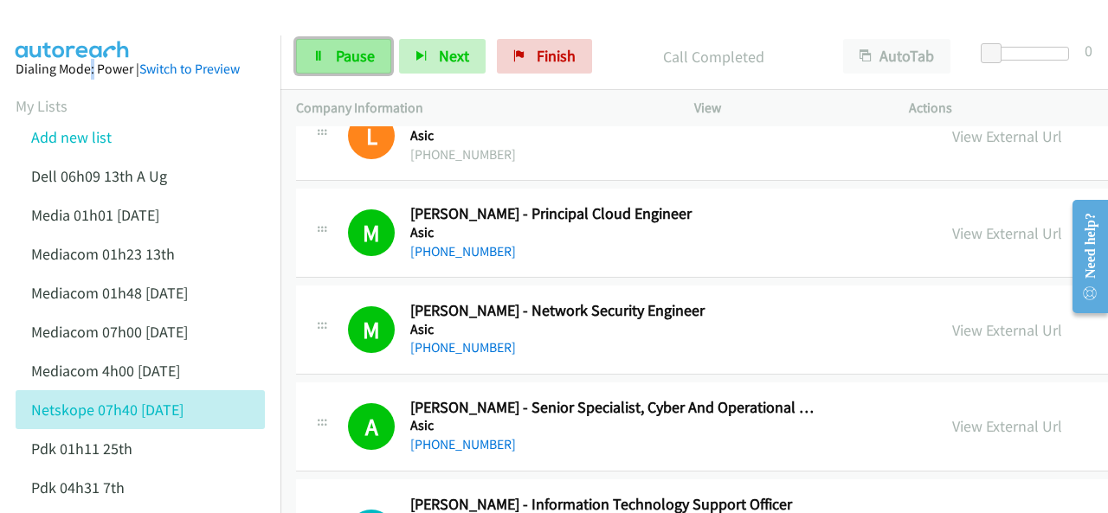
click at [339, 65] on span "Pause" at bounding box center [355, 56] width 39 height 20
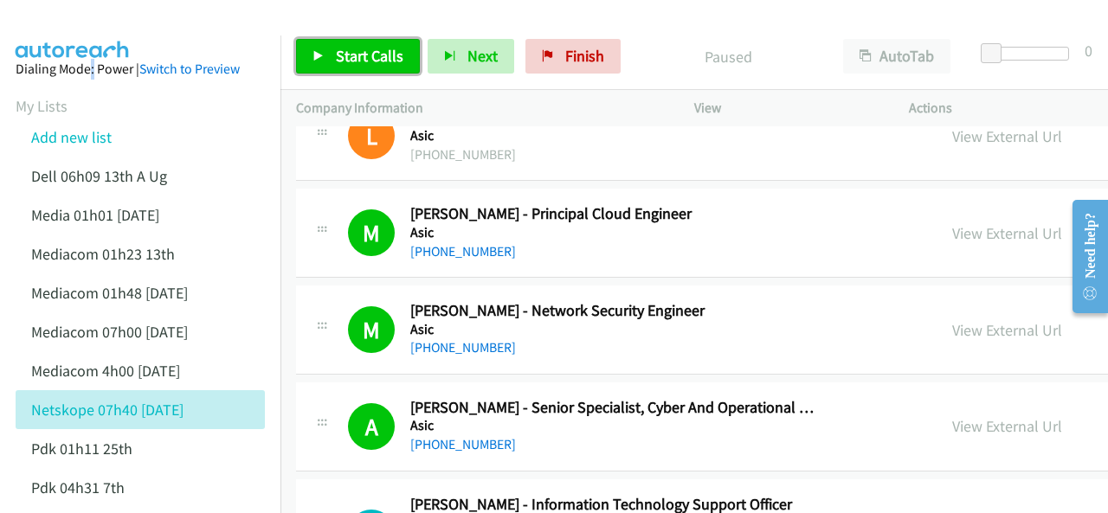
click at [339, 57] on span "Start Calls" at bounding box center [370, 56] width 68 height 20
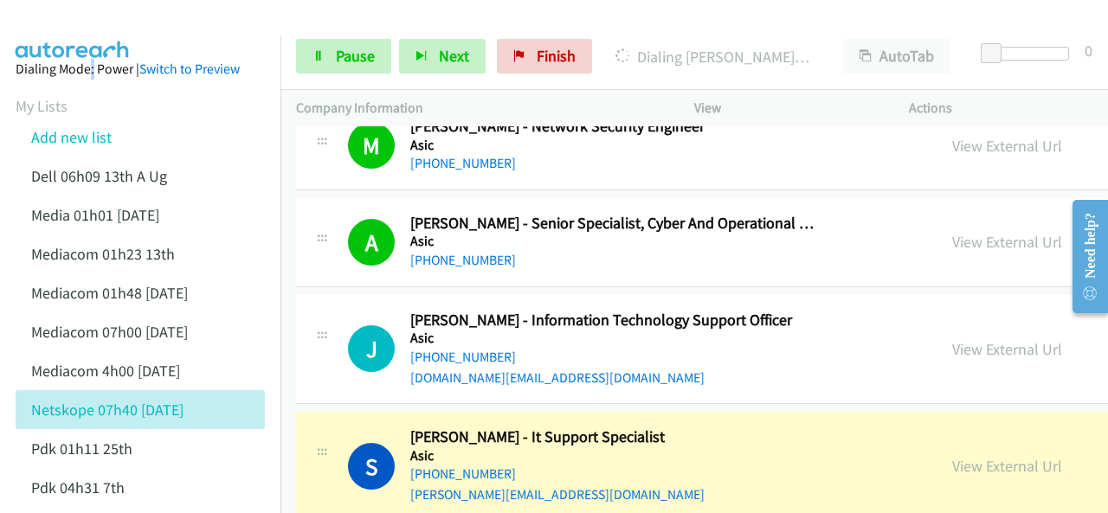
scroll to position [3637, 0]
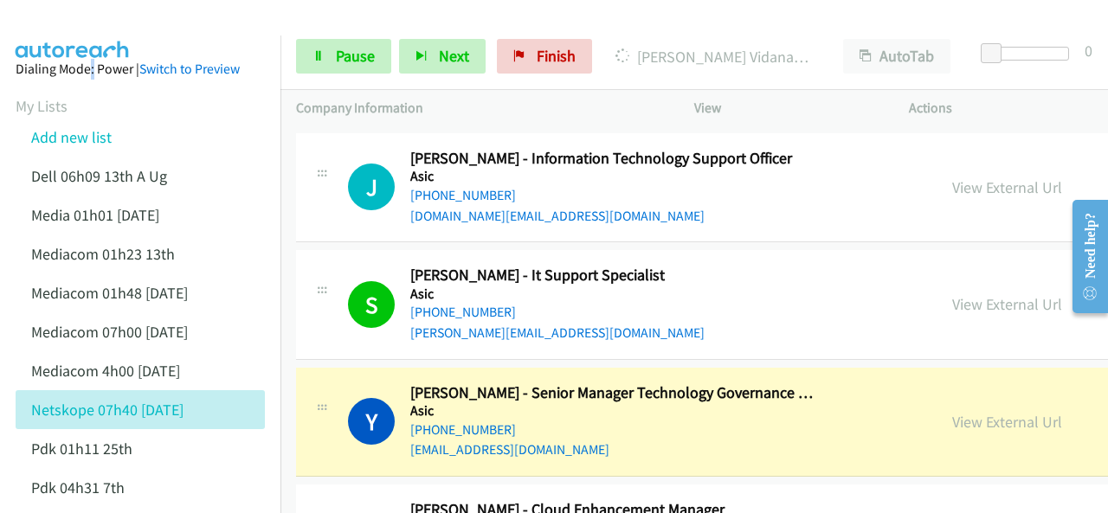
click at [71, 19] on img at bounding box center [73, 30] width 130 height 61
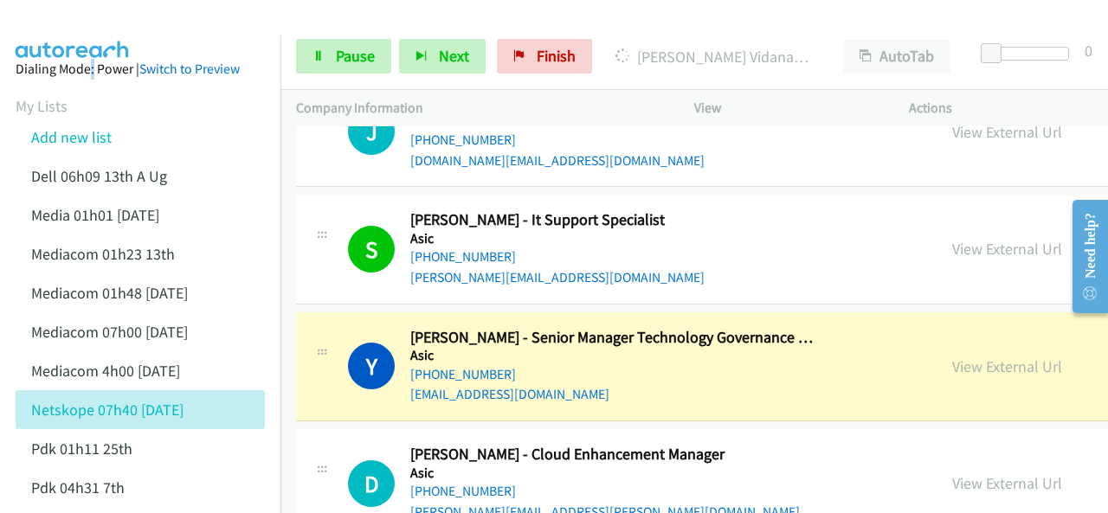
scroll to position [3810, 0]
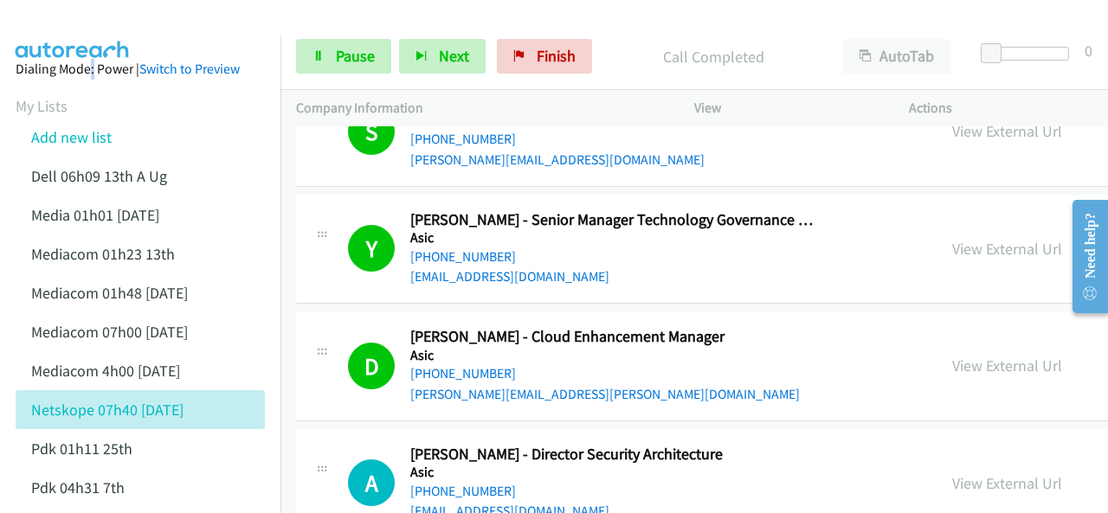
click at [79, 36] on aside "Dialing Mode: Power | Switch to Preview My Lists Add new list Dell 06h09 13th A…" at bounding box center [140, 496] width 281 height 920
click at [80, 30] on img at bounding box center [73, 30] width 130 height 61
click at [76, 23] on img at bounding box center [73, 30] width 130 height 61
click at [346, 61] on span "Pause" at bounding box center [355, 56] width 39 height 20
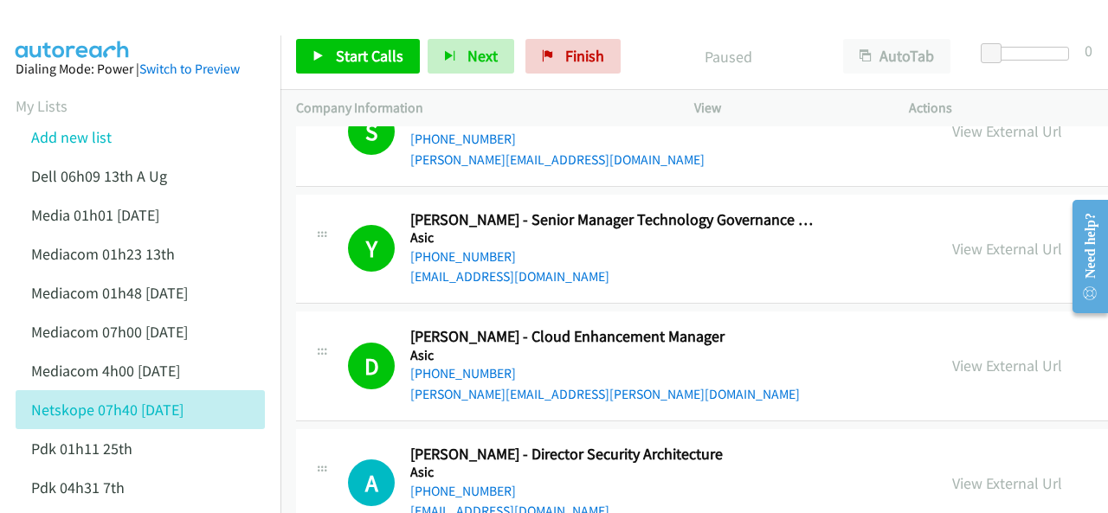
click at [171, 38] on aside "Dialing Mode: Power | Switch to Preview My Lists Add new list Dell 06h09 13th A…" at bounding box center [140, 496] width 281 height 920
drag, startPoint x: 99, startPoint y: 13, endPoint x: 351, endPoint y: 10, distance: 252.0
click at [99, 13] on img at bounding box center [73, 30] width 130 height 61
click at [395, 65] on span "Start Calls" at bounding box center [370, 56] width 68 height 20
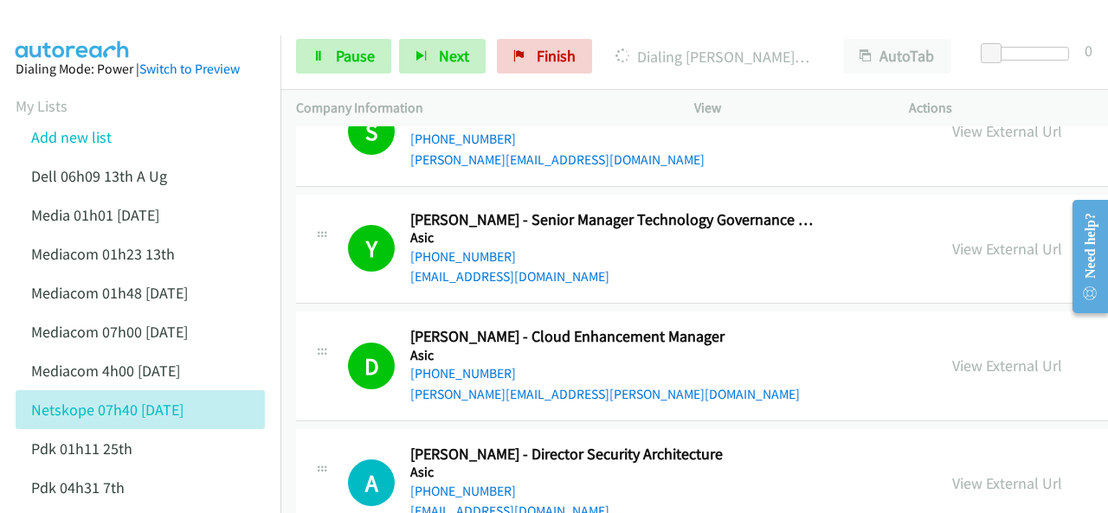
click at [87, 18] on img at bounding box center [73, 30] width 130 height 61
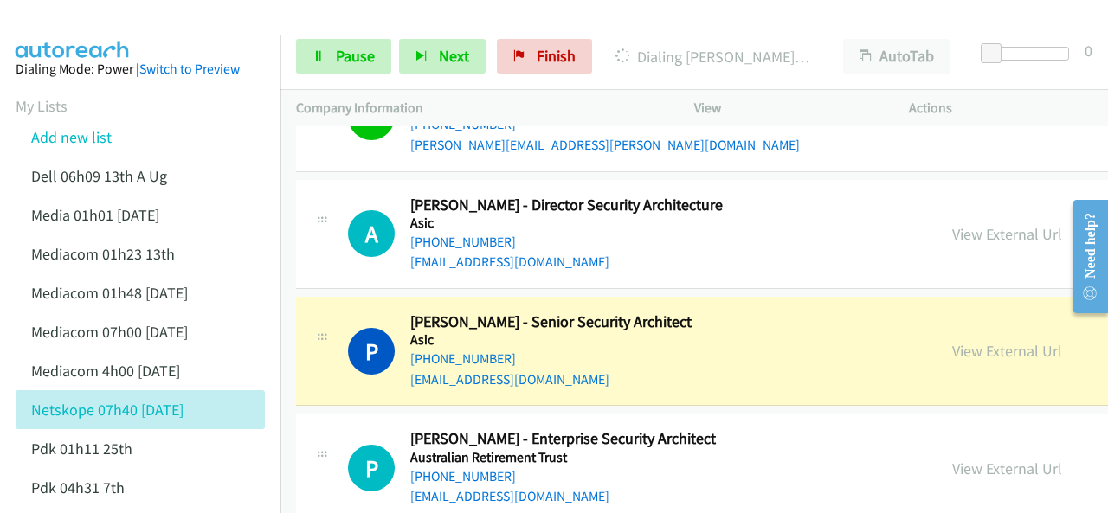
scroll to position [4070, 0]
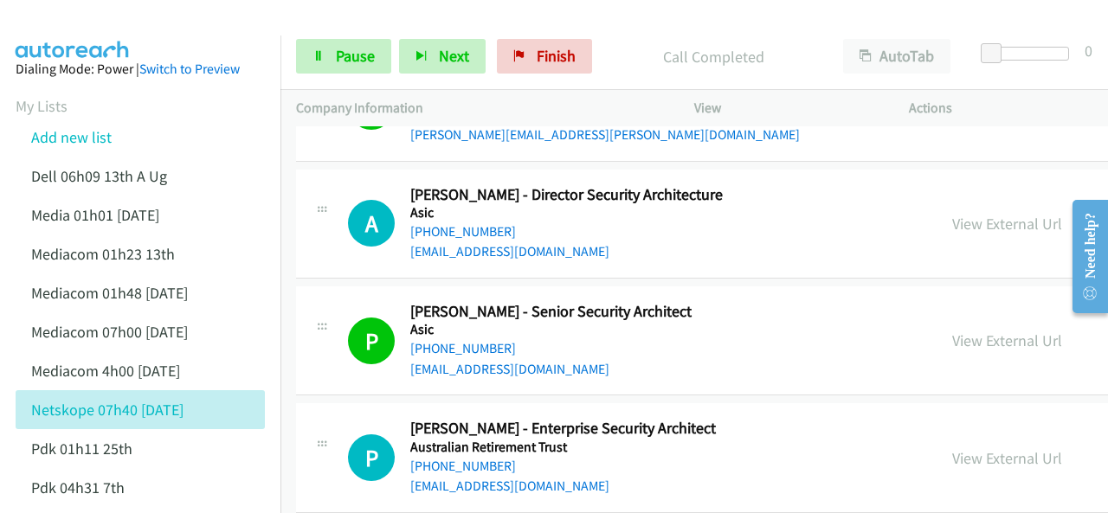
click at [166, 11] on main "Start Calls Pause Next Finish Call Completed AutoTab AutoTab 0 Company Informat…" at bounding box center [554, 41] width 1108 height 82
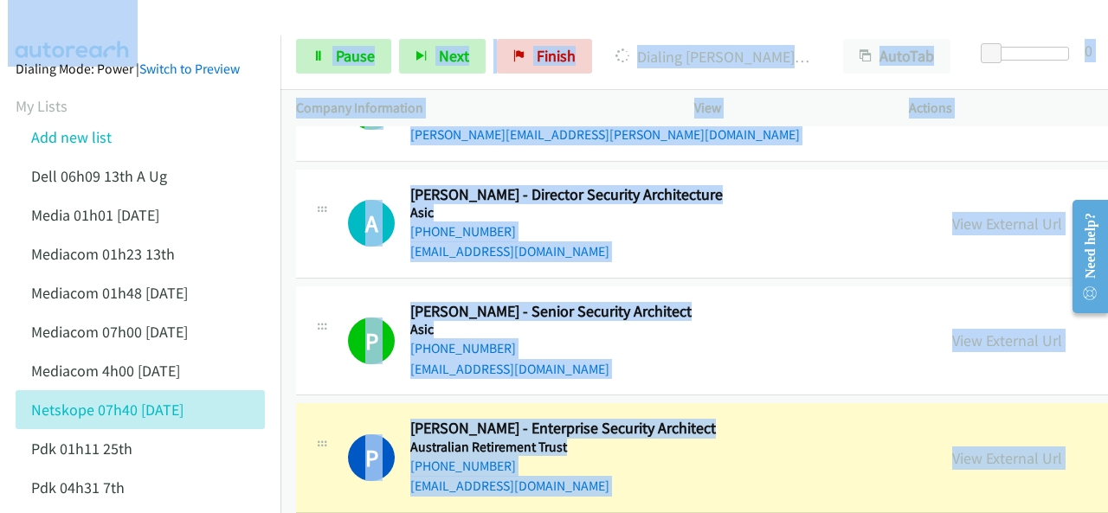
click at [154, 27] on div at bounding box center [546, 33] width 1093 height 67
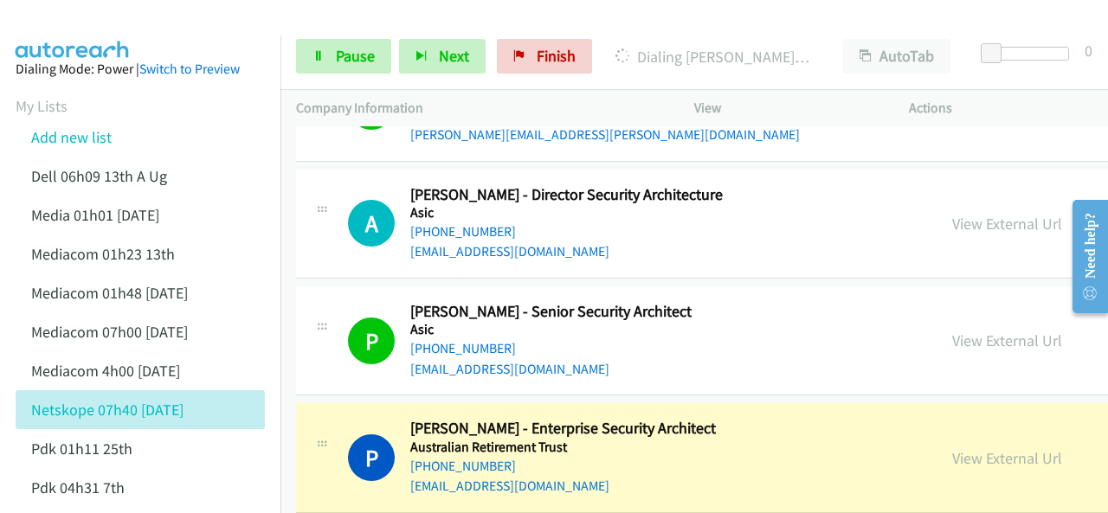
click at [243, 143] on li "Add new list" at bounding box center [156, 137] width 281 height 39
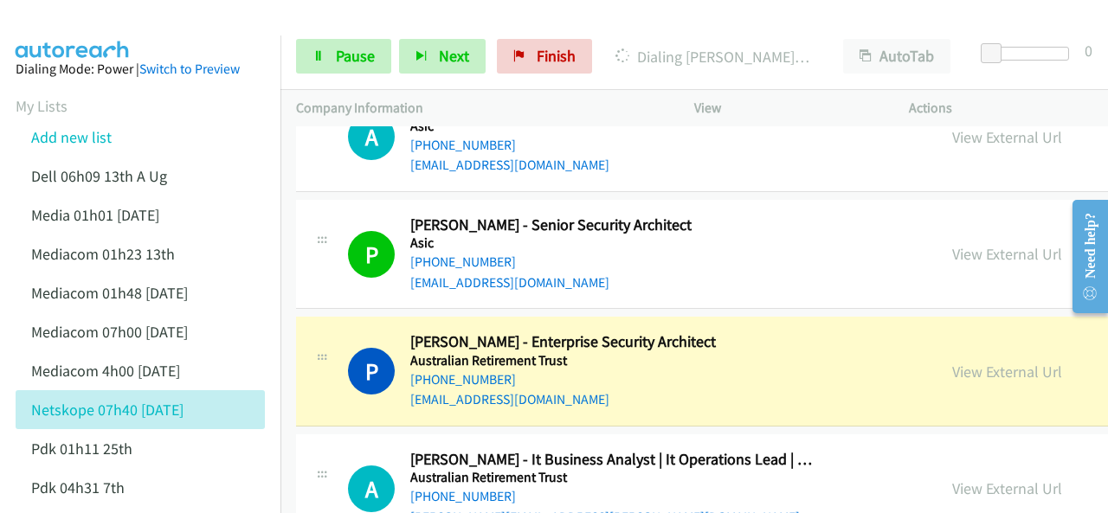
scroll to position [4243, 0]
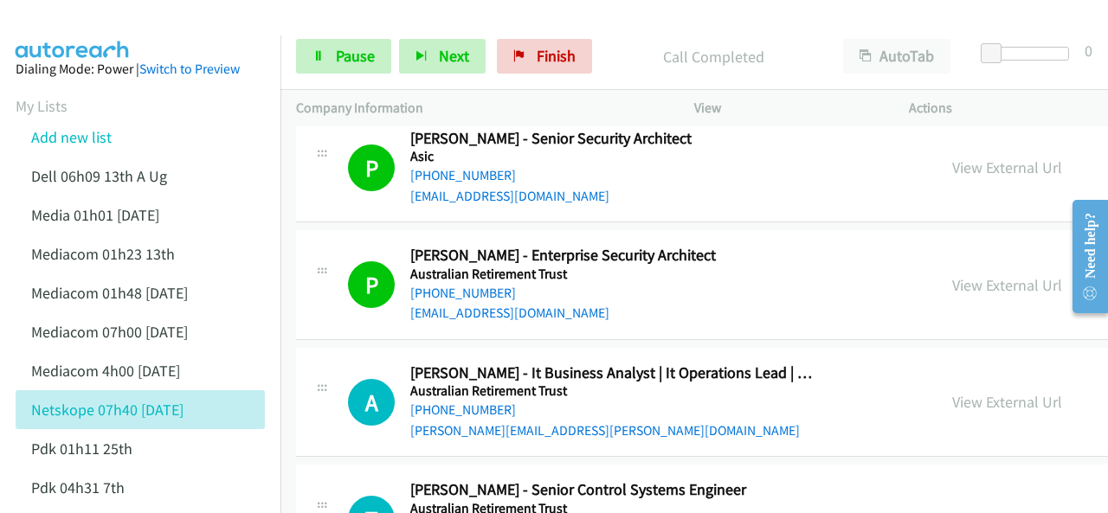
click at [144, 38] on aside "Dialing Mode: Power | Switch to Preview My Lists Add new list Dell 06h09 13th A…" at bounding box center [140, 496] width 281 height 920
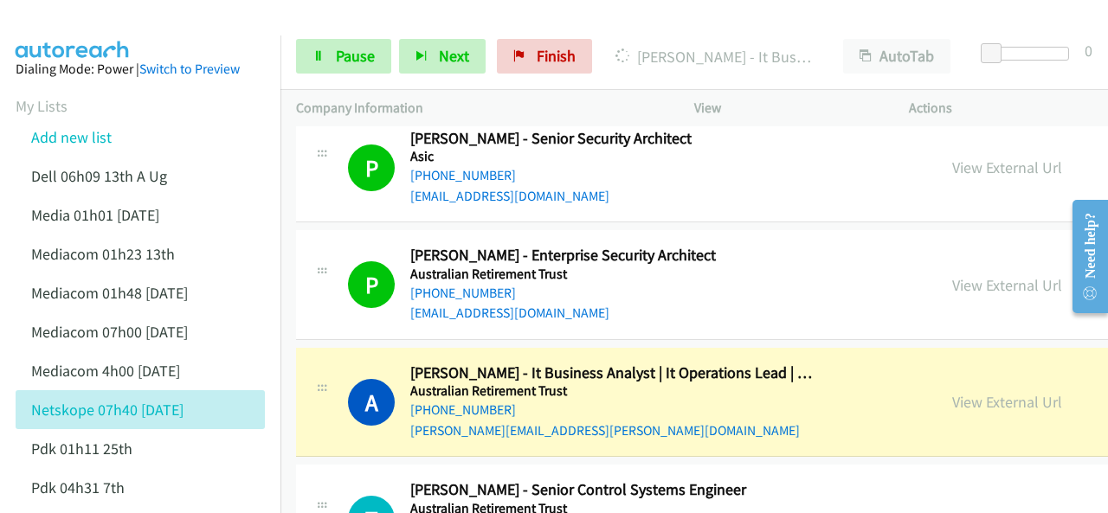
click at [102, 32] on img at bounding box center [73, 30] width 130 height 61
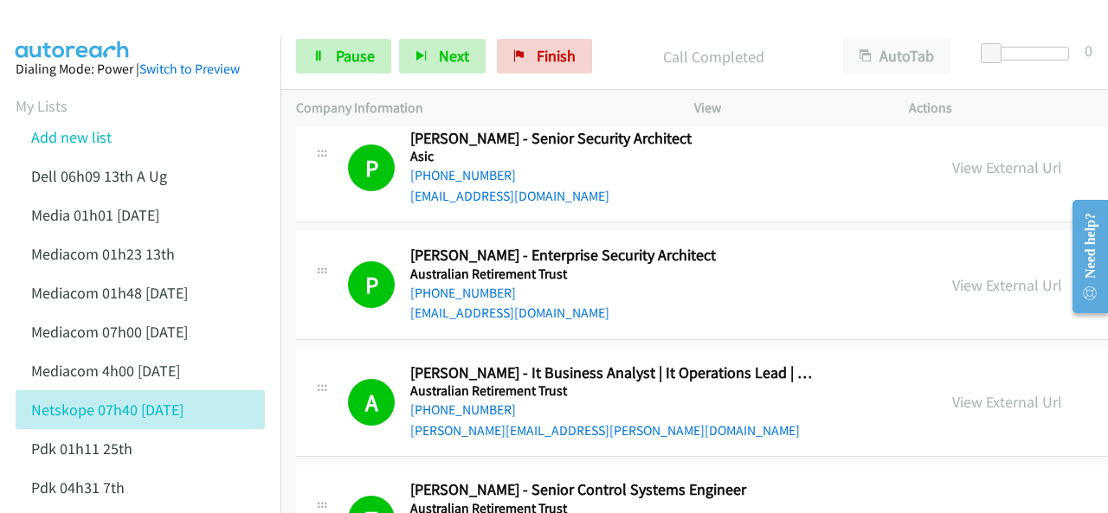
click at [61, 29] on img at bounding box center [73, 30] width 130 height 61
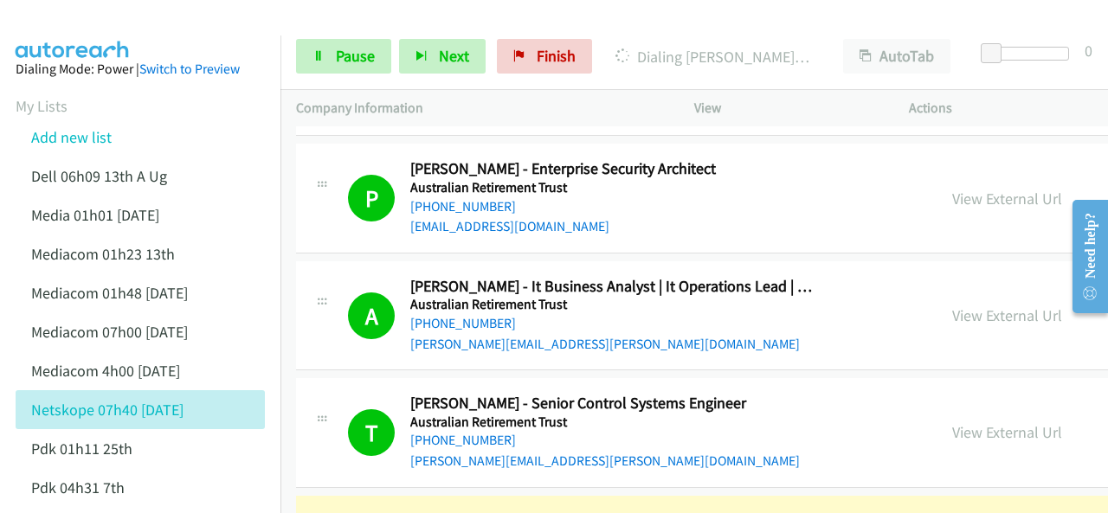
click at [167, 21] on div at bounding box center [546, 33] width 1093 height 67
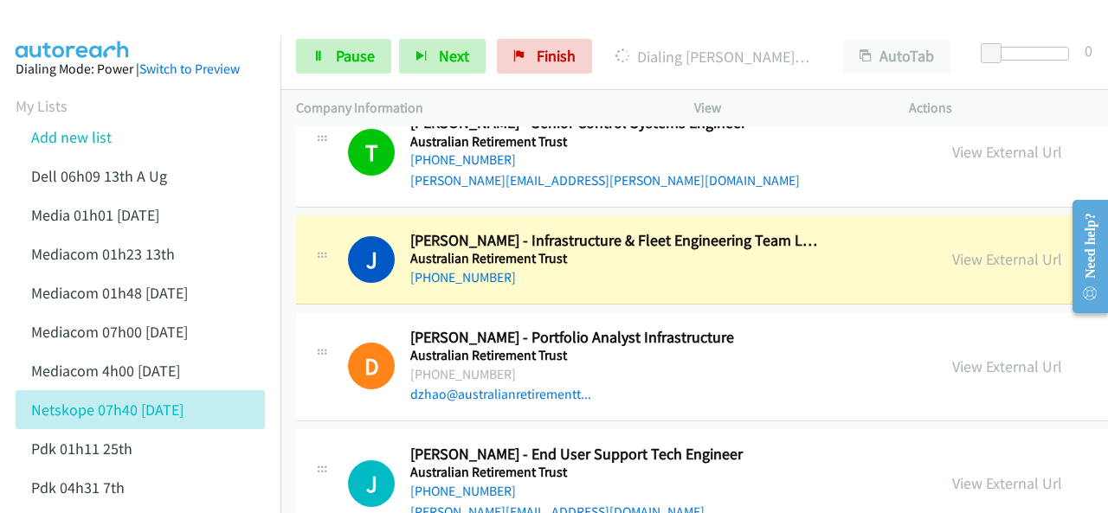
scroll to position [4589, 0]
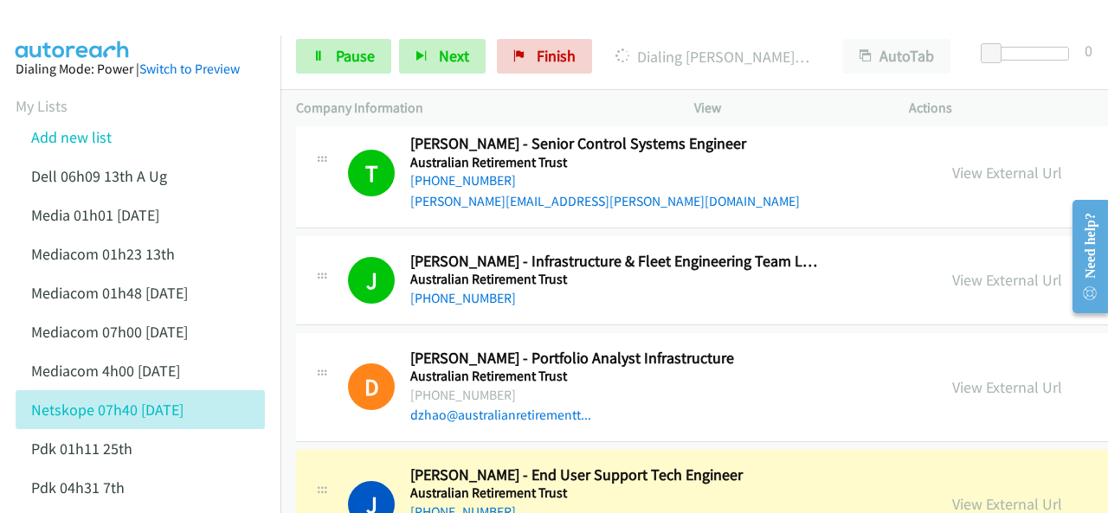
click at [94, 34] on img at bounding box center [73, 30] width 130 height 61
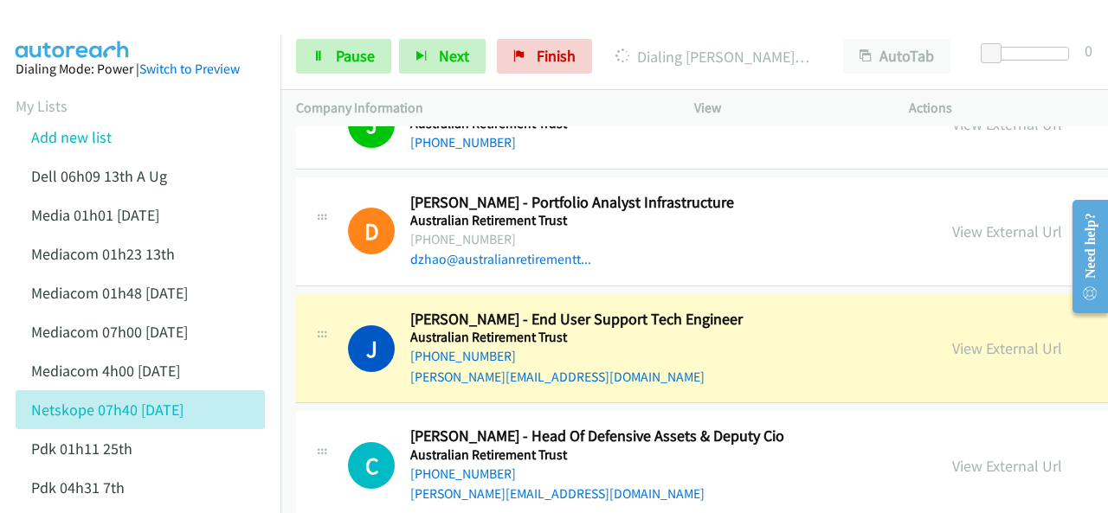
scroll to position [4762, 0]
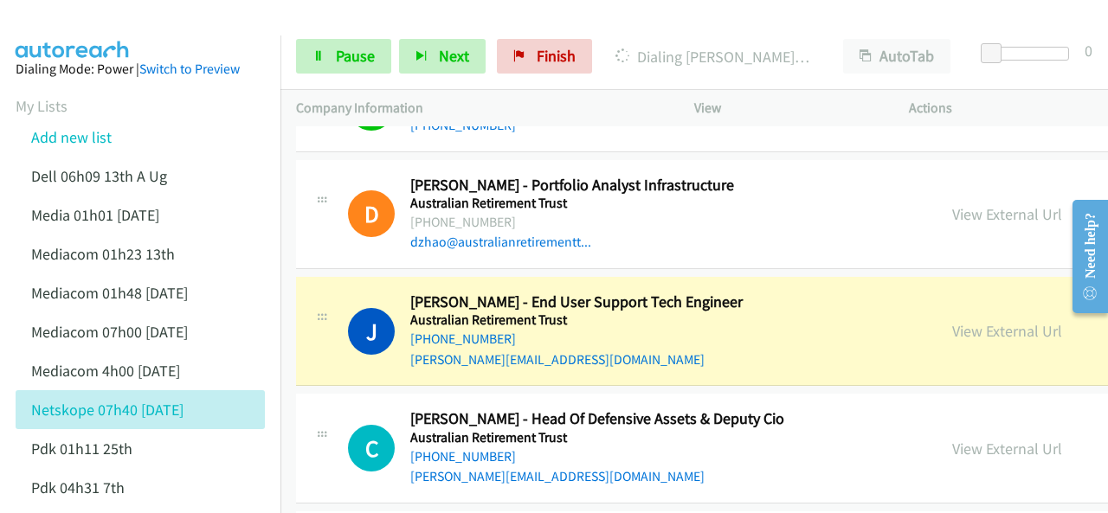
click at [87, 17] on img at bounding box center [73, 30] width 130 height 61
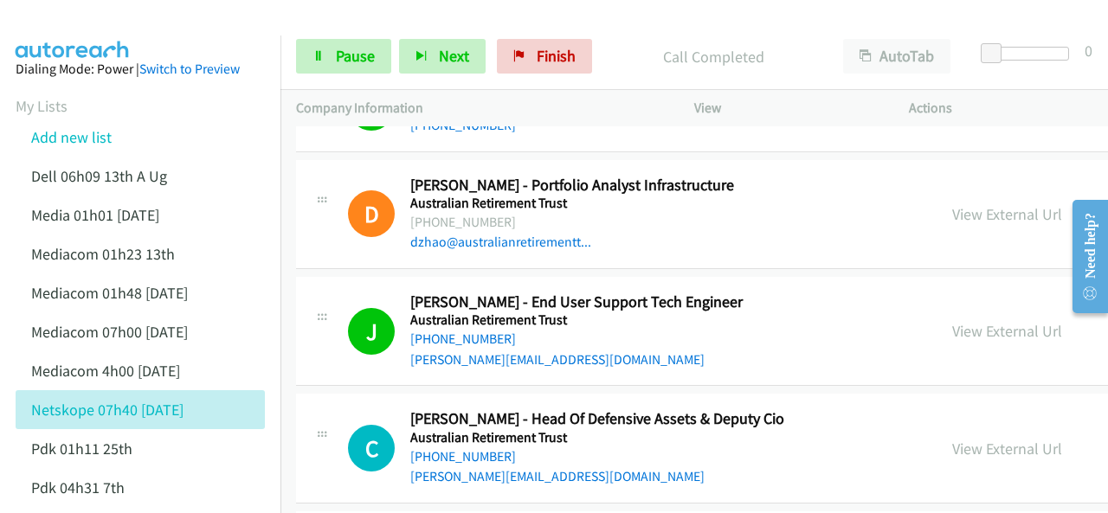
drag, startPoint x: 892, startPoint y: 324, endPoint x: 857, endPoint y: 308, distance: 38.0
click at [122, 19] on img at bounding box center [73, 30] width 130 height 61
drag, startPoint x: 68, startPoint y: 22, endPoint x: 87, endPoint y: 30, distance: 20.1
click at [68, 22] on img at bounding box center [73, 30] width 130 height 61
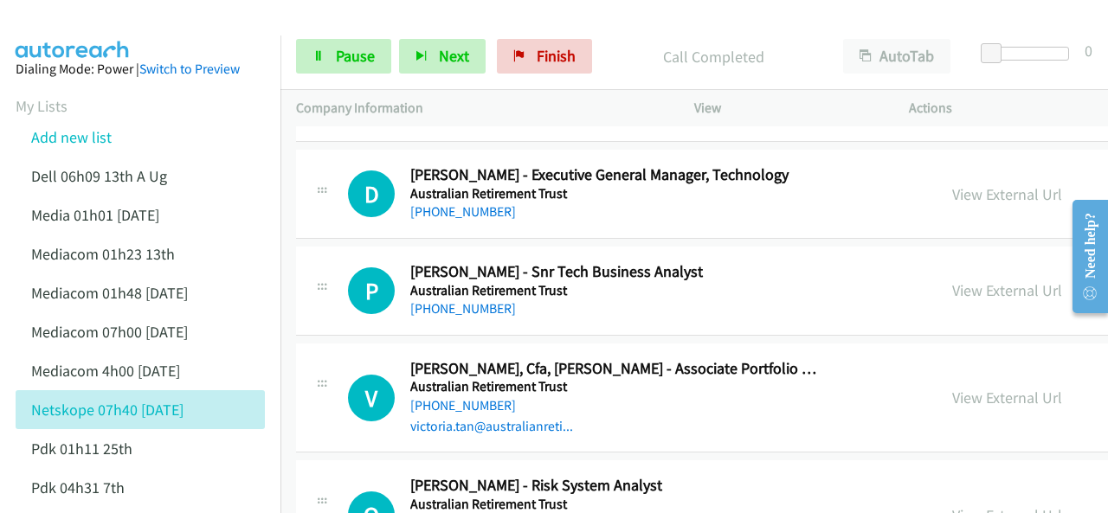
scroll to position [5022, 0]
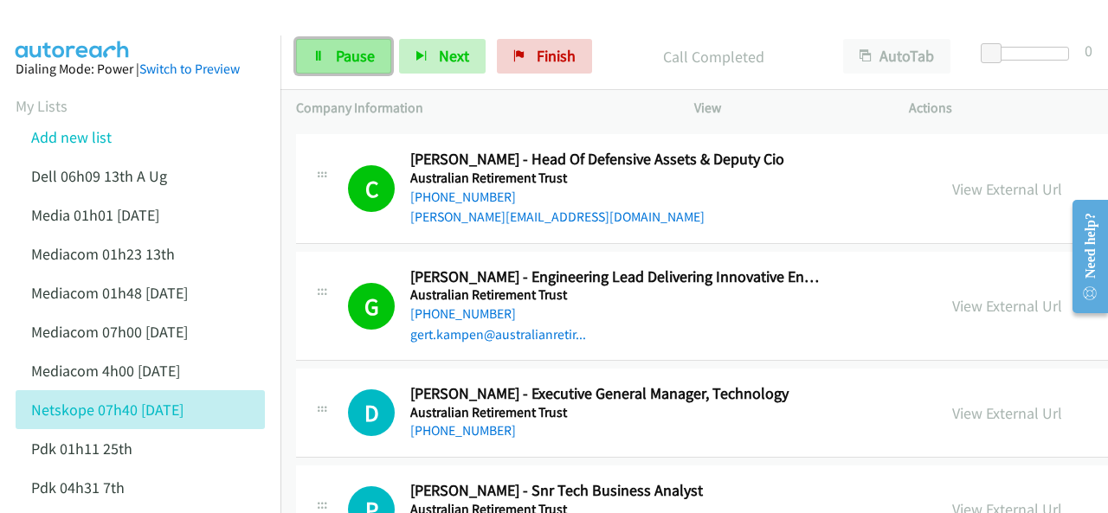
click at [345, 55] on span "Pause" at bounding box center [355, 56] width 39 height 20
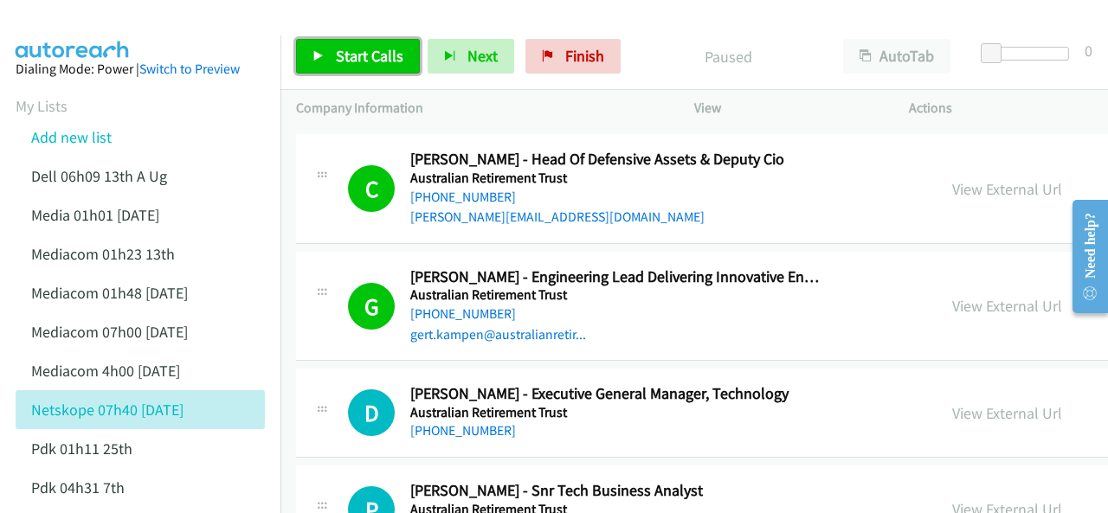
click at [345, 55] on span "Start Calls" at bounding box center [370, 56] width 68 height 20
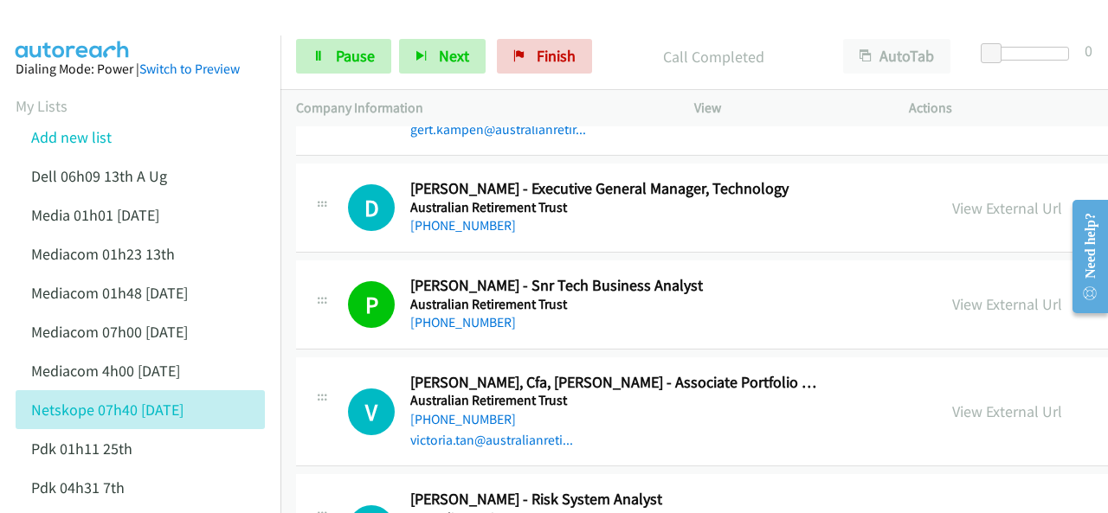
scroll to position [5195, 0]
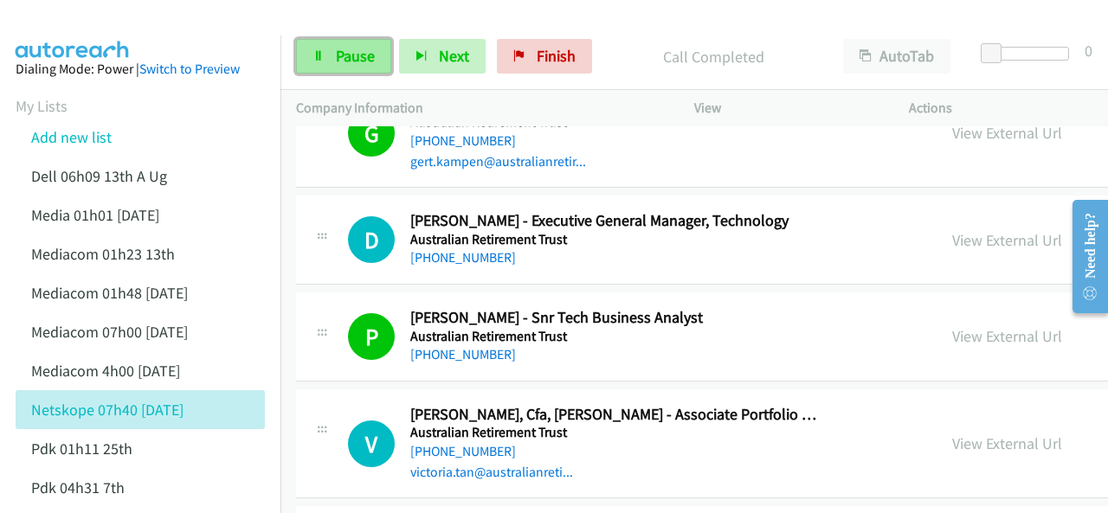
click at [313, 56] on icon at bounding box center [319, 57] width 12 height 12
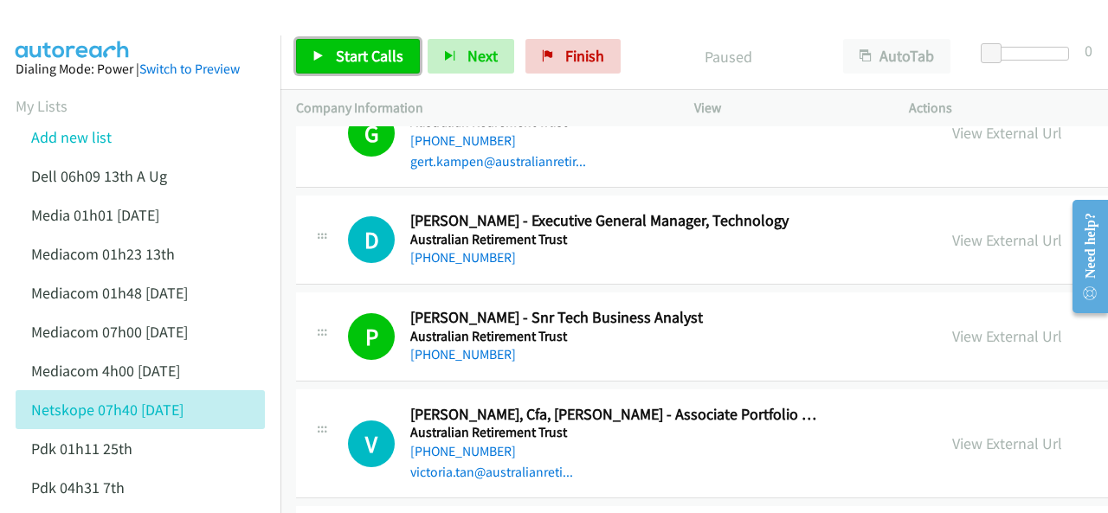
click at [350, 51] on span "Start Calls" at bounding box center [370, 56] width 68 height 20
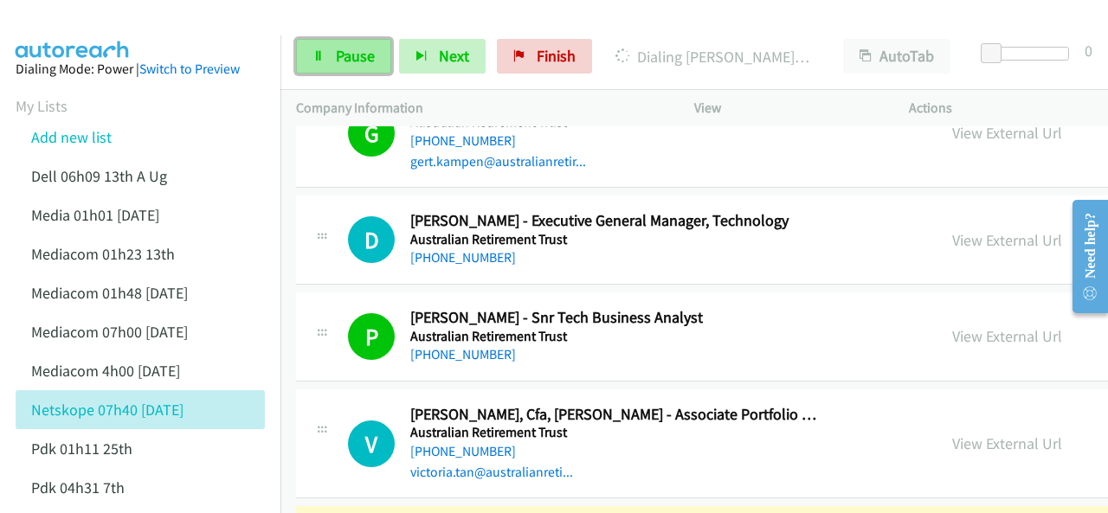
click at [336, 51] on span "Pause" at bounding box center [355, 56] width 39 height 20
